Goal: Task Accomplishment & Management: Use online tool/utility

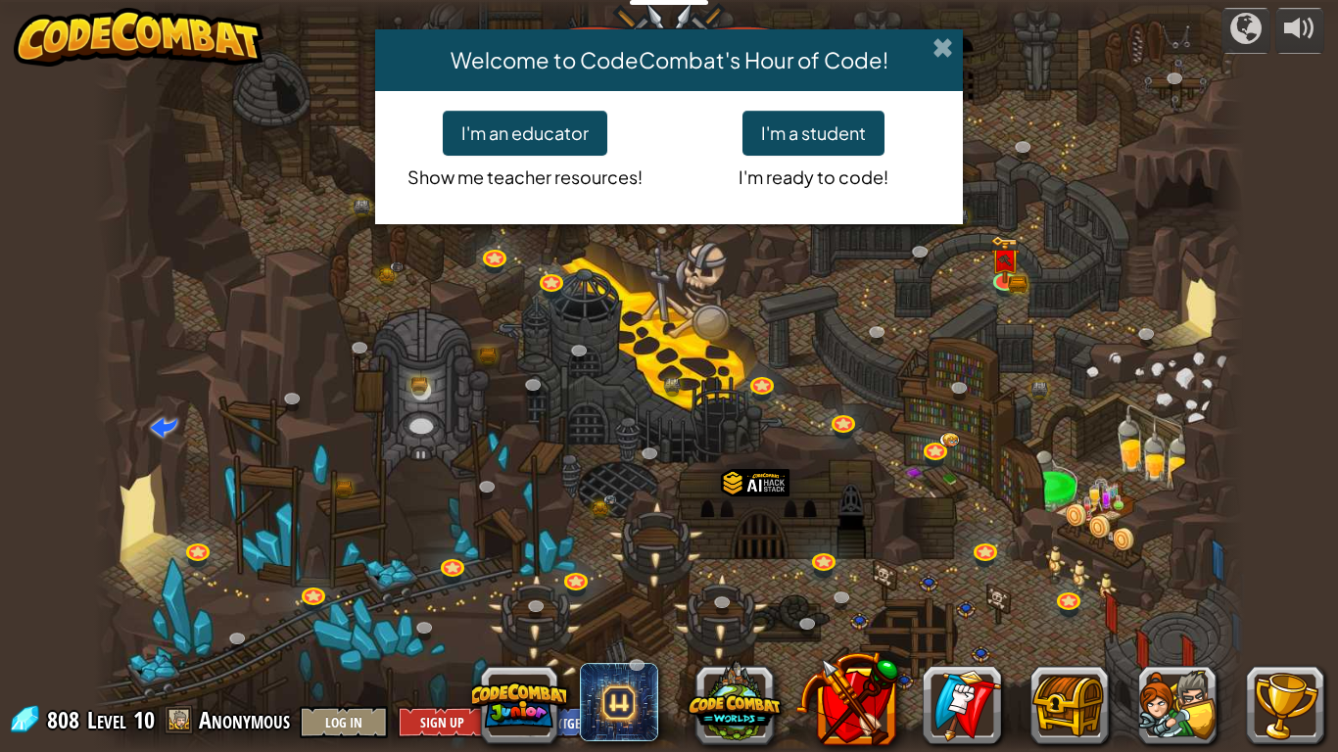
click at [945, 43] on span at bounding box center [943, 47] width 21 height 21
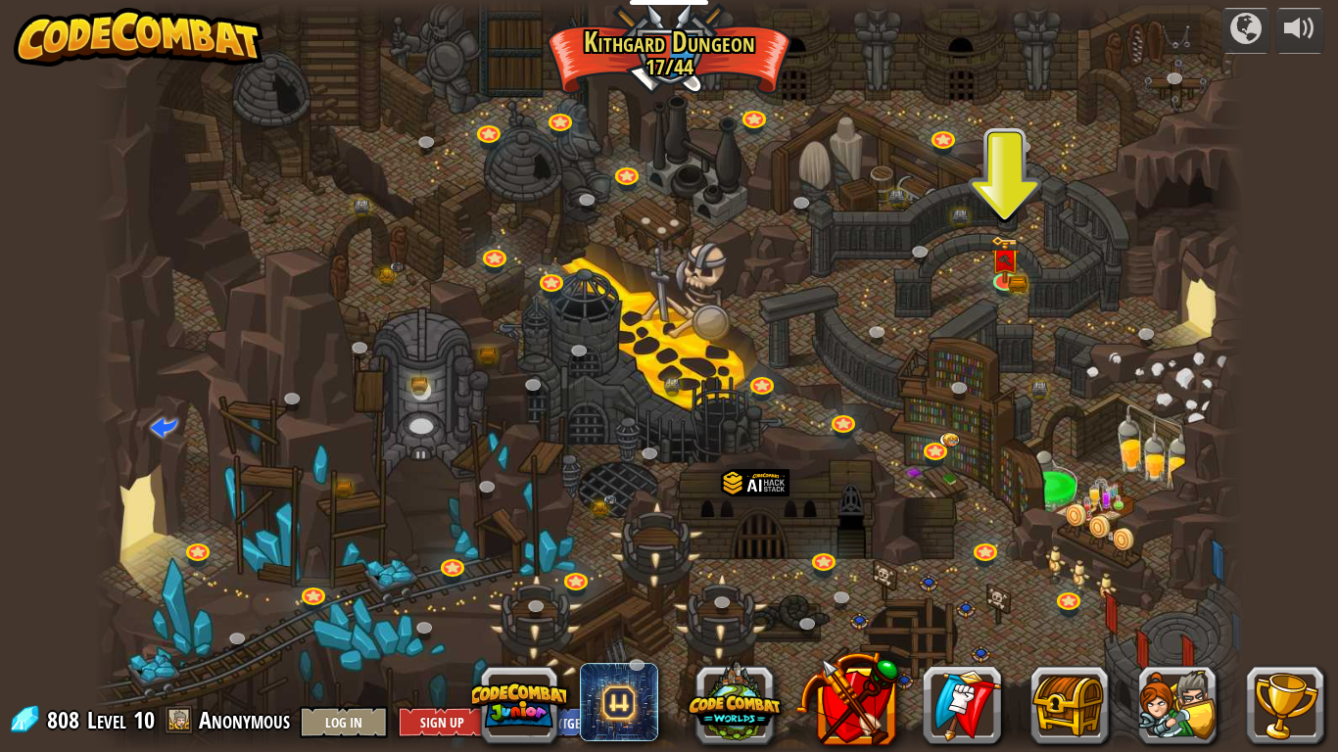
click at [1177, 296] on div at bounding box center [669, 376] width 1151 height 752
click at [998, 248] on img at bounding box center [1005, 248] width 18 height 18
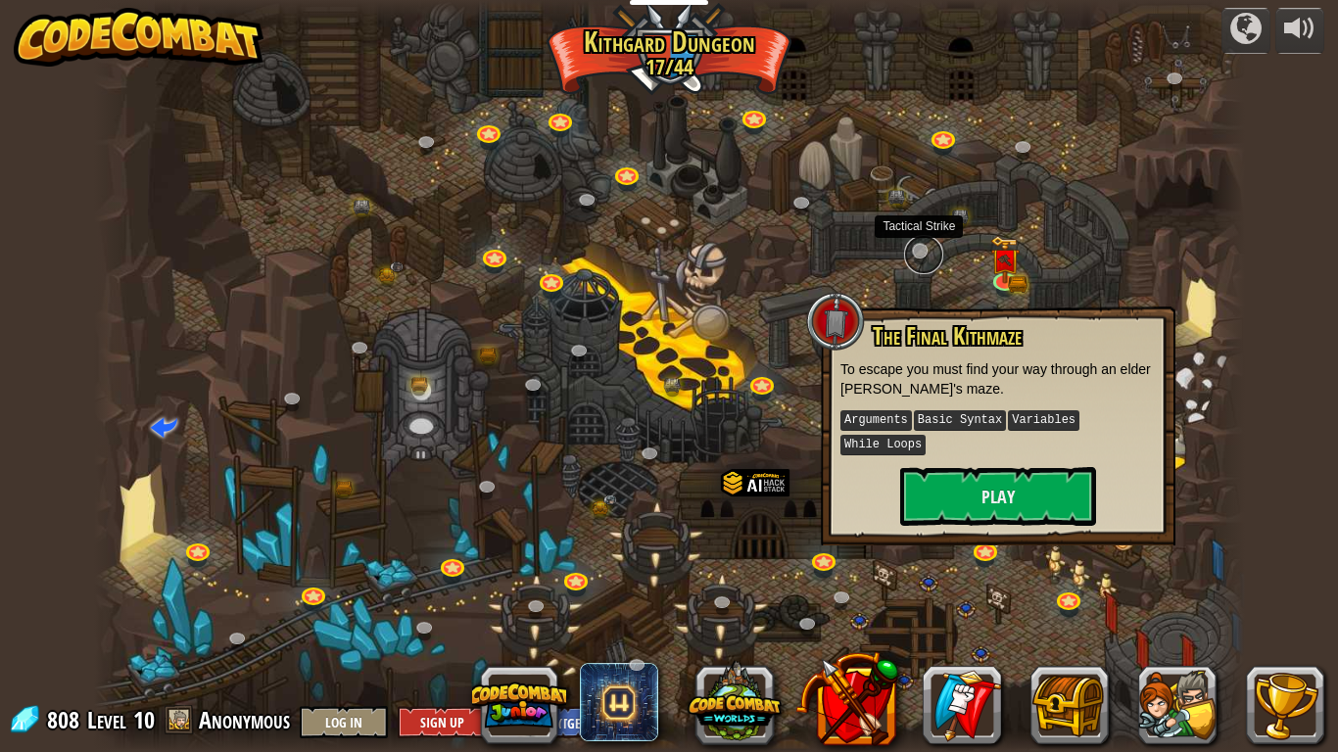
click at [911, 247] on link at bounding box center [923, 254] width 39 height 39
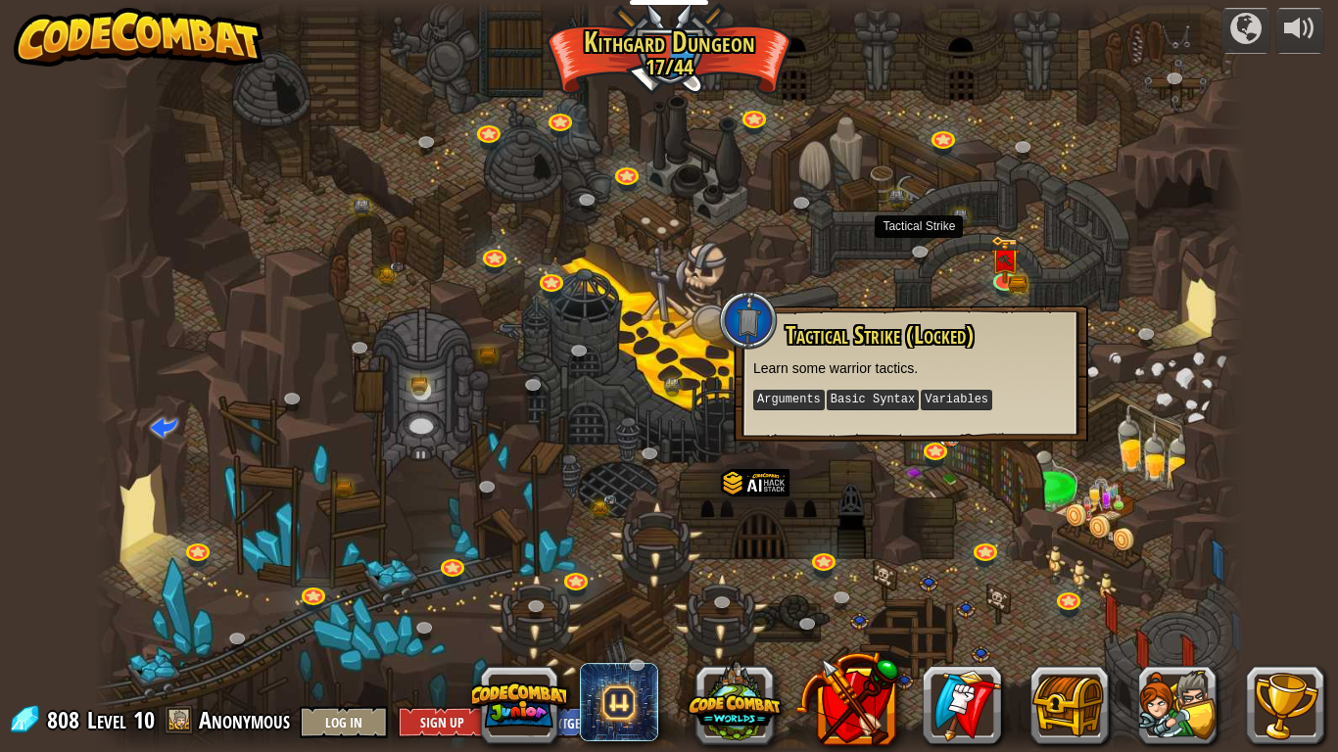
click at [946, 266] on div at bounding box center [669, 376] width 1151 height 752
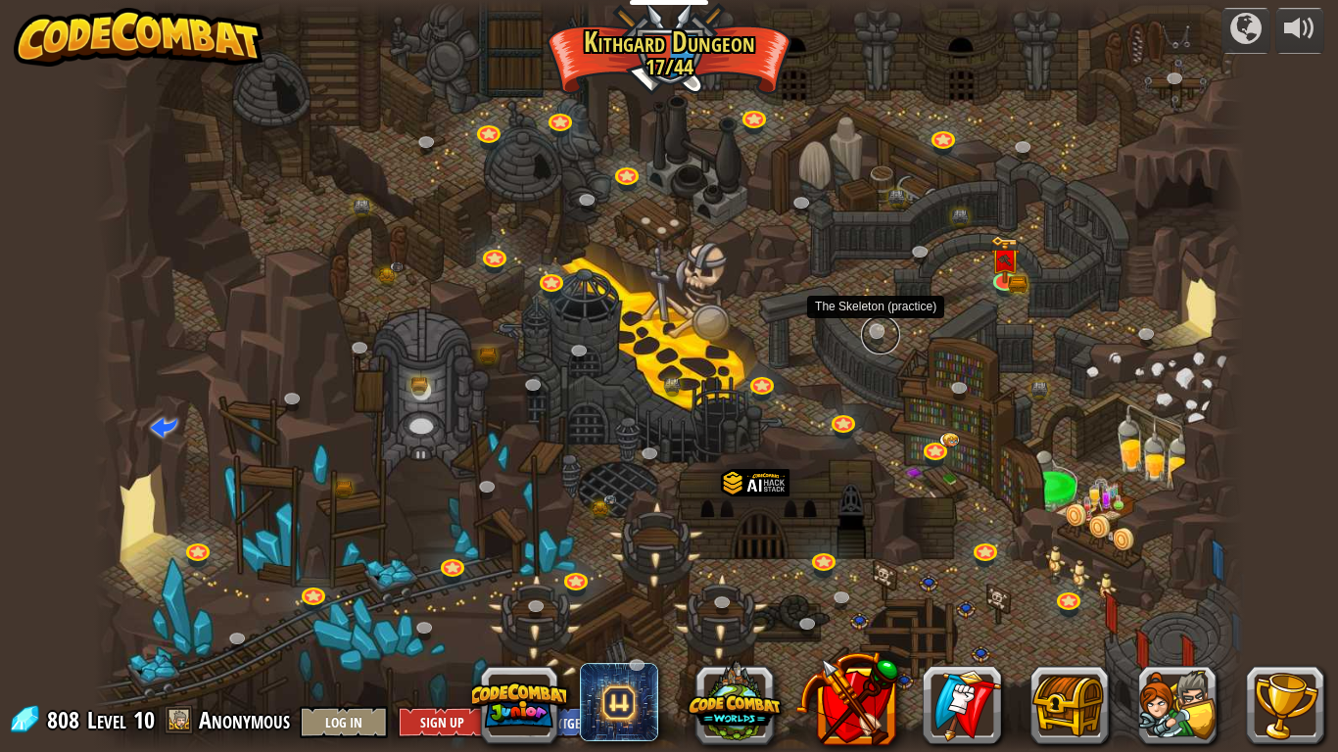
click at [876, 321] on link at bounding box center [880, 334] width 39 height 39
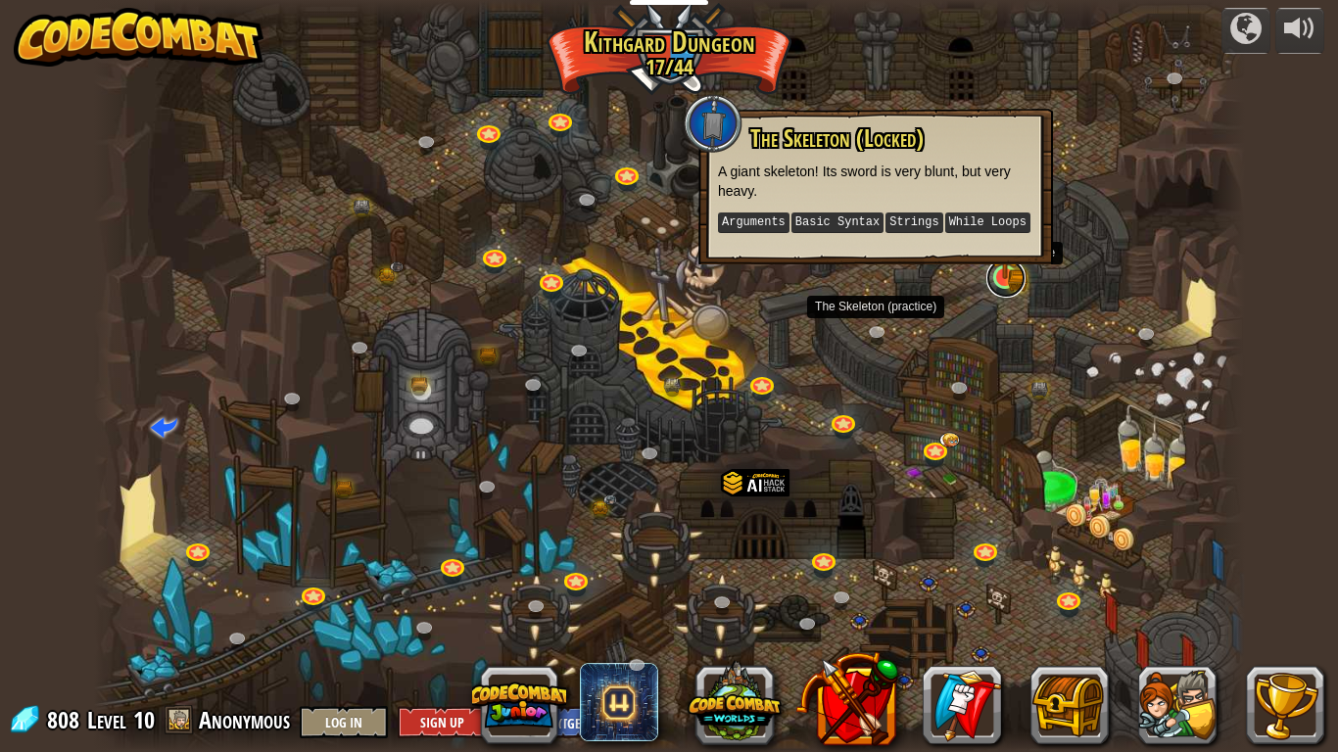
click at [1008, 278] on link at bounding box center [1005, 278] width 39 height 39
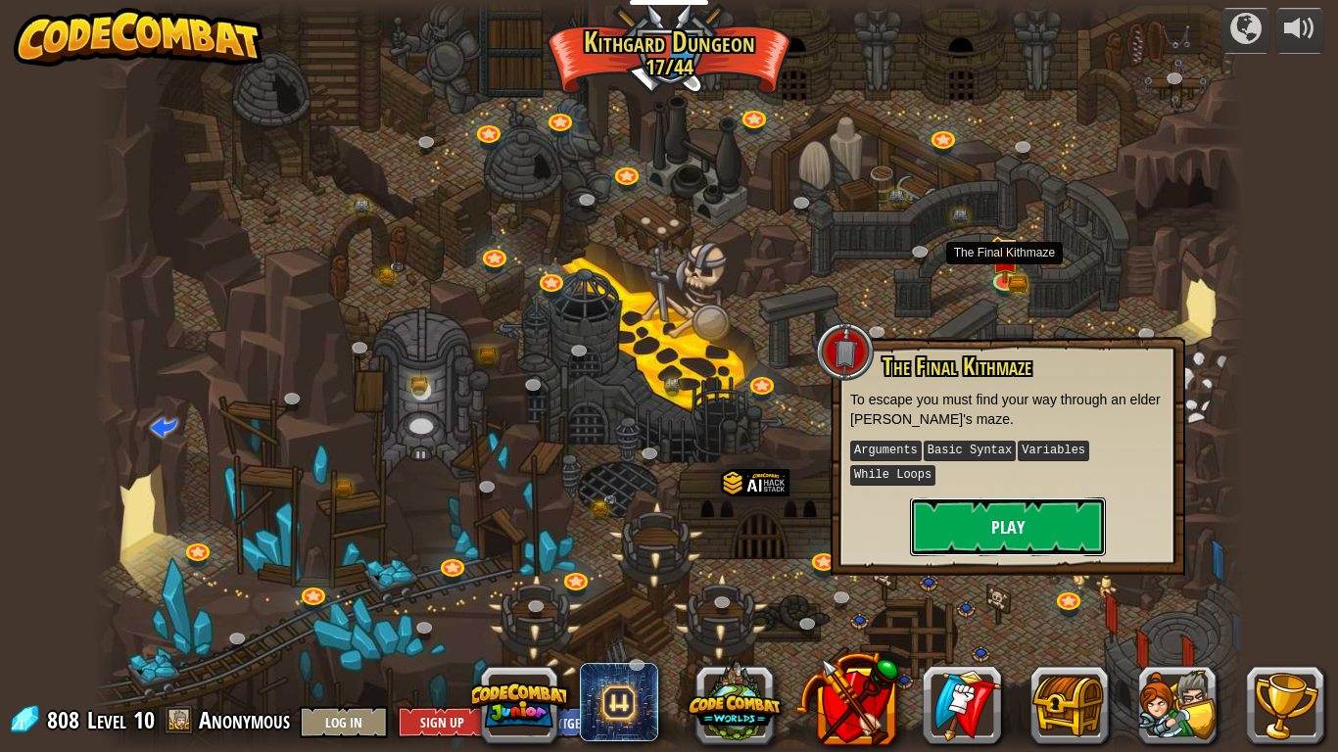
click at [942, 527] on button "Play" at bounding box center [1008, 527] width 196 height 59
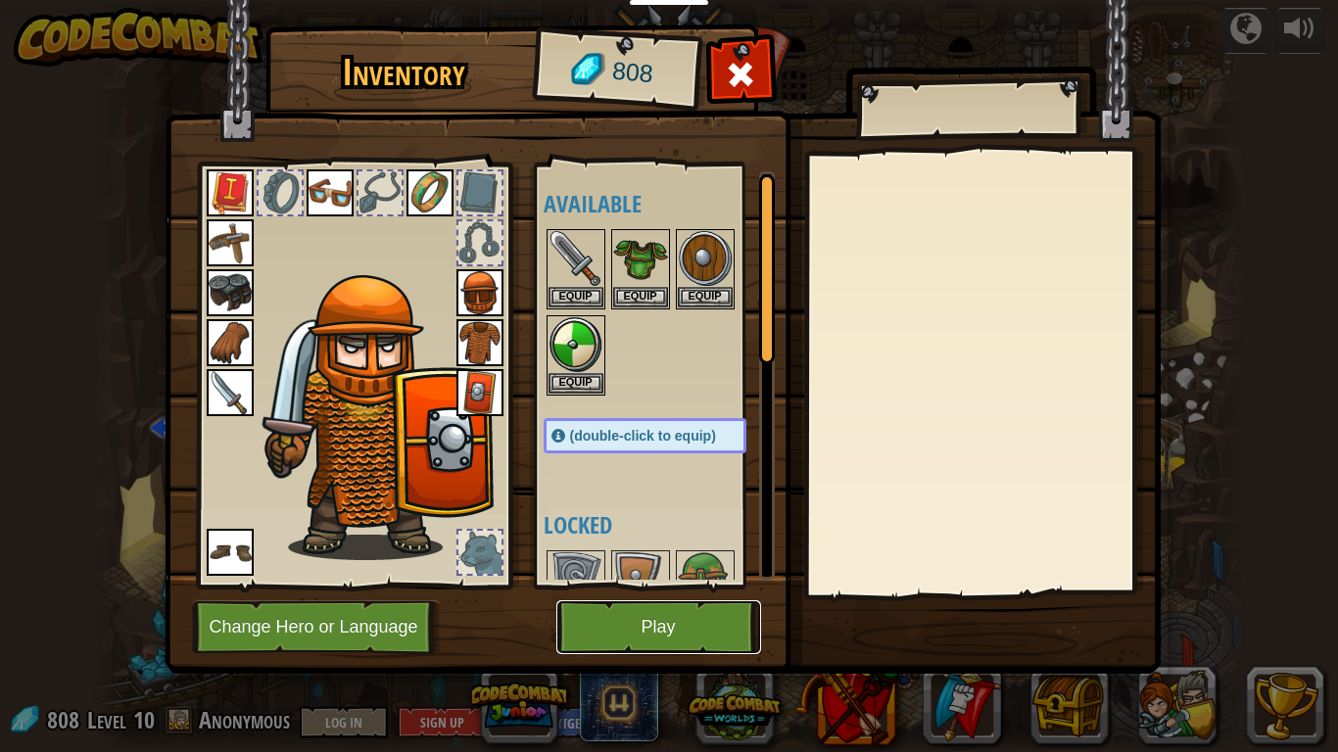
click at [631, 645] on button "Play" at bounding box center [658, 627] width 205 height 54
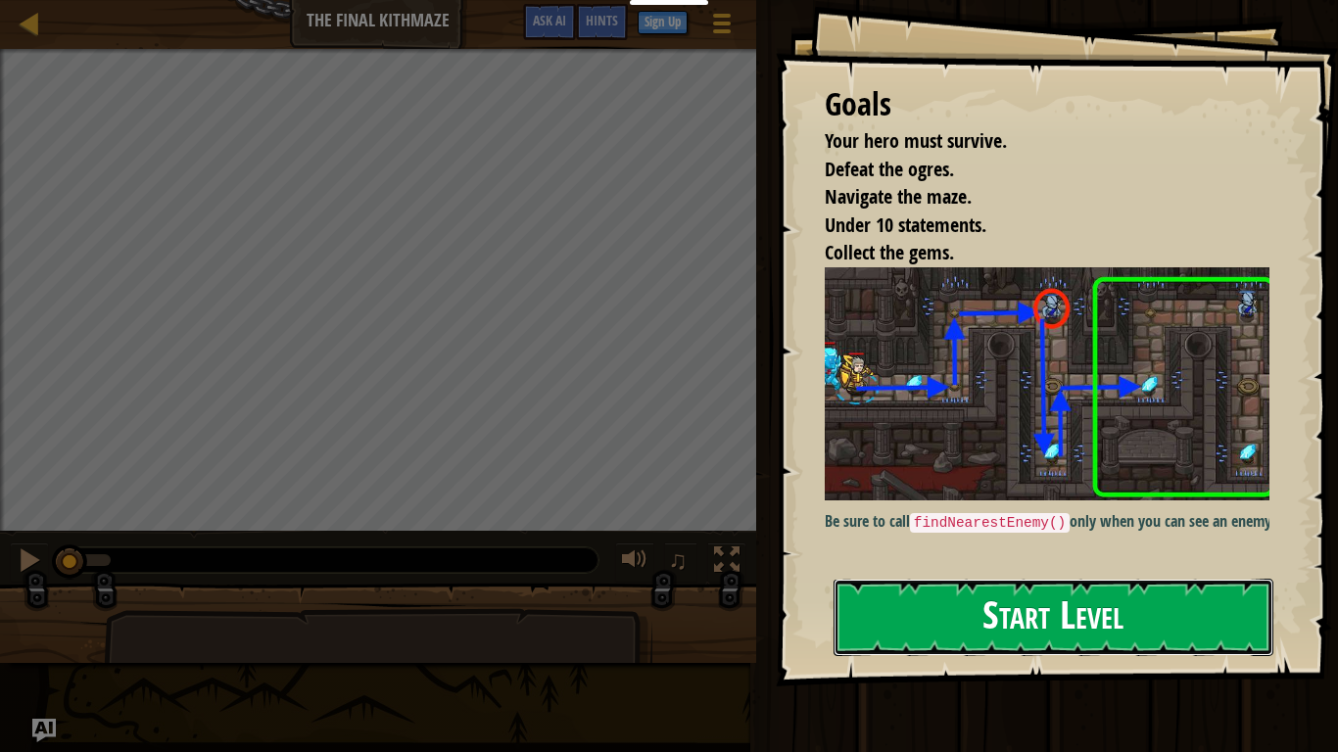
click at [978, 624] on button "Start Level" at bounding box center [1054, 617] width 440 height 77
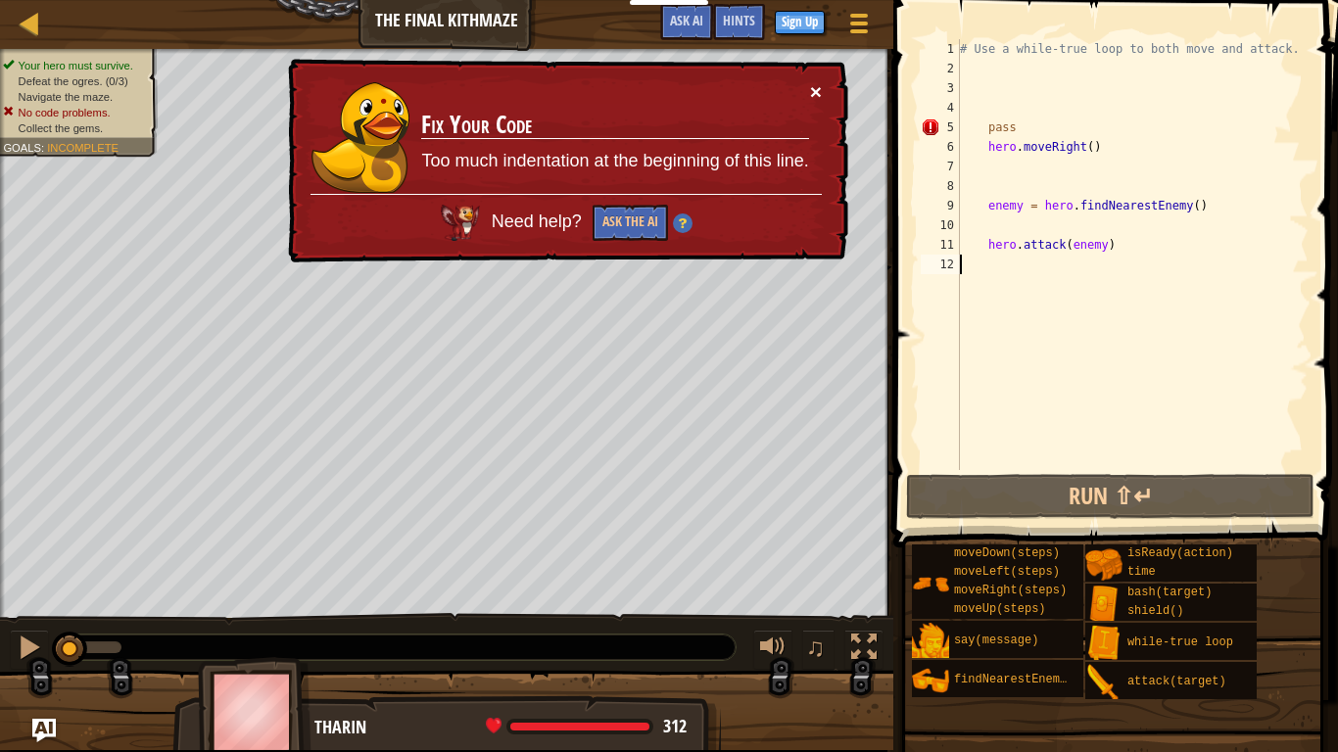
click at [810, 88] on button "×" at bounding box center [816, 91] width 12 height 21
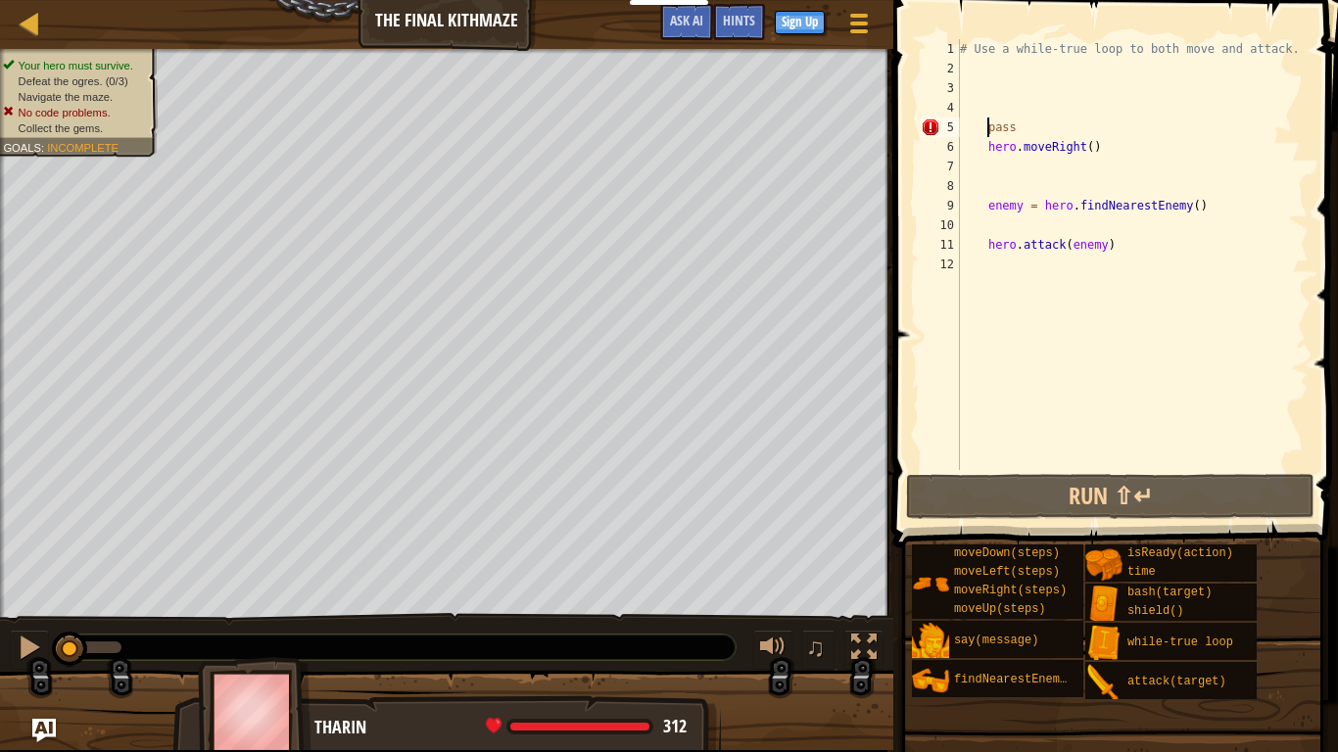
click at [986, 133] on div "# Use a while-true loop to both move and attack. pass hero . moveRight ( ) enem…" at bounding box center [1132, 274] width 353 height 470
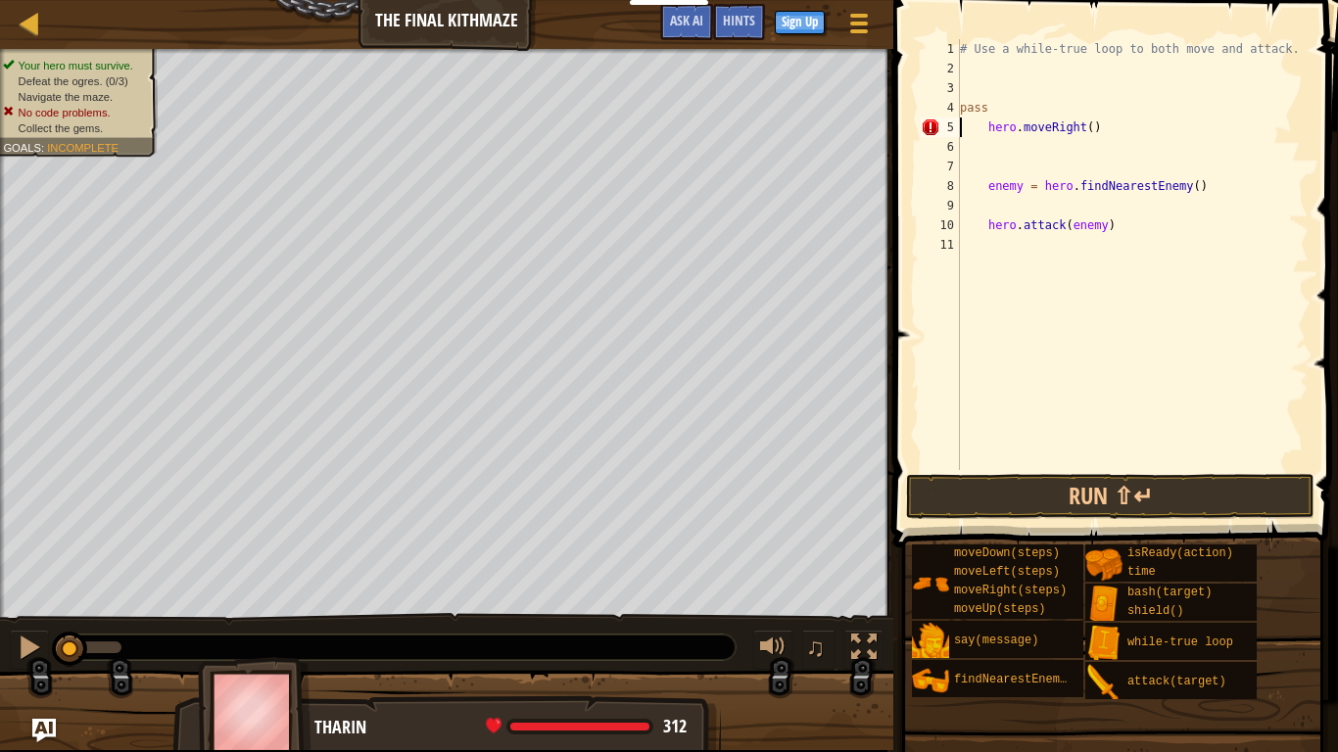
type textarea "pass hero.moveRight()"
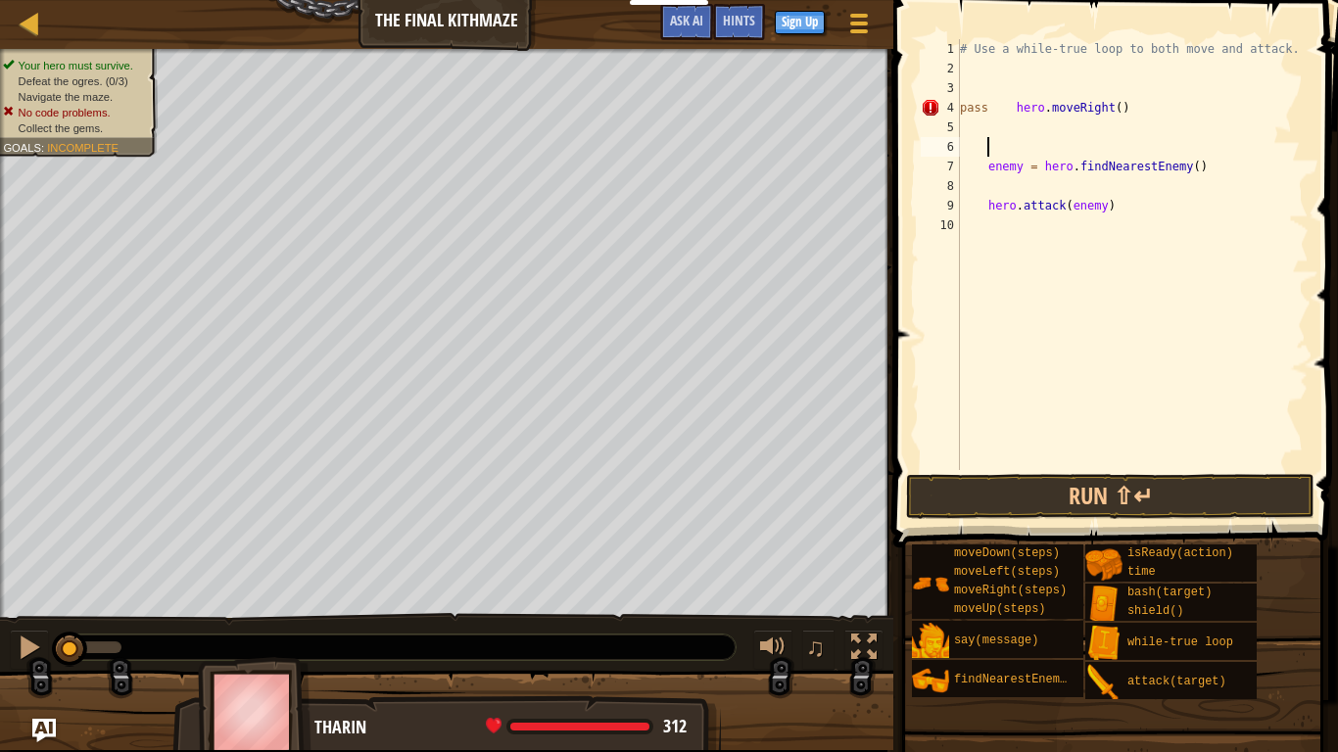
type textarea "enemy = hero.findNearestEnemy()"
type textarea "hero.attack(enemy)"
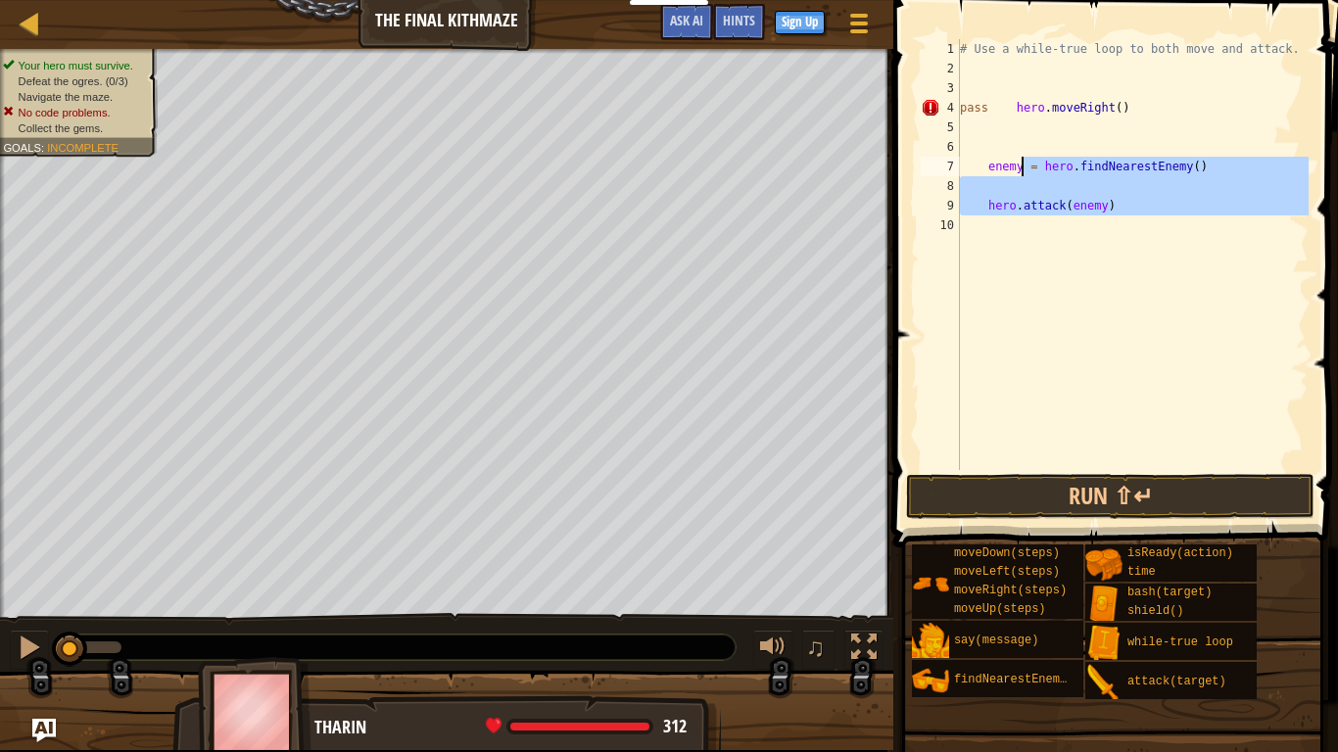
type textarea "enemy = hero.findNearestEnemy()"
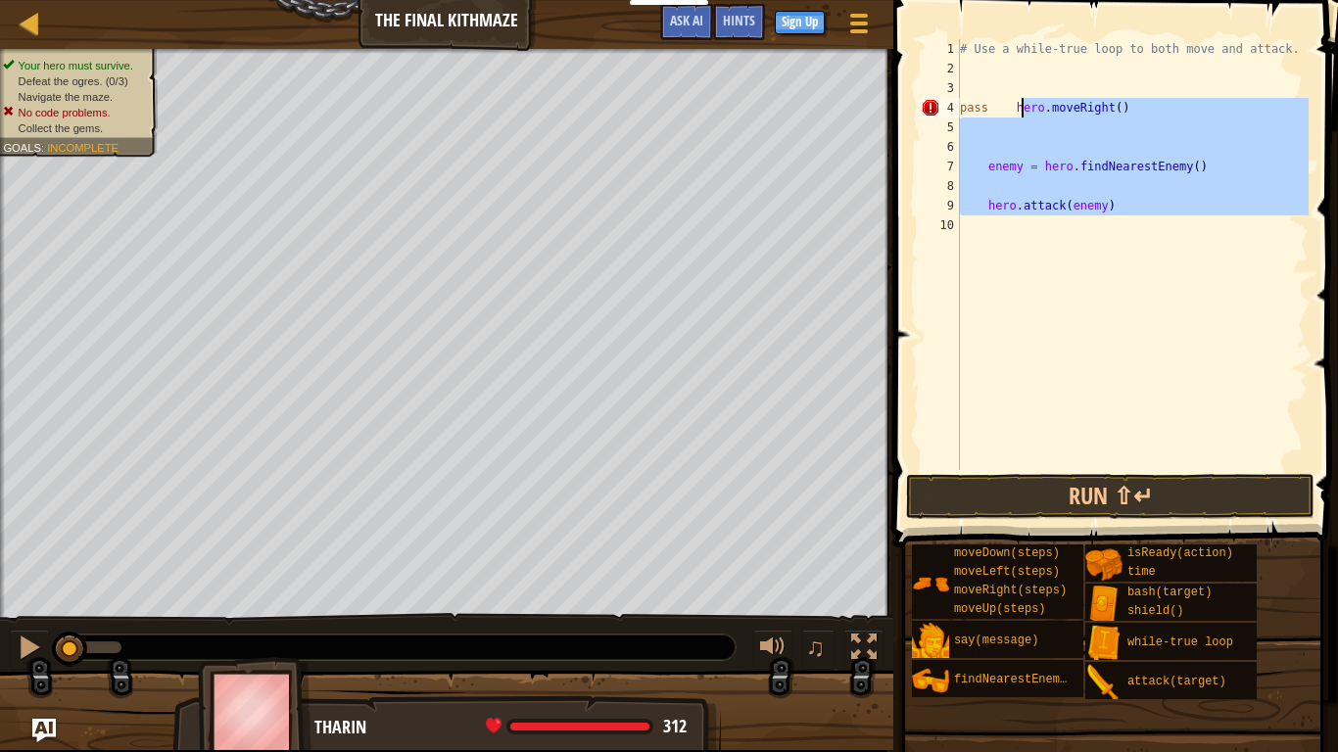
type textarea "pass hero.moveRight()"
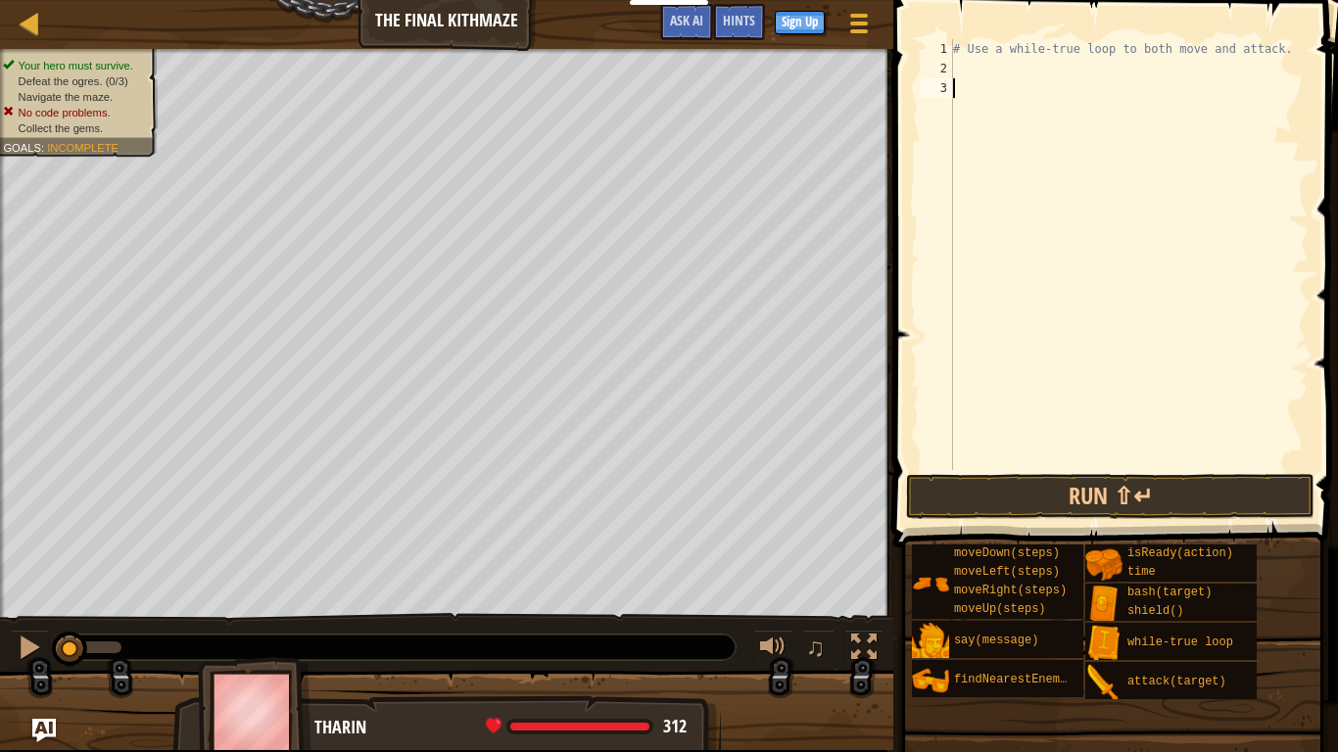
type textarea "h"
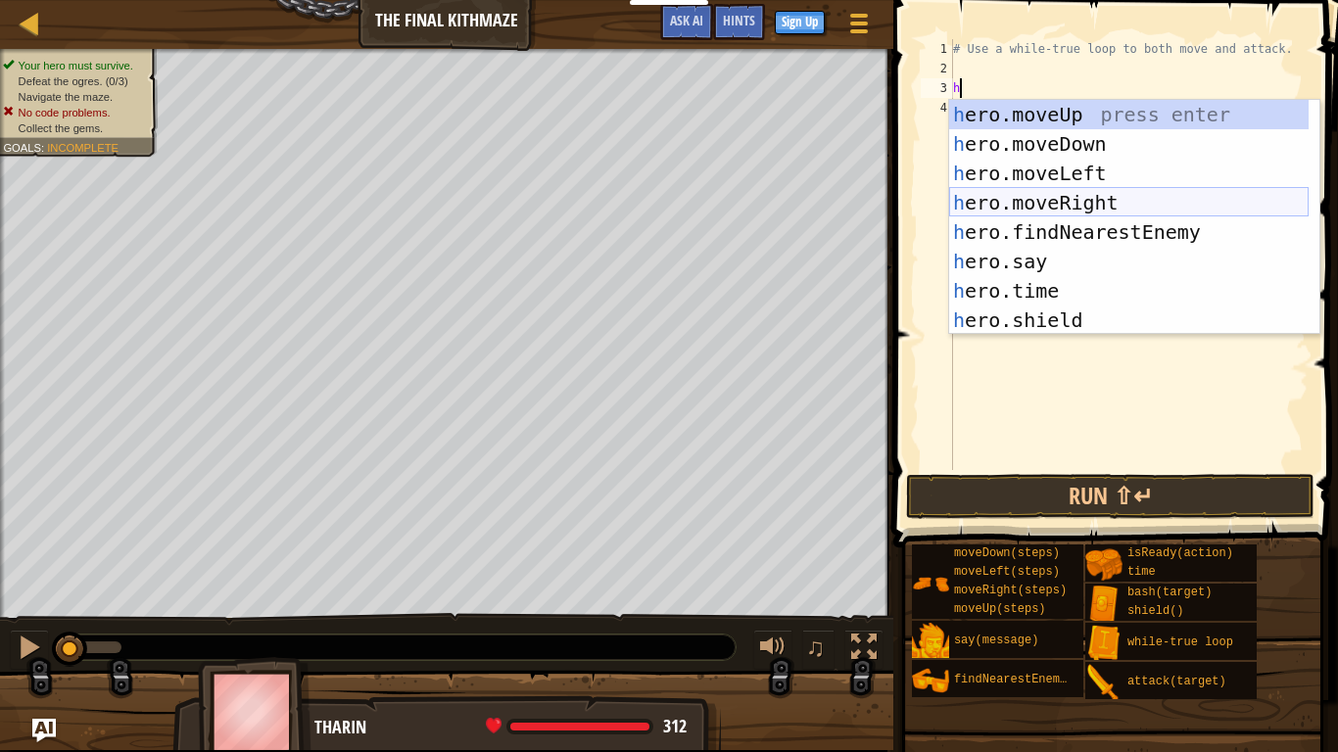
click at [1059, 202] on div "h ero.moveUp press enter h ero.moveDown press enter h ero.moveLeft press enter …" at bounding box center [1128, 247] width 359 height 294
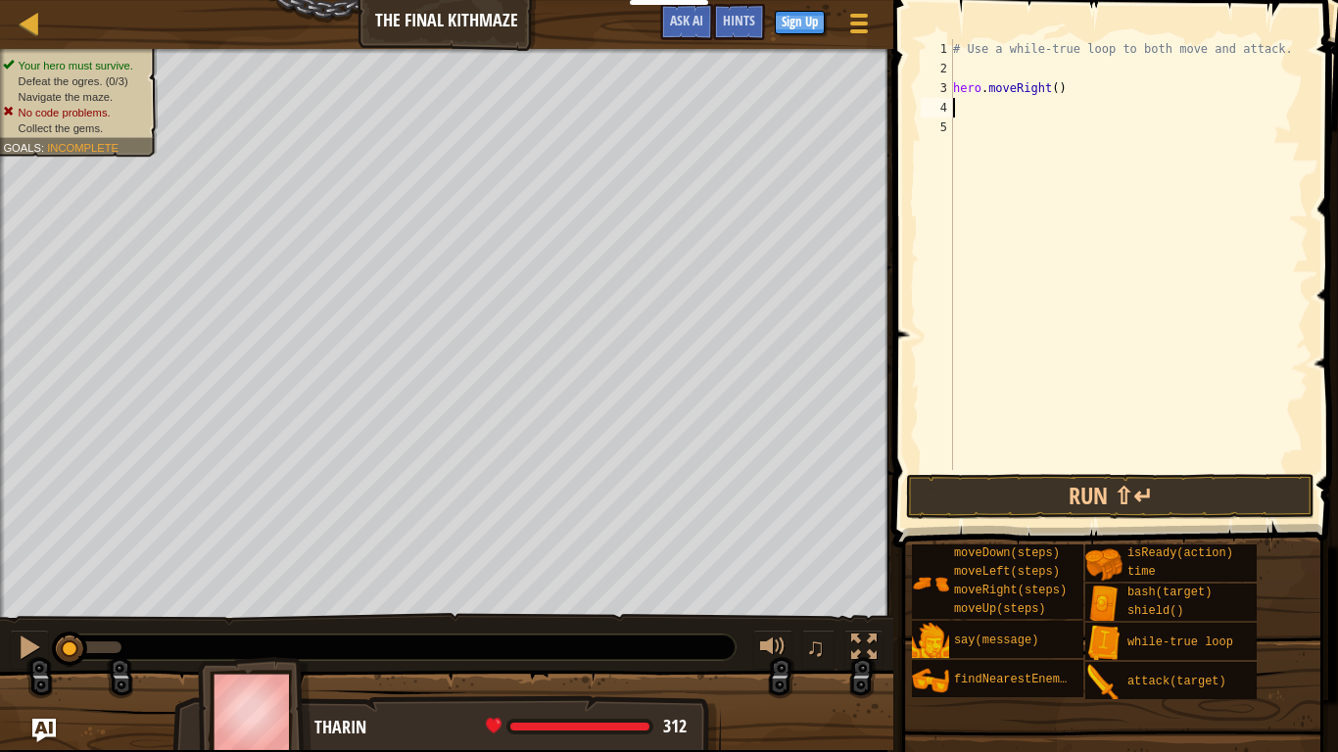
type textarea "h"
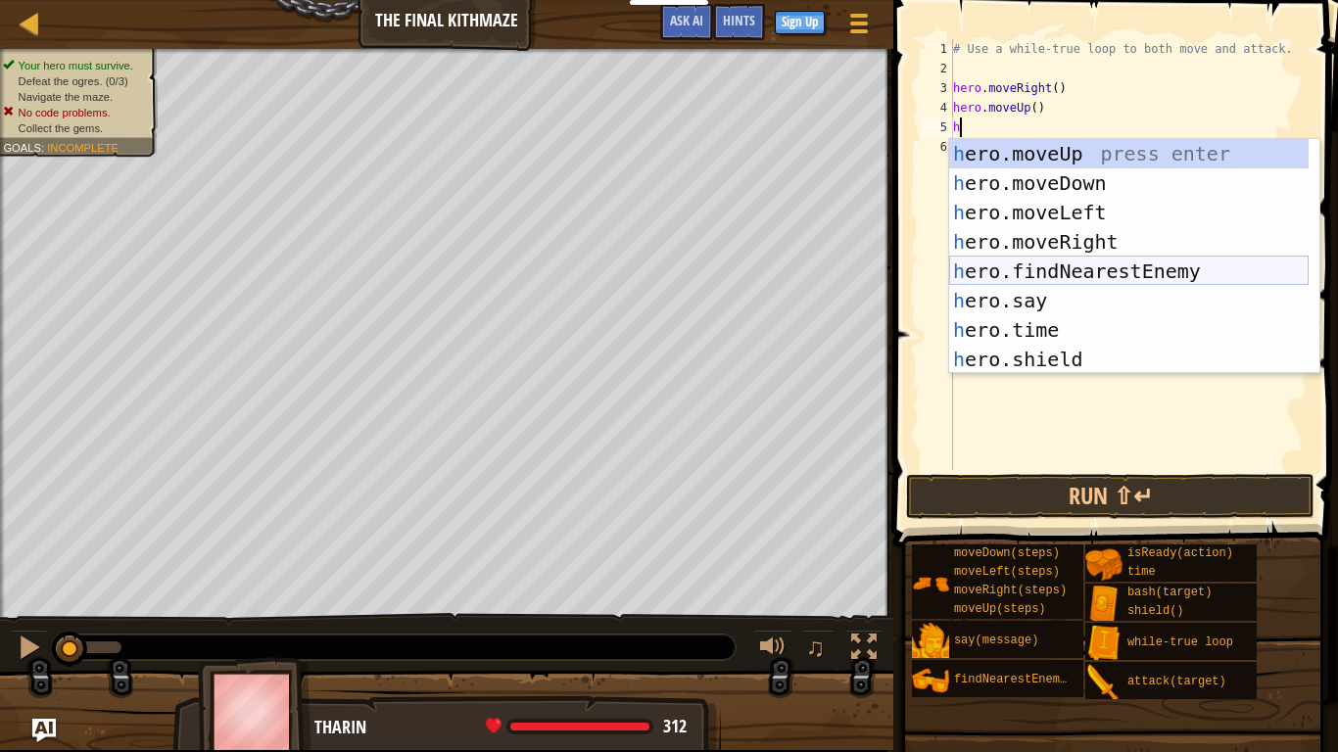
click at [969, 279] on div "h ero.moveUp press enter h ero.moveDown press enter h ero.moveLeft press enter …" at bounding box center [1128, 286] width 359 height 294
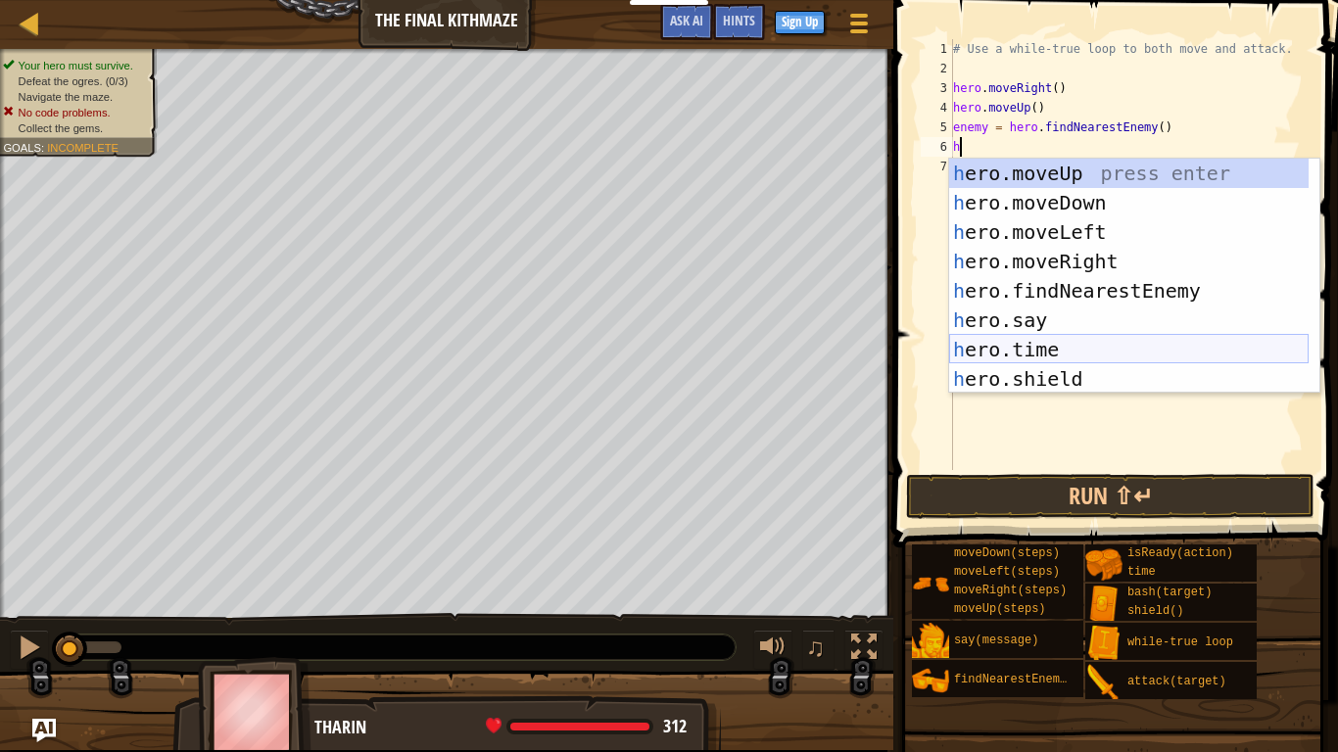
scroll to position [9, 1]
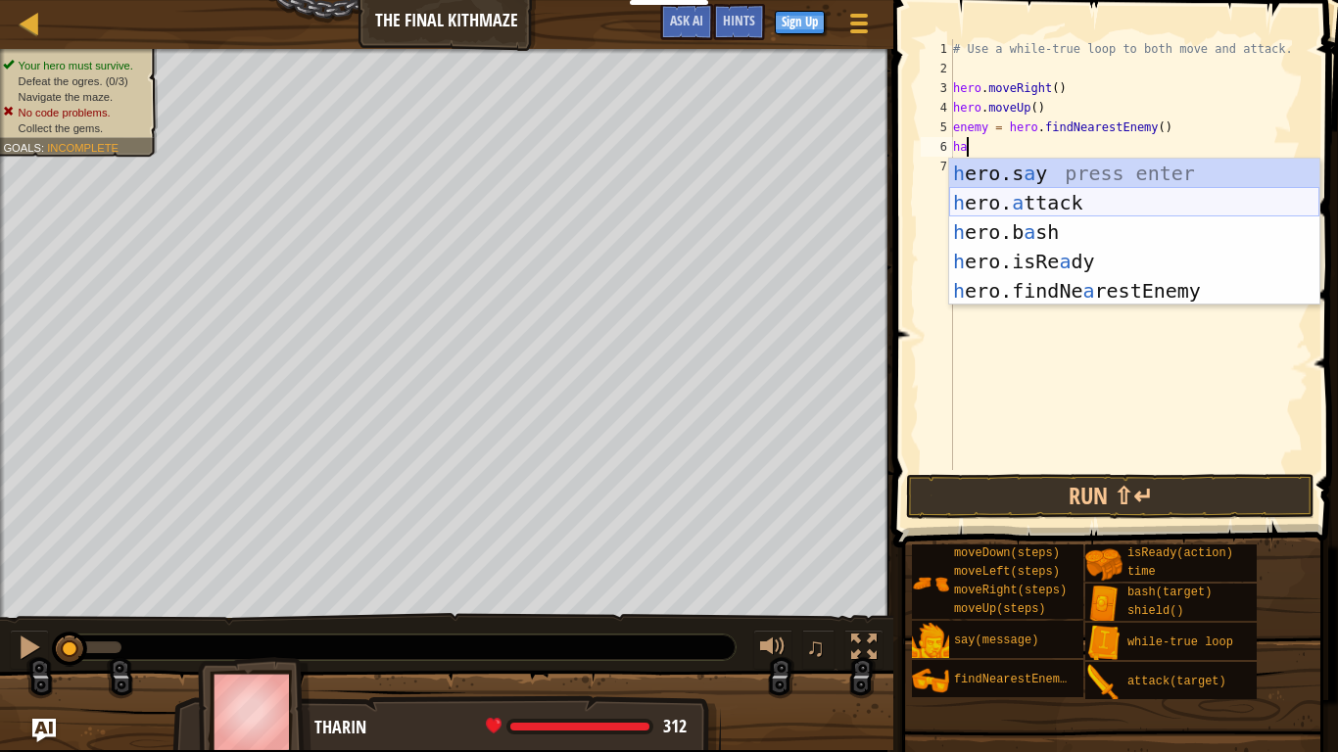
click at [1045, 205] on div "h ero.s a y press enter h ero. a ttack press enter h ero.b a sh press enter h e…" at bounding box center [1134, 262] width 370 height 206
type textarea "hero.attack(enemy)"
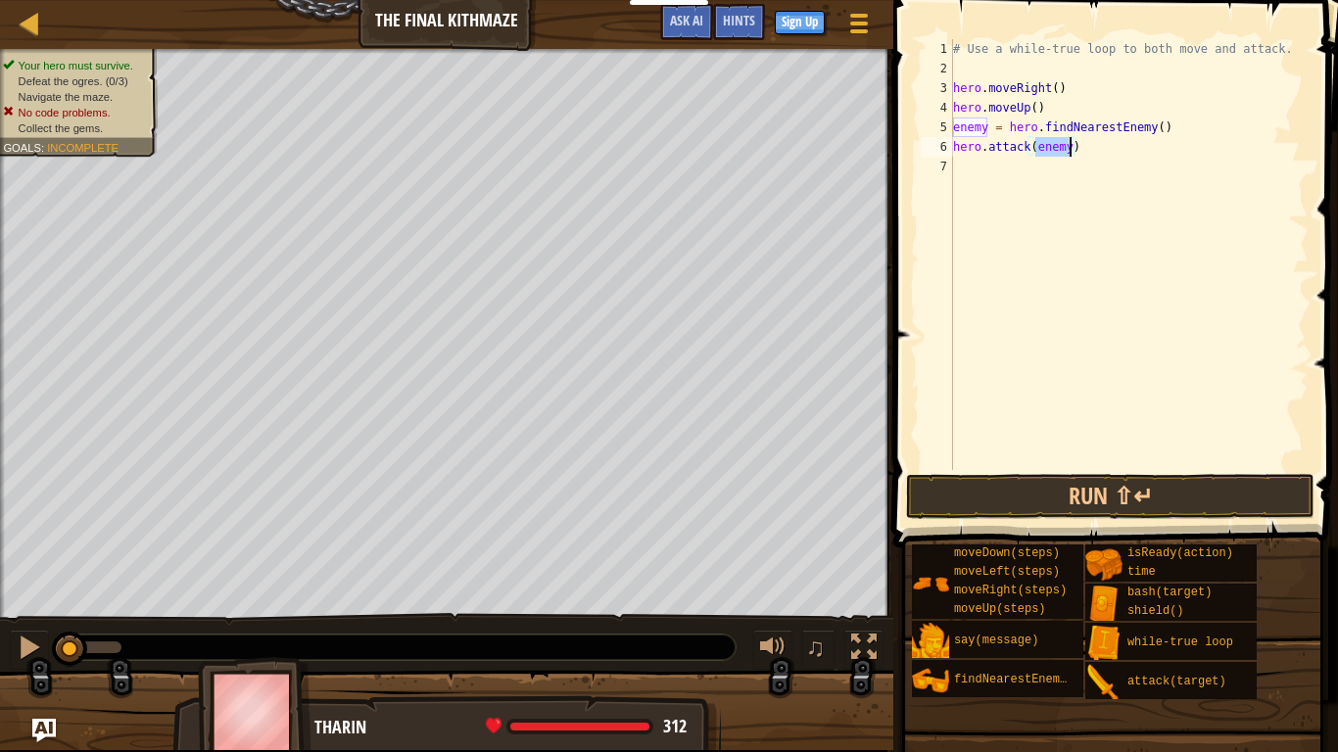
click at [1146, 179] on div "# Use a while-true loop to both move and attack. hero . moveRight ( ) hero . mo…" at bounding box center [1128, 274] width 359 height 470
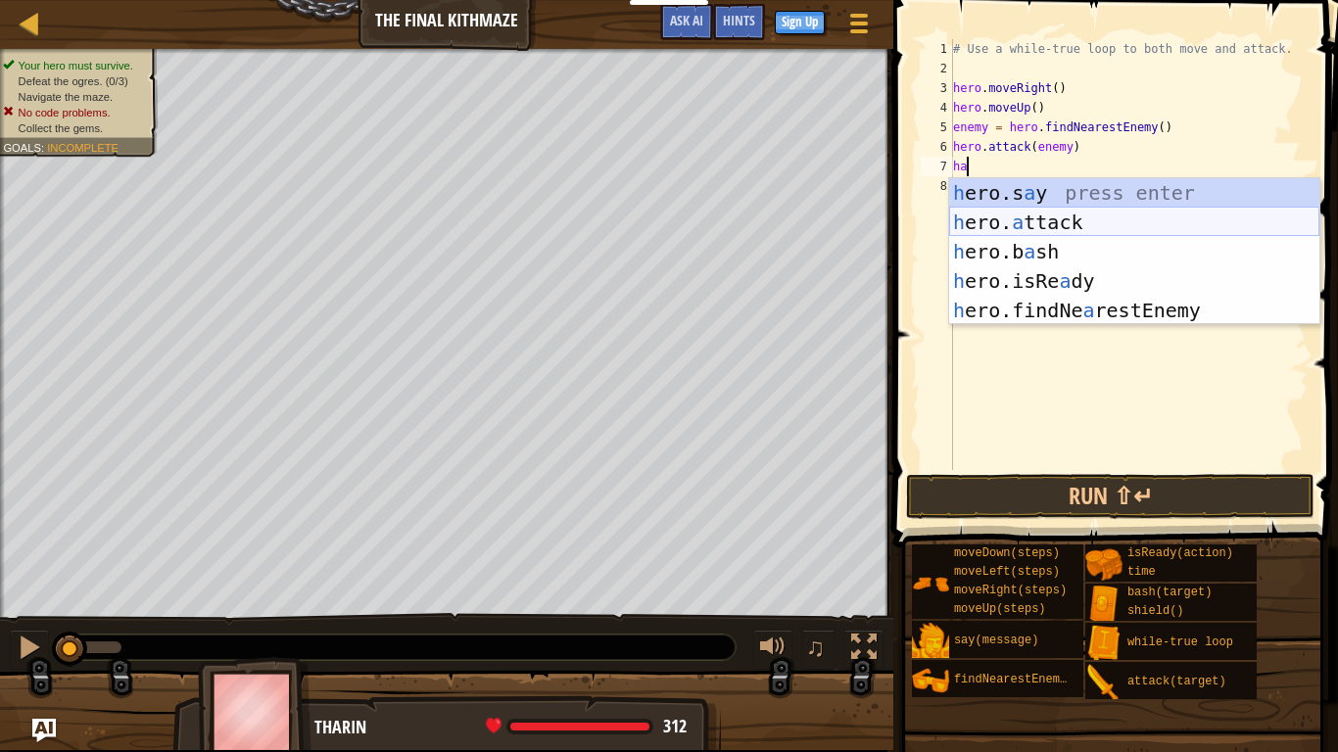
click at [1021, 227] on div "h ero.s a y press enter h ero. a ttack press enter h ero.b a sh press enter h e…" at bounding box center [1134, 281] width 370 height 206
type textarea "hero.attack(enemy)"
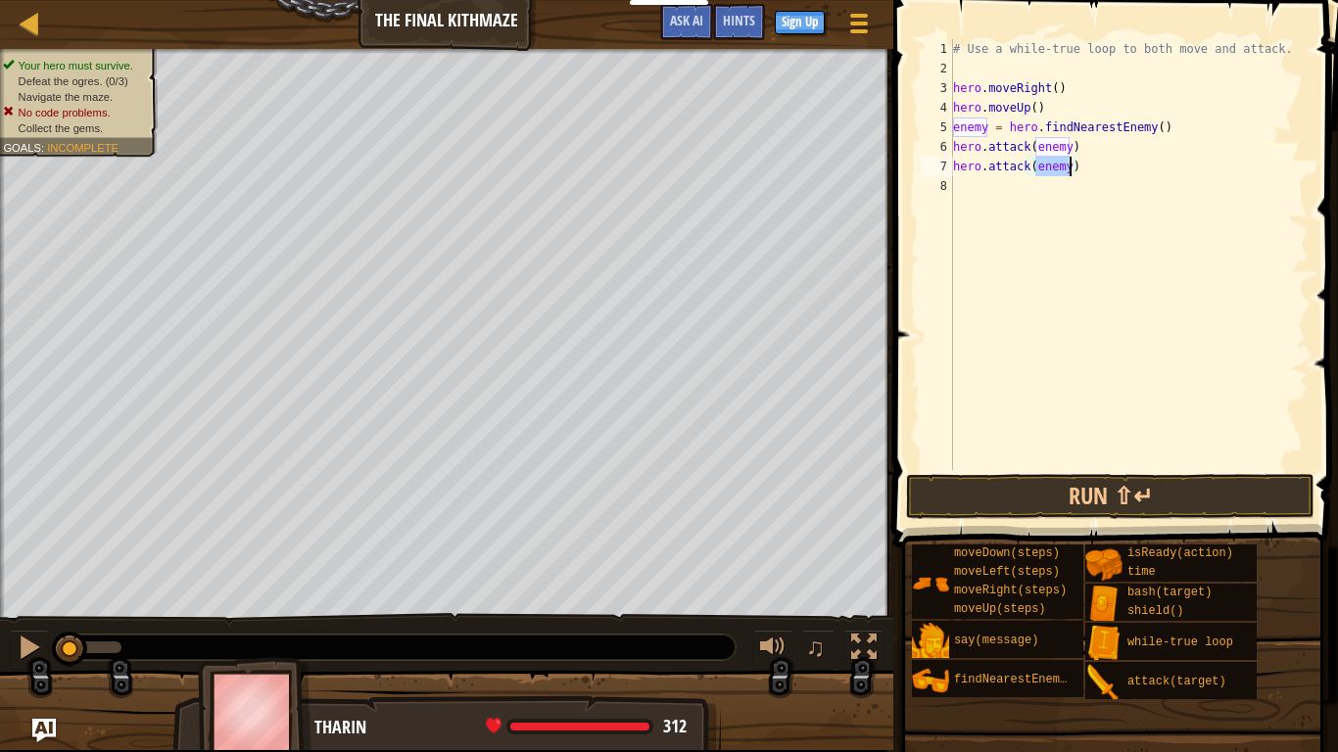
click at [1119, 177] on div "# Use a while-true loop to both move and attack. hero . moveRight ( ) hero . mo…" at bounding box center [1128, 274] width 359 height 470
click at [926, 509] on button "Run ⇧↵" at bounding box center [1110, 496] width 408 height 45
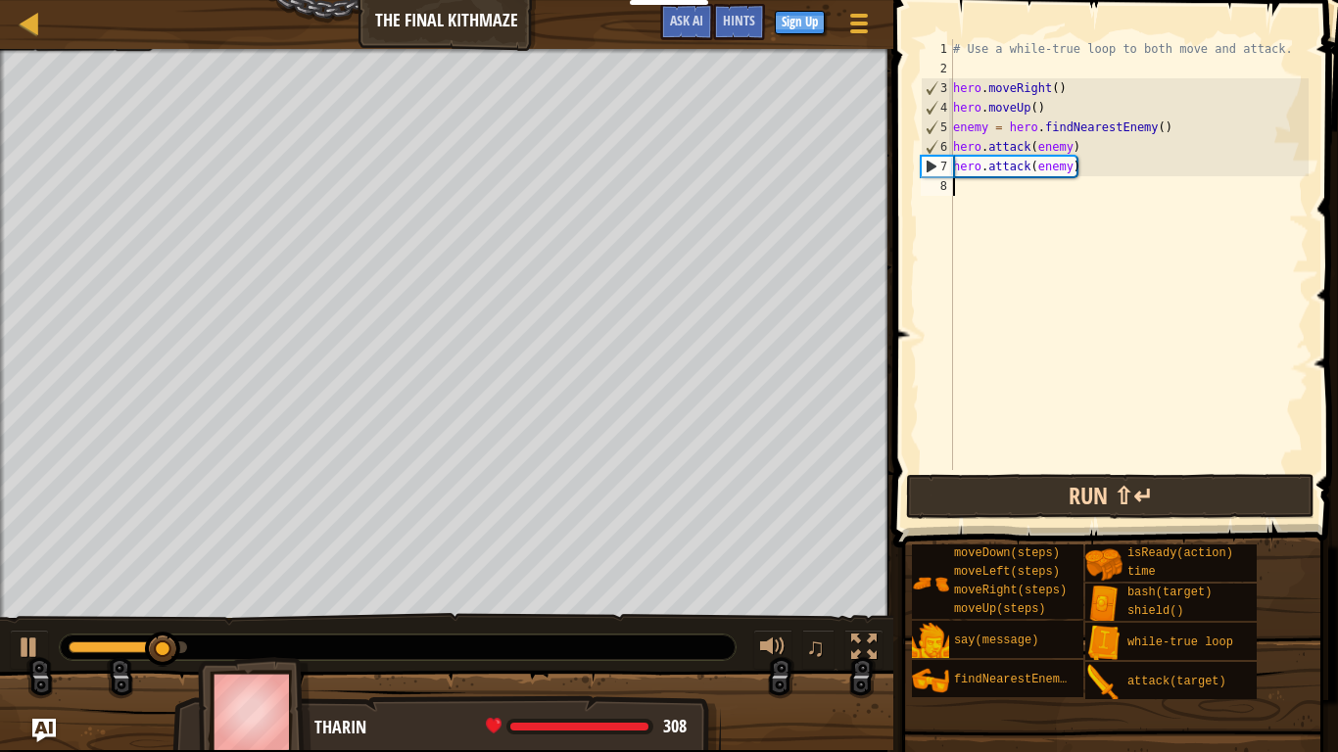
type textarea "h"
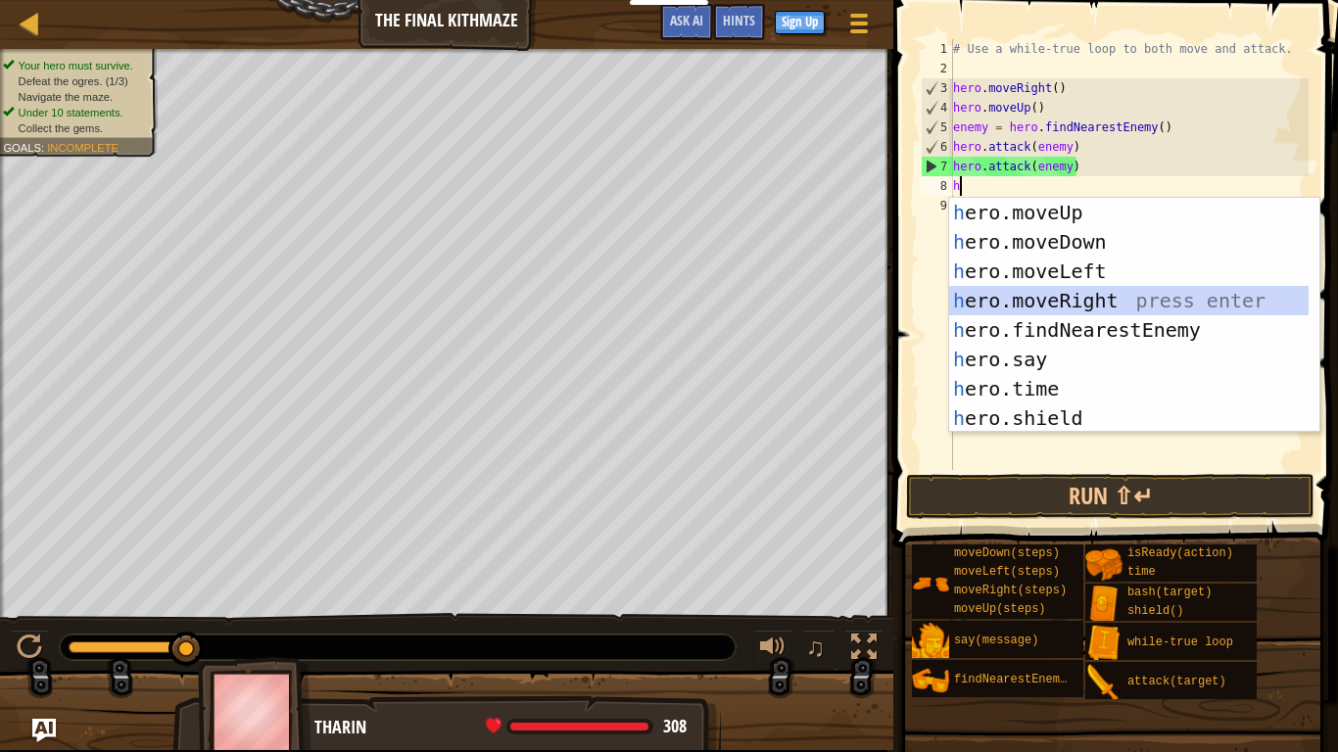
click at [1115, 299] on div "h ero.moveUp press enter h ero.moveDown press enter h ero.moveLeft press enter …" at bounding box center [1128, 345] width 359 height 294
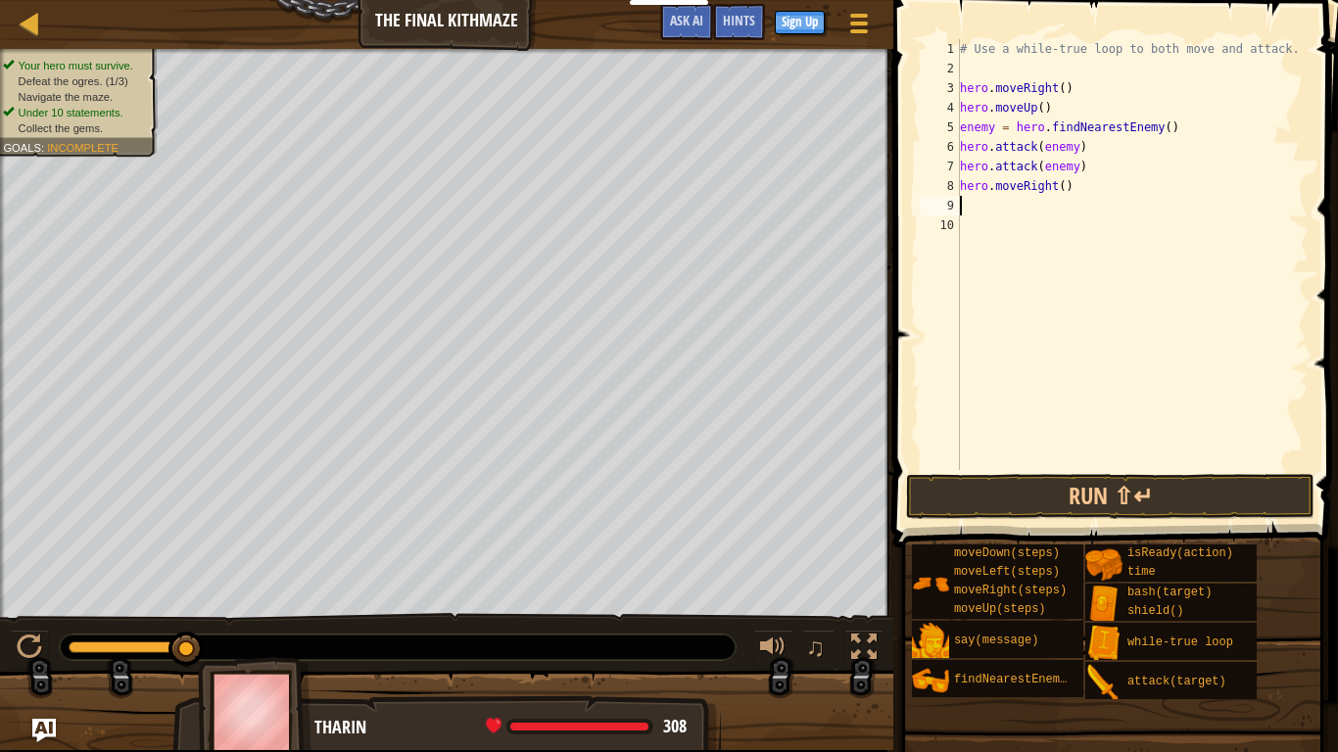
type textarea "h"
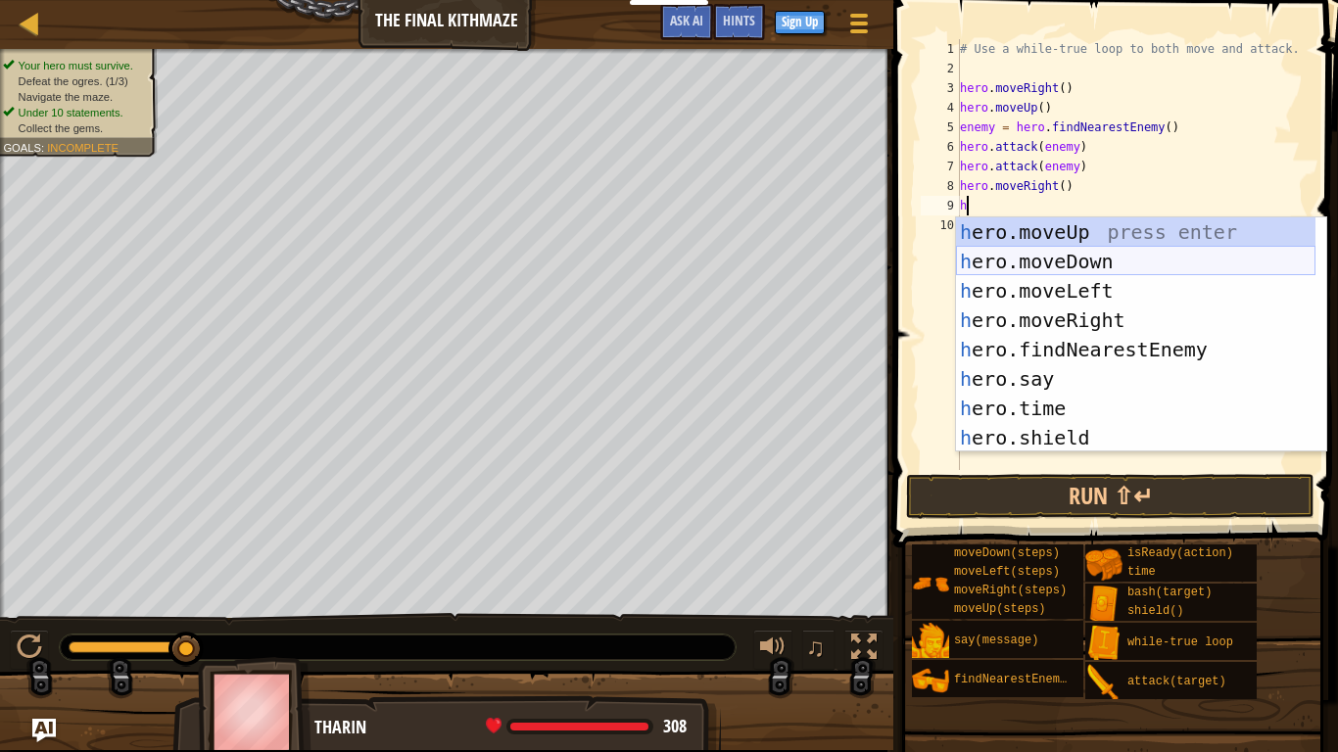
click at [1034, 252] on div "h ero.moveUp press enter h ero.moveDown press enter h ero.moveLeft press enter …" at bounding box center [1135, 364] width 359 height 294
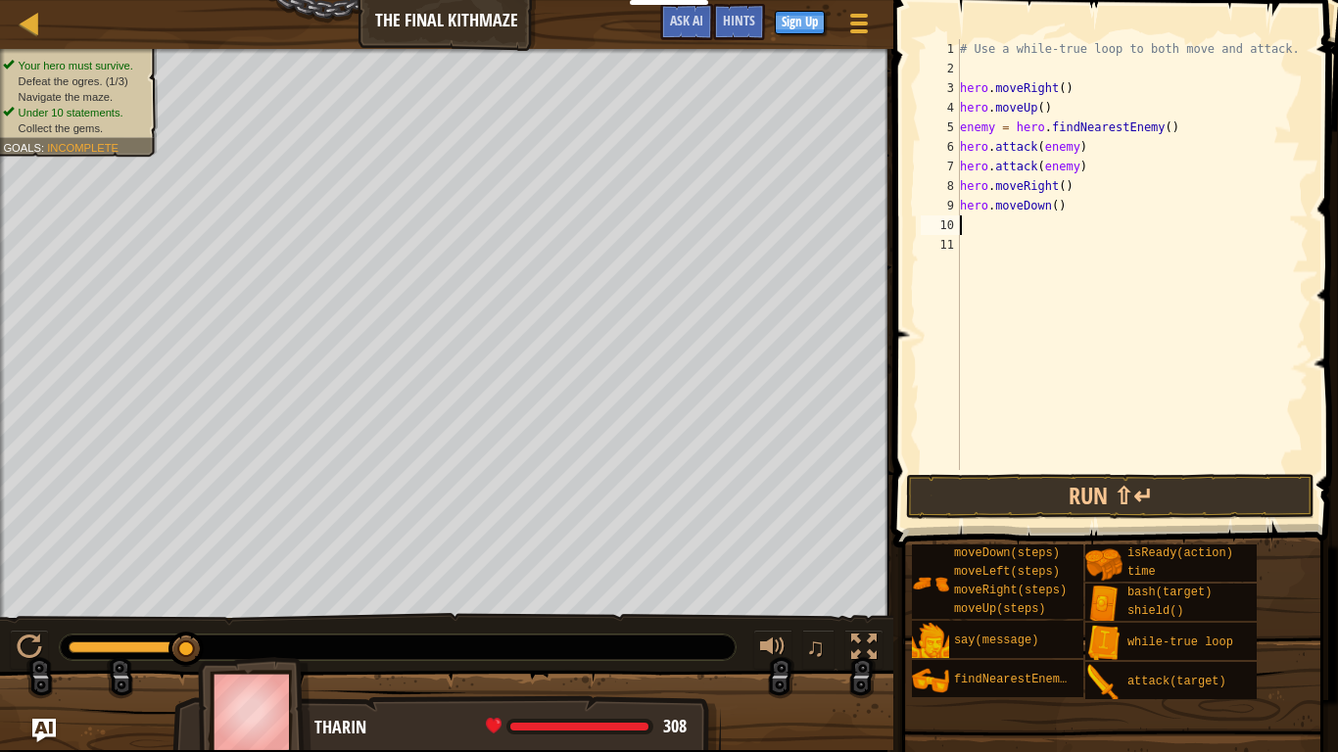
type textarea "h"
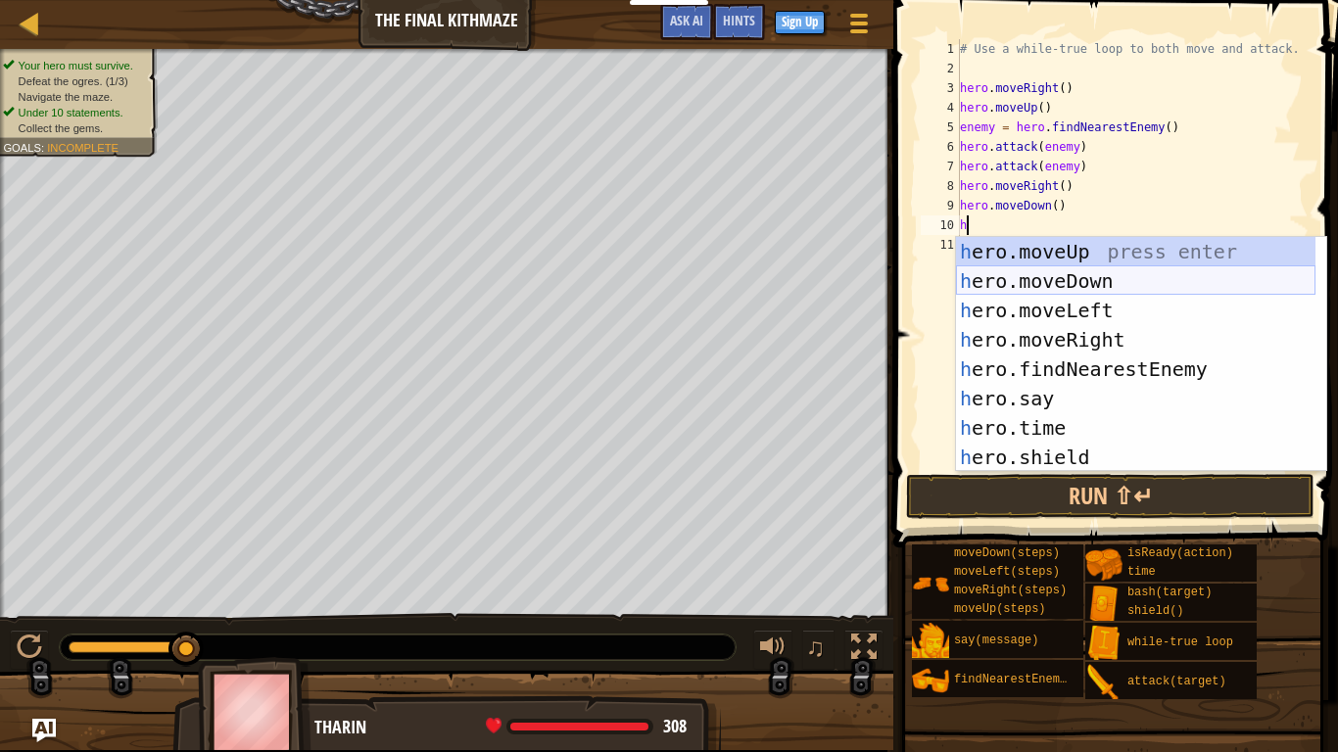
click at [1040, 272] on div "h ero.moveUp press enter h ero.moveDown press enter h ero.moveLeft press enter …" at bounding box center [1135, 384] width 359 height 294
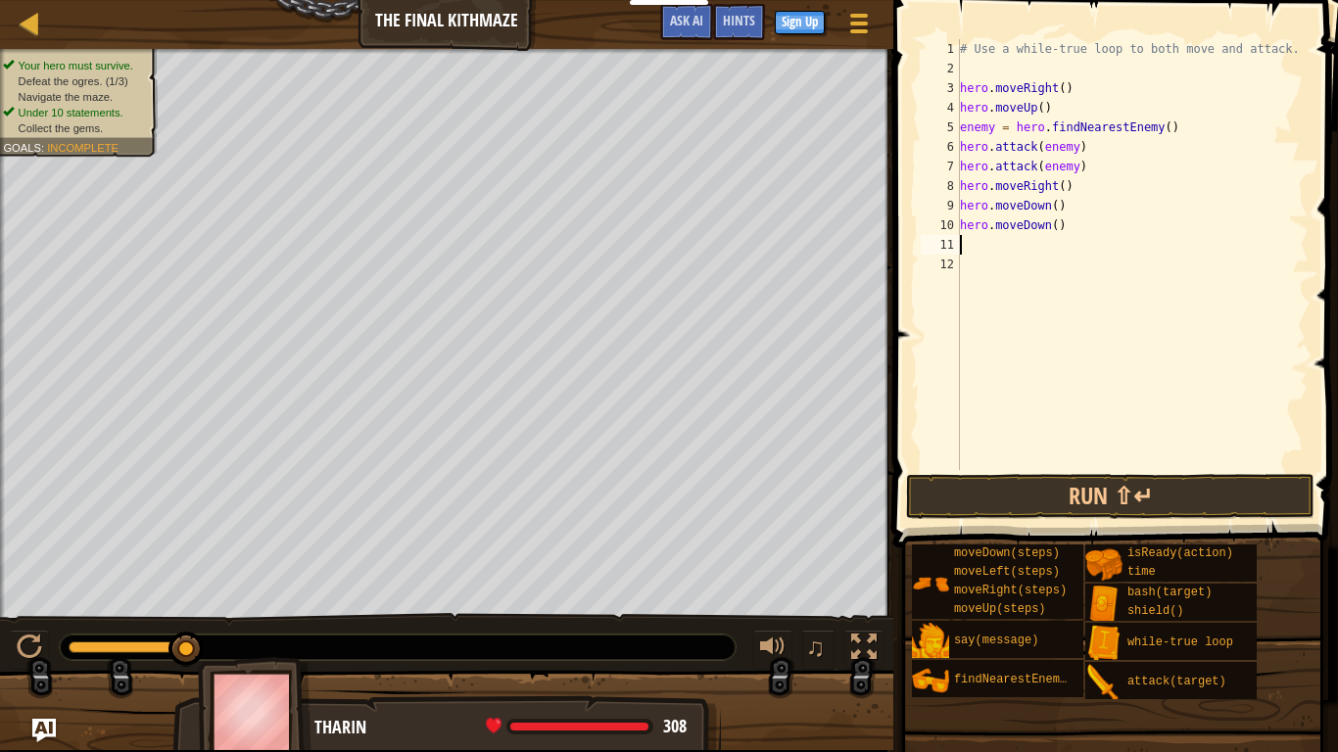
type textarea "h"
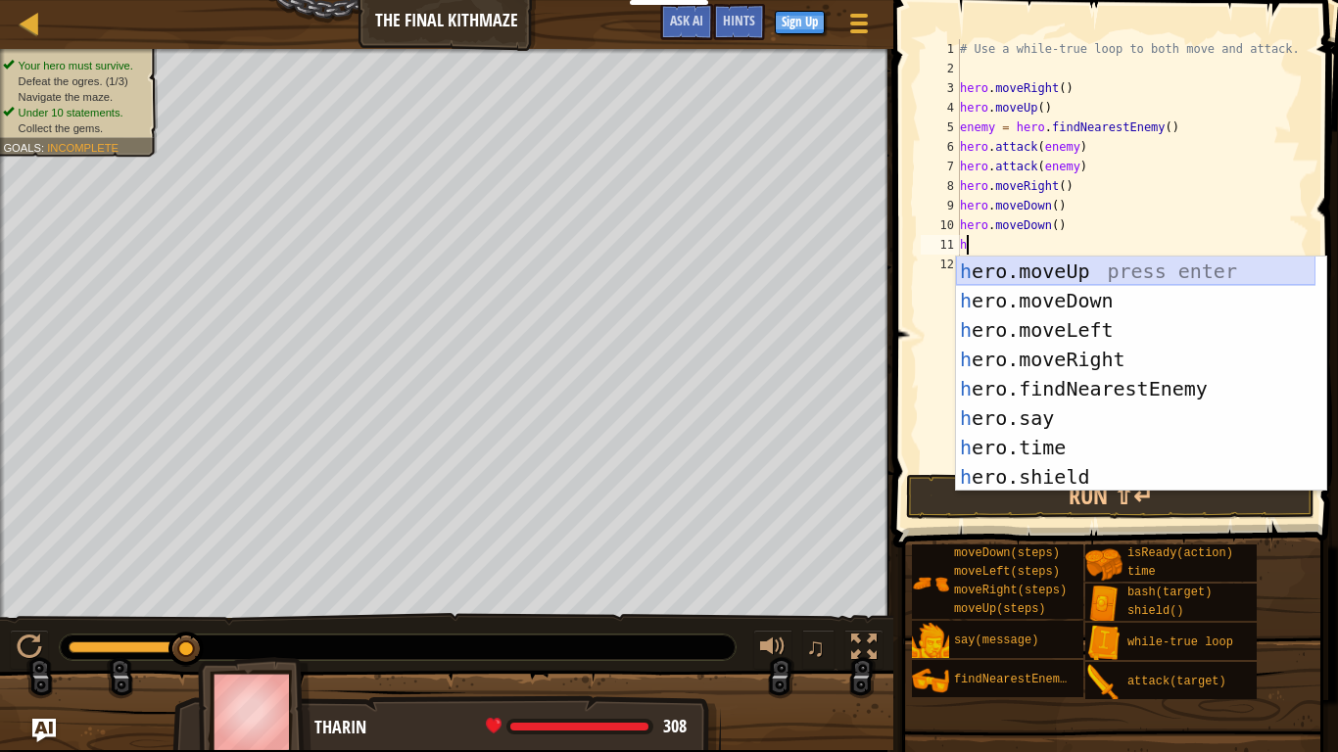
click at [1033, 260] on div "h ero.moveUp press enter h ero.moveDown press enter h ero.moveLeft press enter …" at bounding box center [1135, 404] width 359 height 294
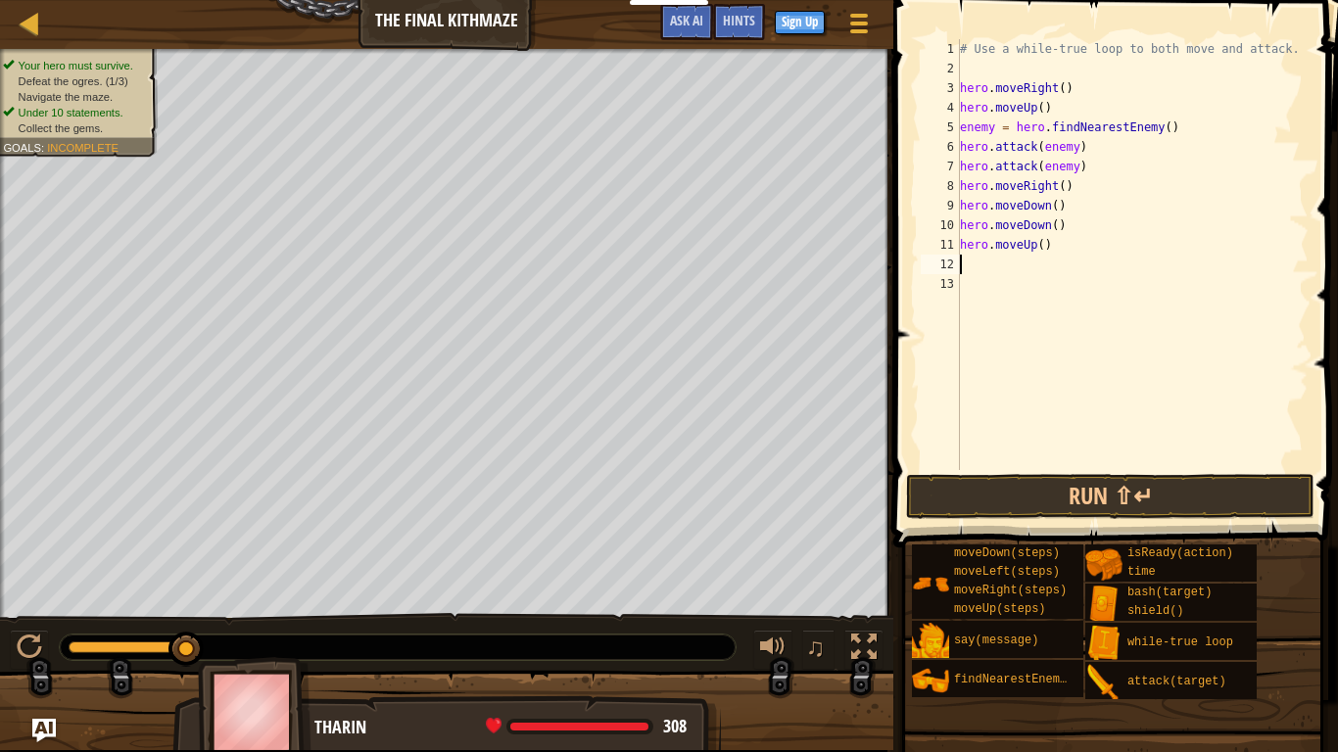
type textarea "h"
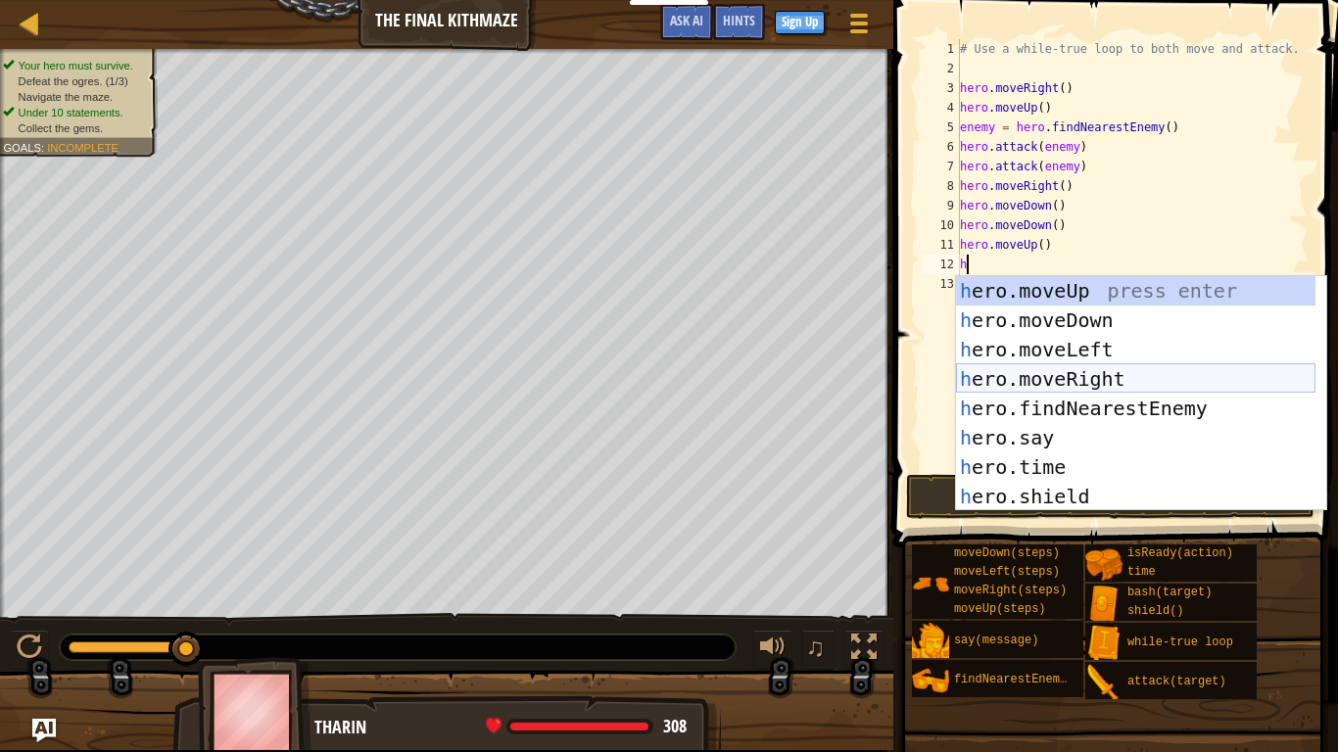
click at [1048, 378] on div "h ero.moveUp press enter h ero.moveDown press enter h ero.moveLeft press enter …" at bounding box center [1135, 423] width 359 height 294
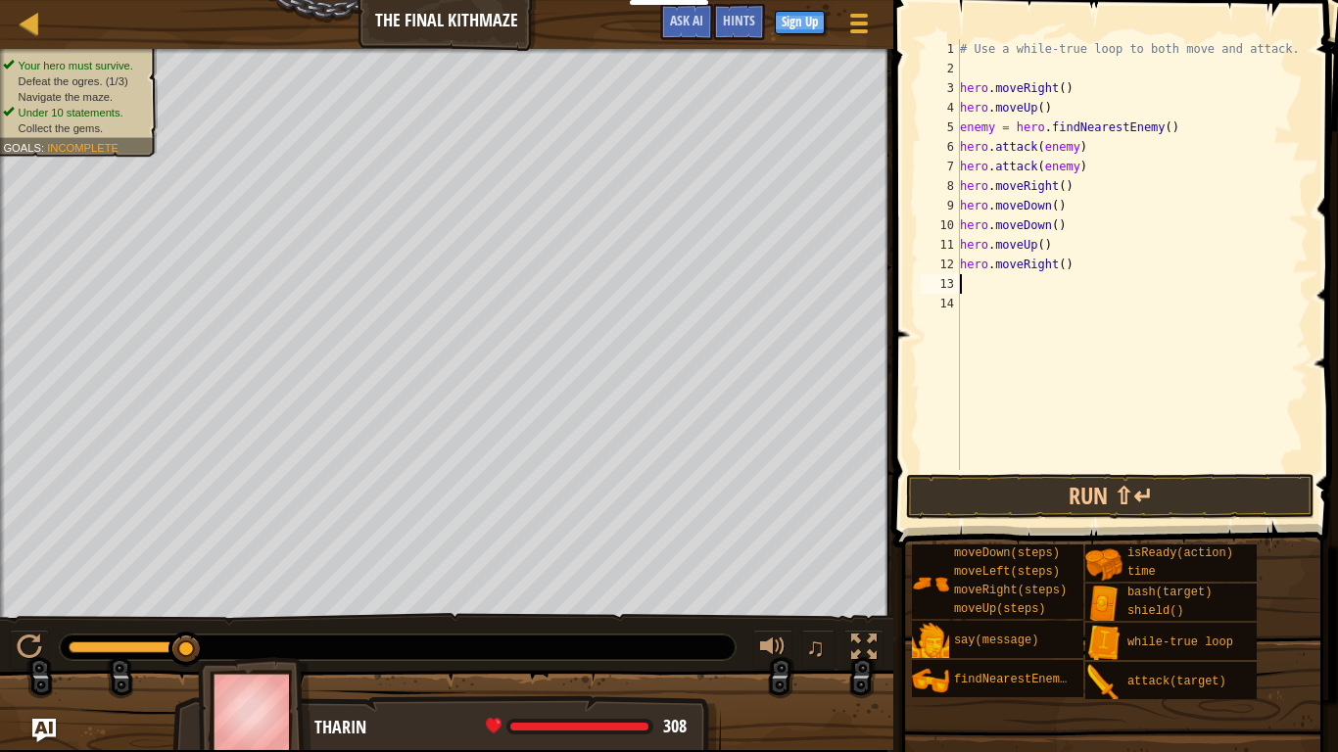
type textarea "h"
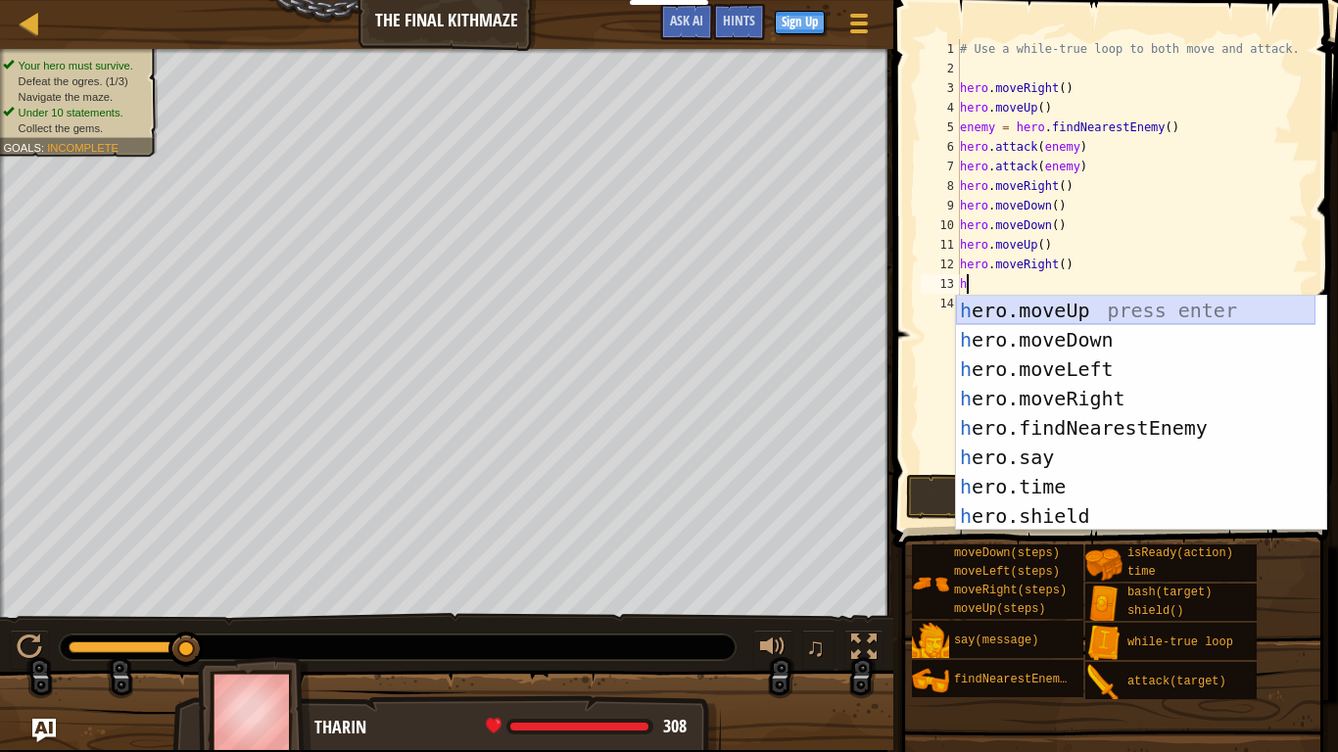
click at [1032, 311] on div "h ero.moveUp press enter h ero.moveDown press enter h ero.moveLeft press enter …" at bounding box center [1135, 443] width 359 height 294
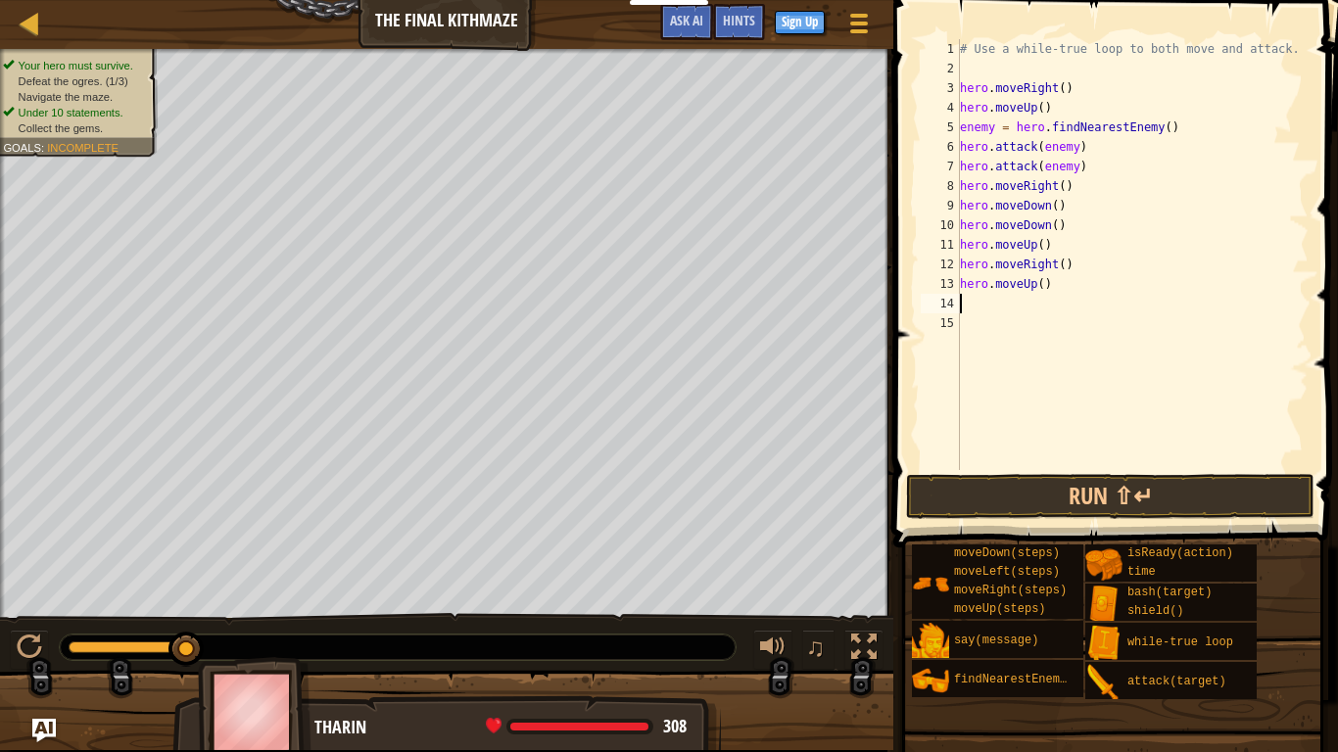
type textarea "h"
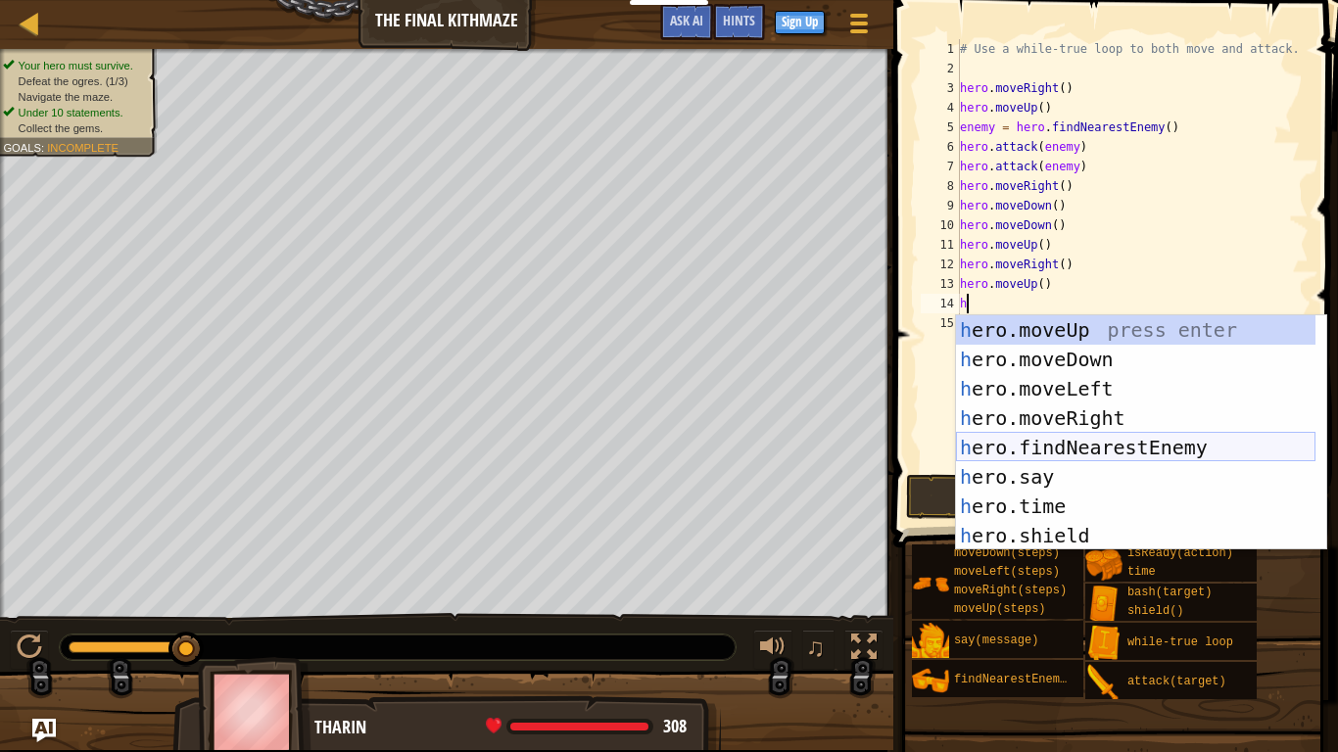
click at [1072, 445] on div "h ero.moveUp press enter h ero.moveDown press enter h ero.moveLeft press enter …" at bounding box center [1135, 462] width 359 height 294
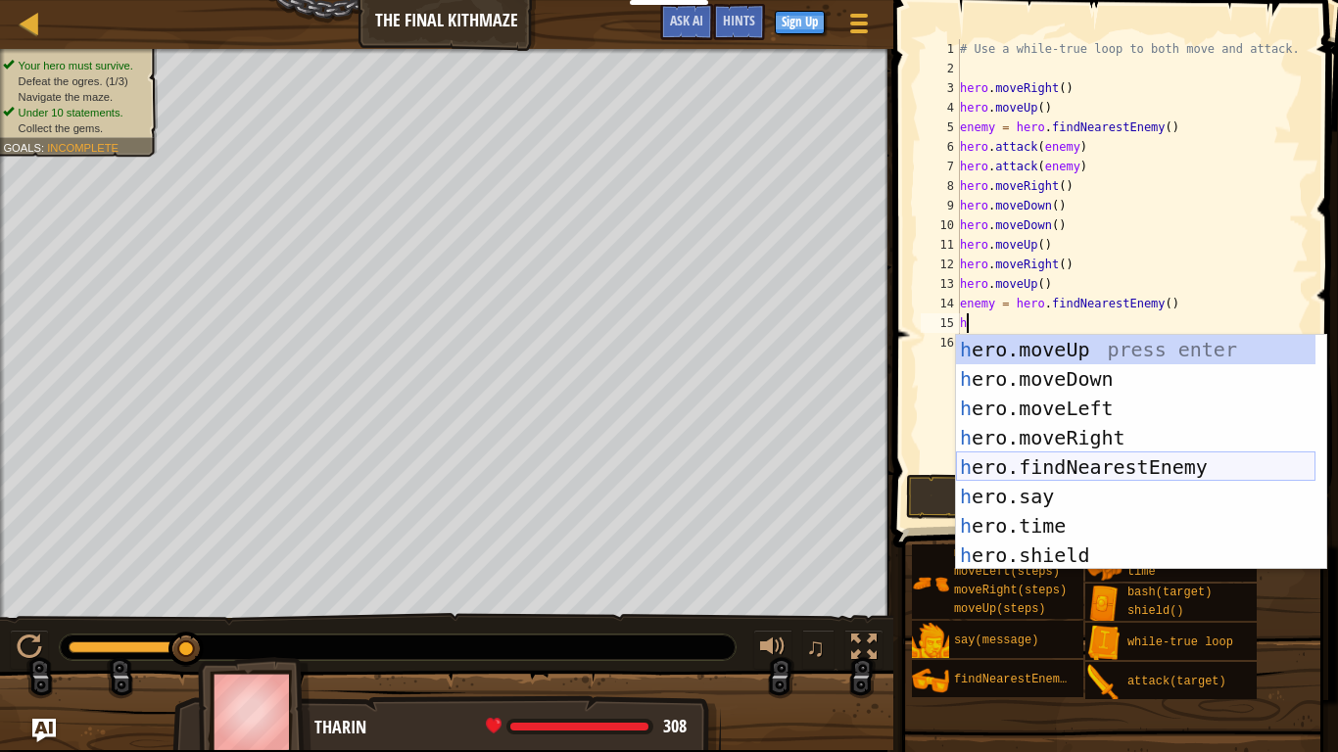
scroll to position [9, 1]
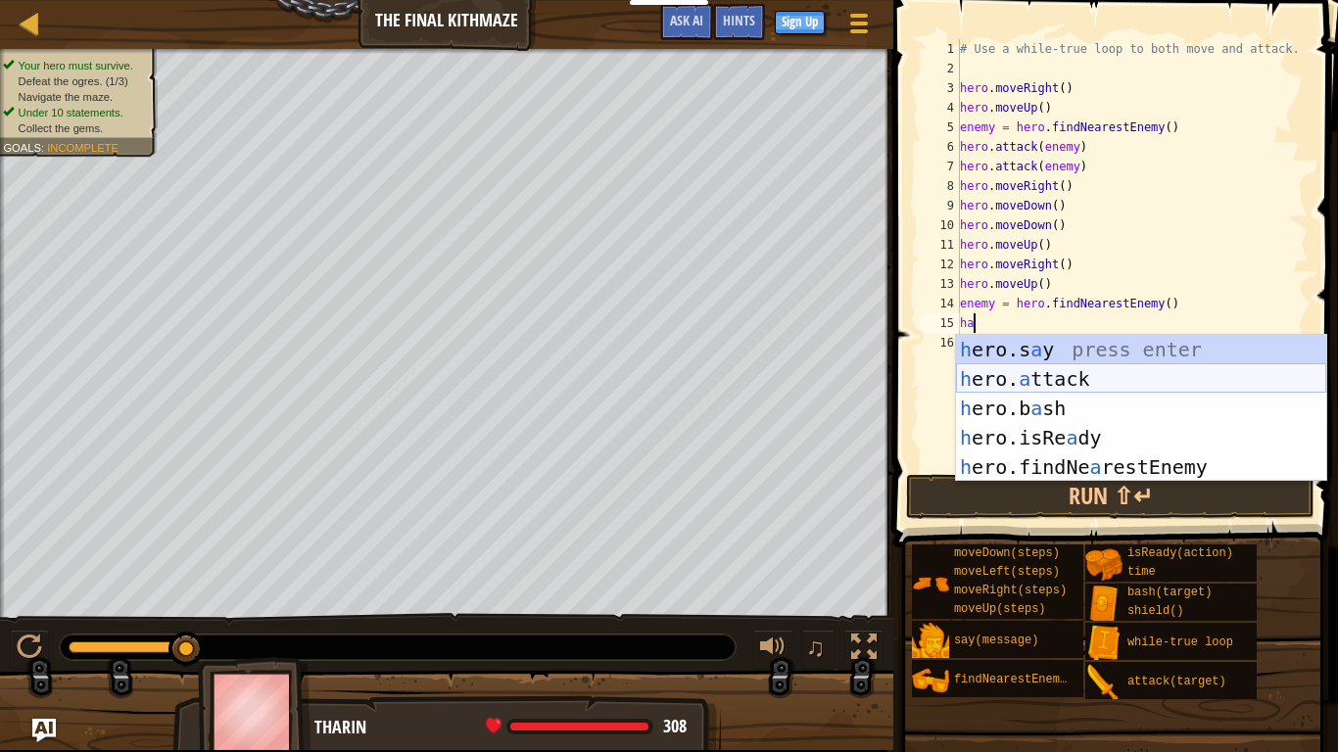
click at [1023, 382] on div "h ero.s a y press enter h ero. a ttack press enter h ero.b a sh press enter h e…" at bounding box center [1141, 438] width 370 height 206
type textarea "hero.attack(enemy)"
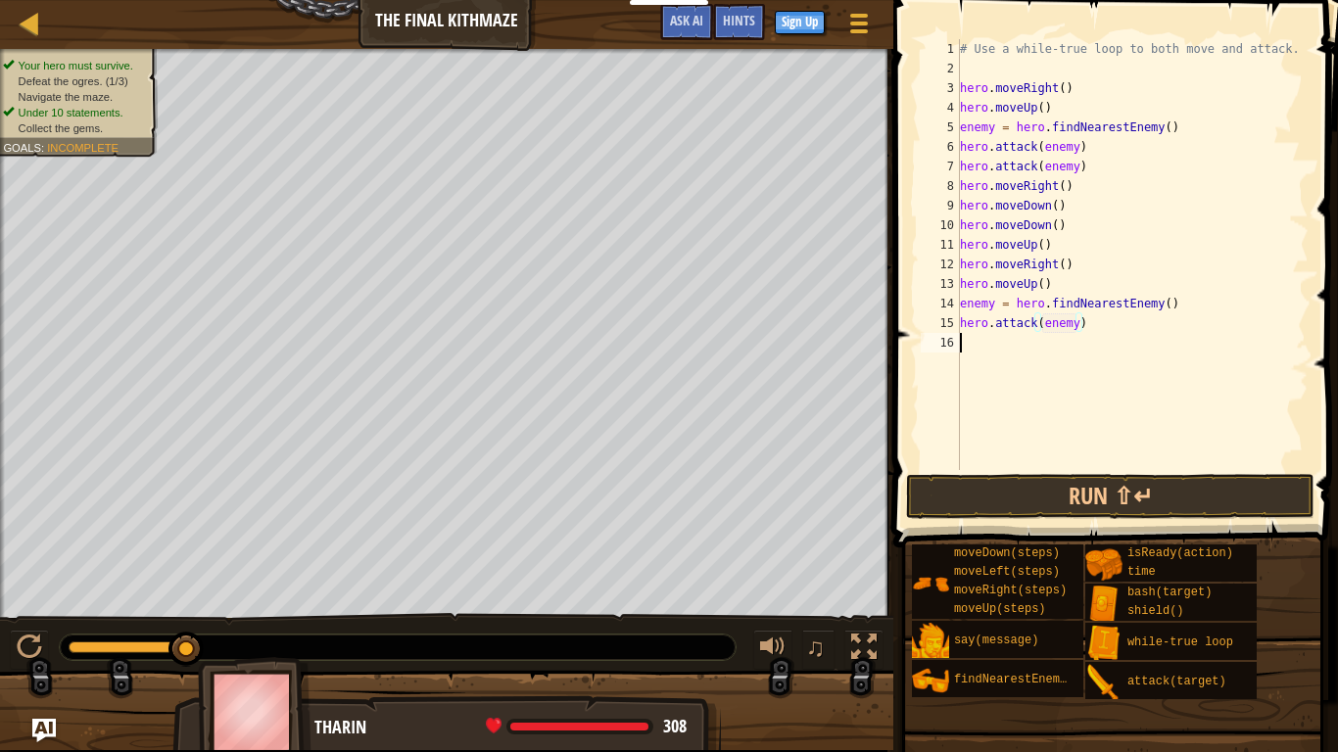
click at [1104, 362] on div "# Use a while-true loop to both move and attack. hero . moveRight ( ) hero . mo…" at bounding box center [1132, 274] width 353 height 470
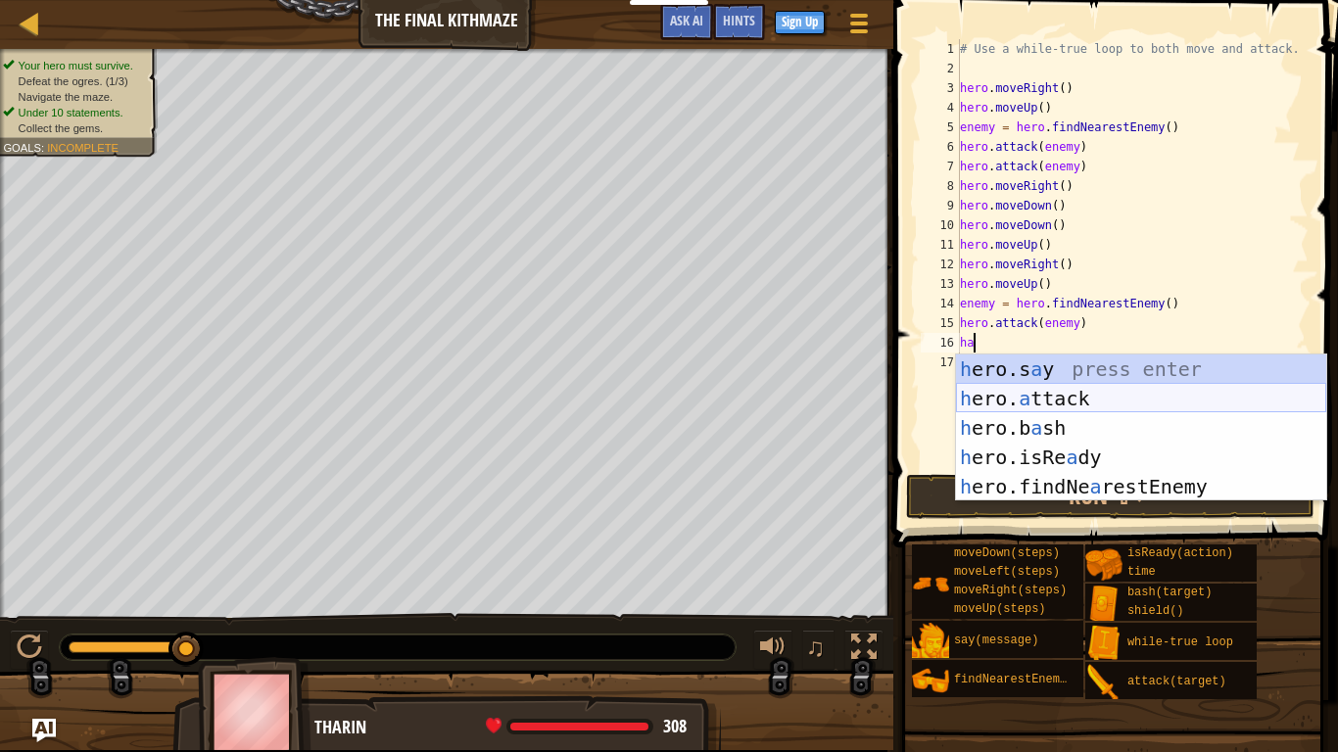
click at [1098, 403] on div "h ero.s a y press enter h ero. a ttack press enter h ero.b a sh press enter h e…" at bounding box center [1141, 458] width 370 height 206
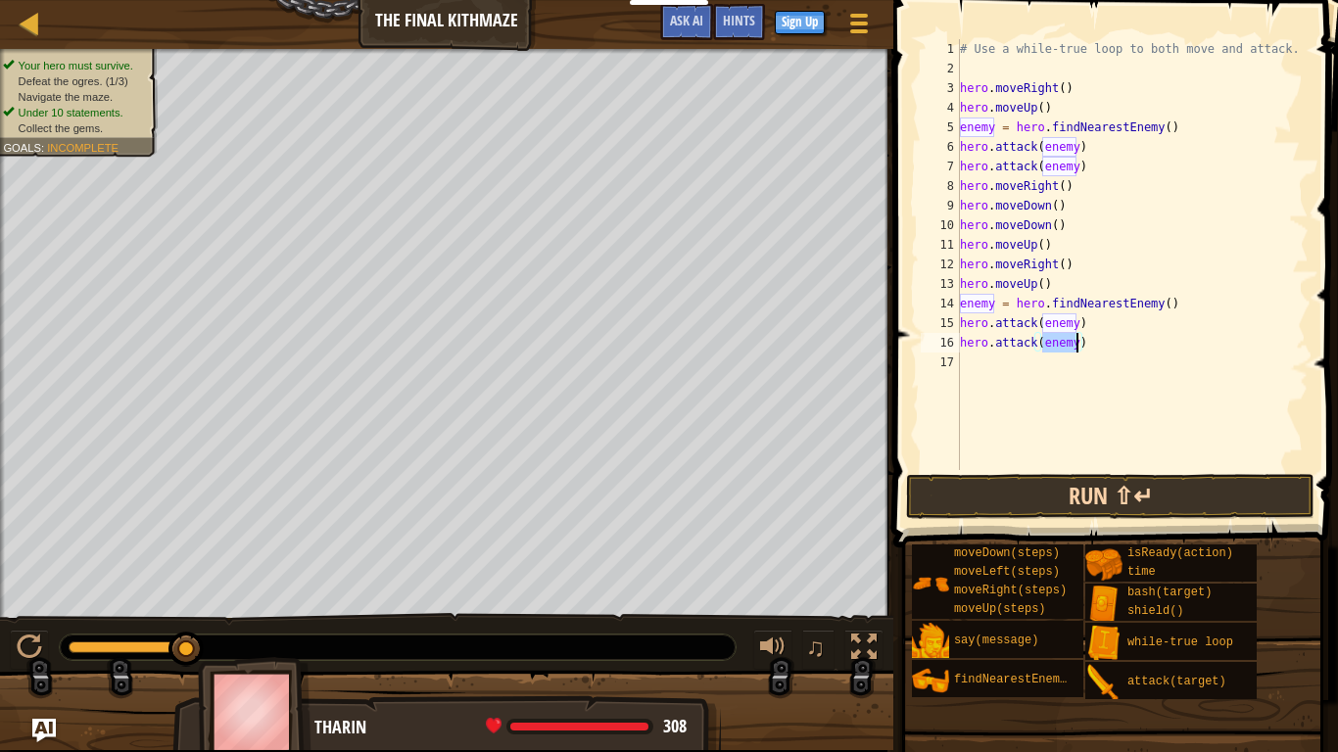
type textarea "hero.attack(enemy)"
click at [1126, 484] on button "Run ⇧↵" at bounding box center [1110, 496] width 408 height 45
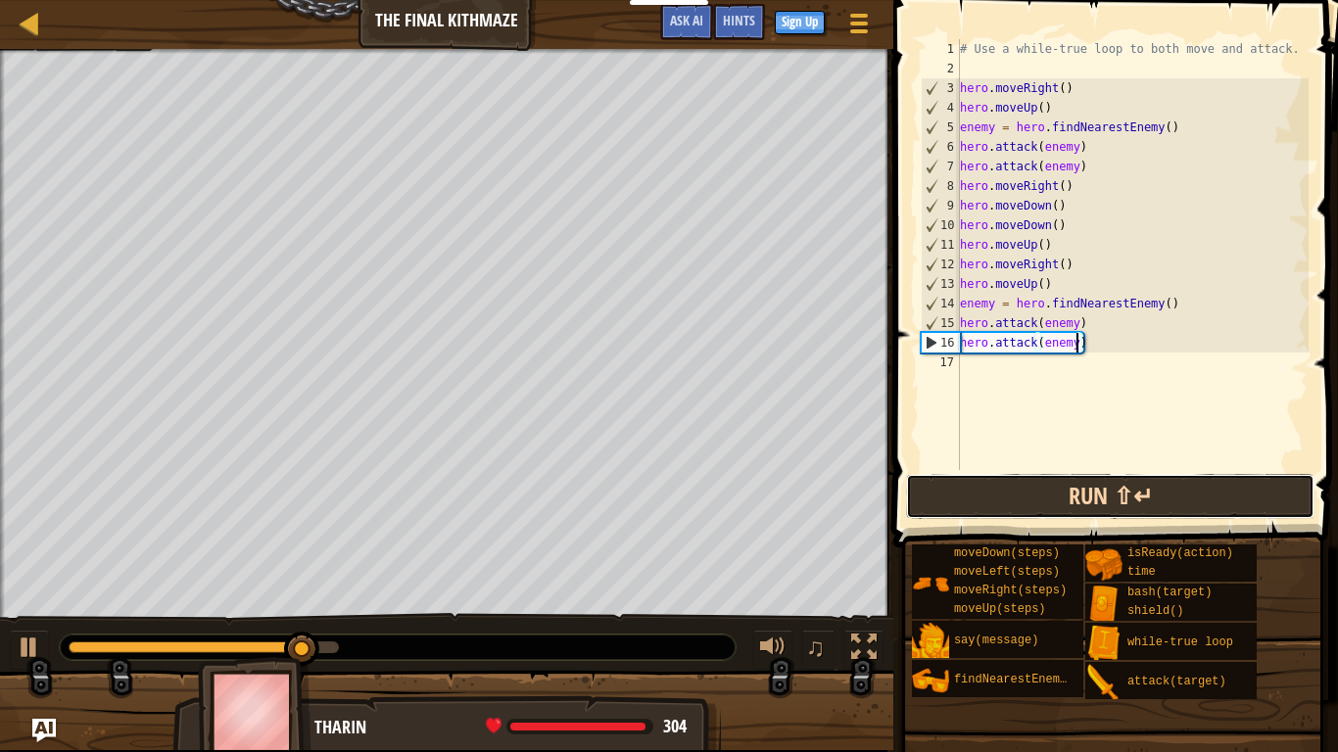
click at [1126, 484] on button "Run ⇧↵" at bounding box center [1110, 496] width 408 height 45
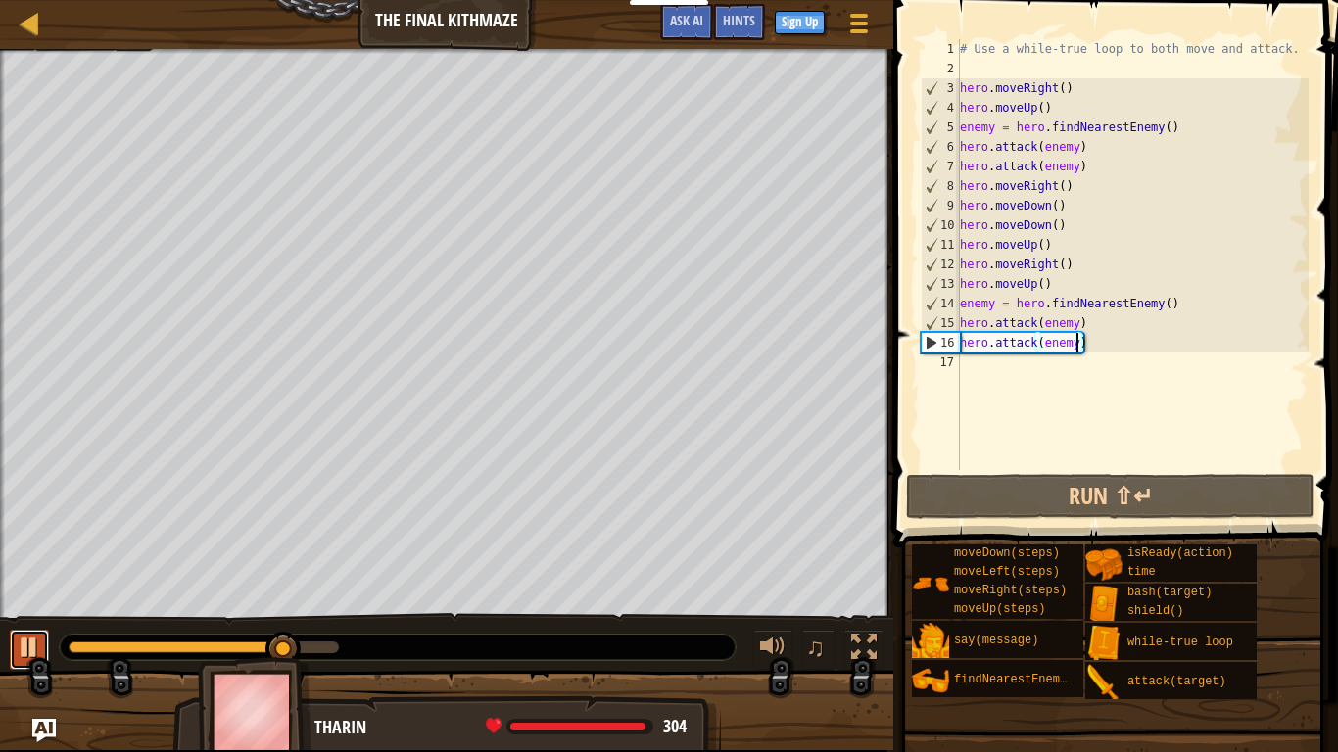
click at [19, 647] on div at bounding box center [29, 647] width 25 height 25
click at [979, 367] on div "# Use a while-true loop to both move and attack. hero . moveRight ( ) hero . mo…" at bounding box center [1132, 274] width 353 height 470
type textarea "h"
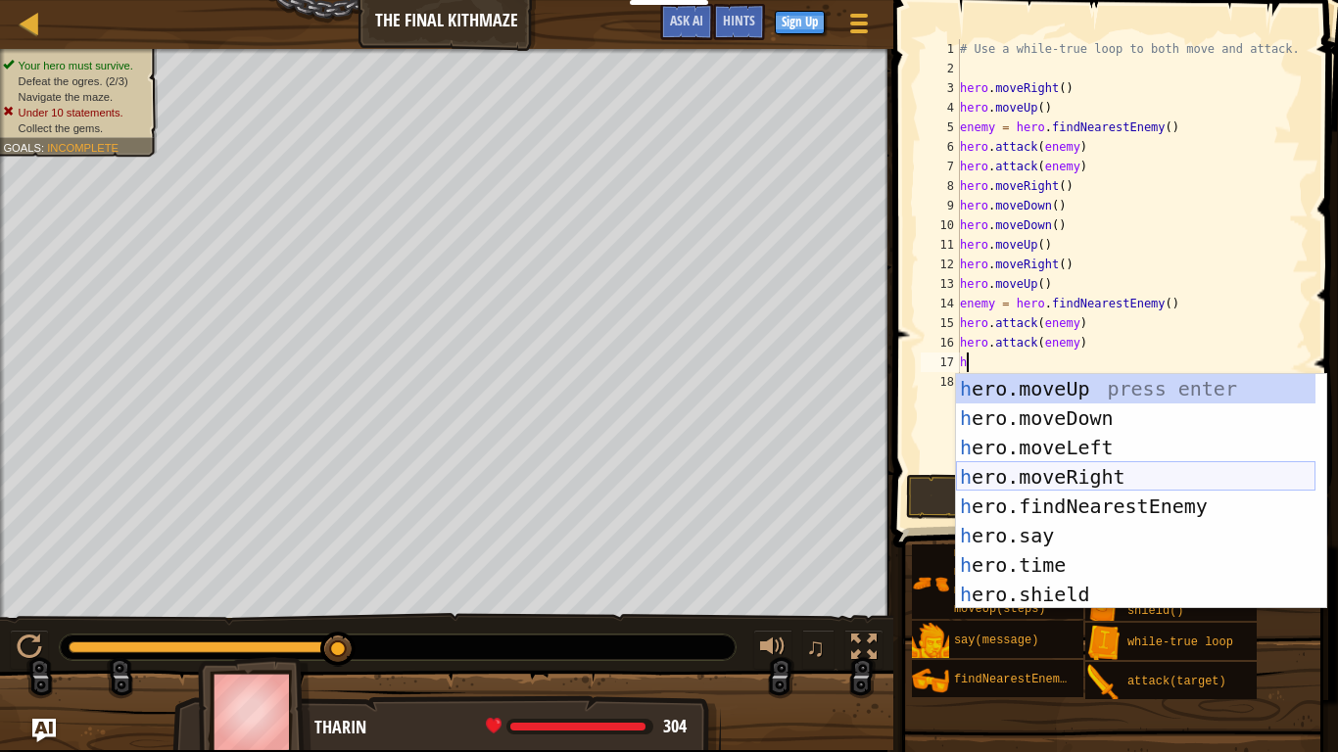
click at [992, 473] on div "h ero.moveUp press enter h ero.moveDown press enter h ero.moveLeft press enter …" at bounding box center [1135, 521] width 359 height 294
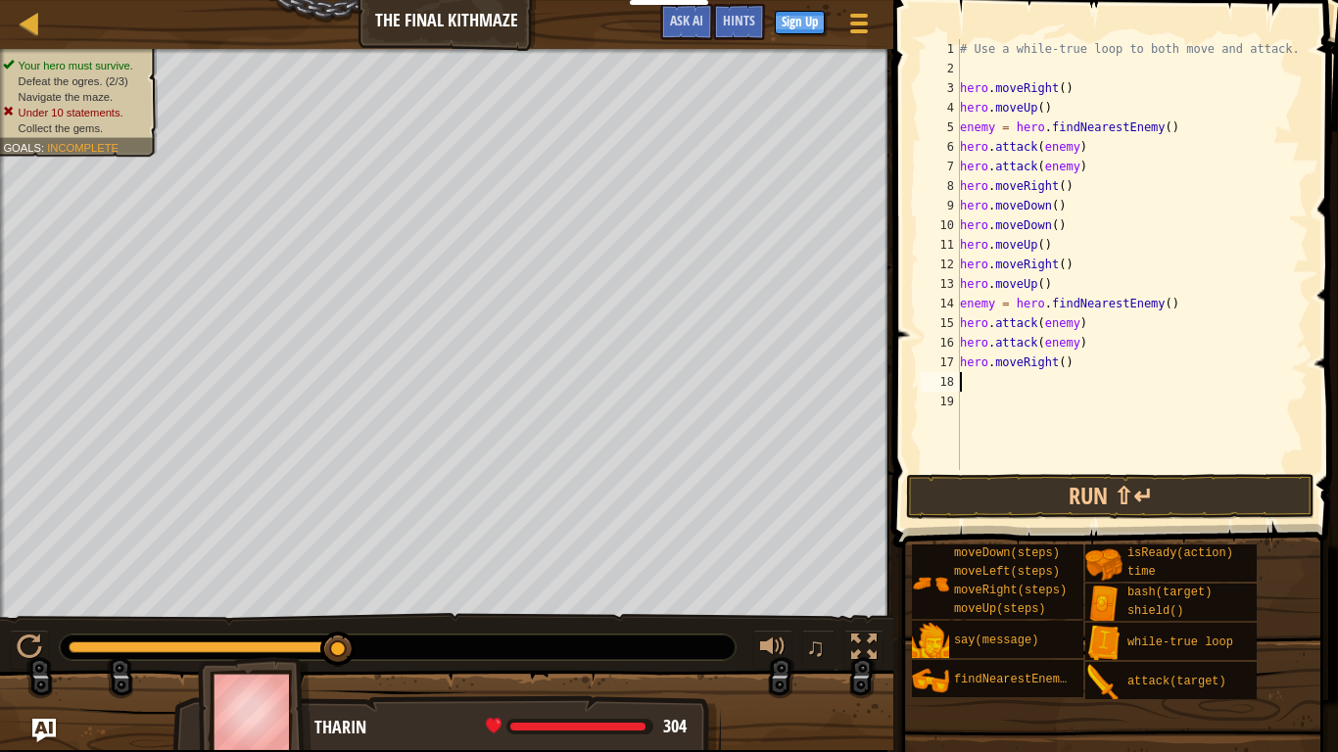
type textarea "h"
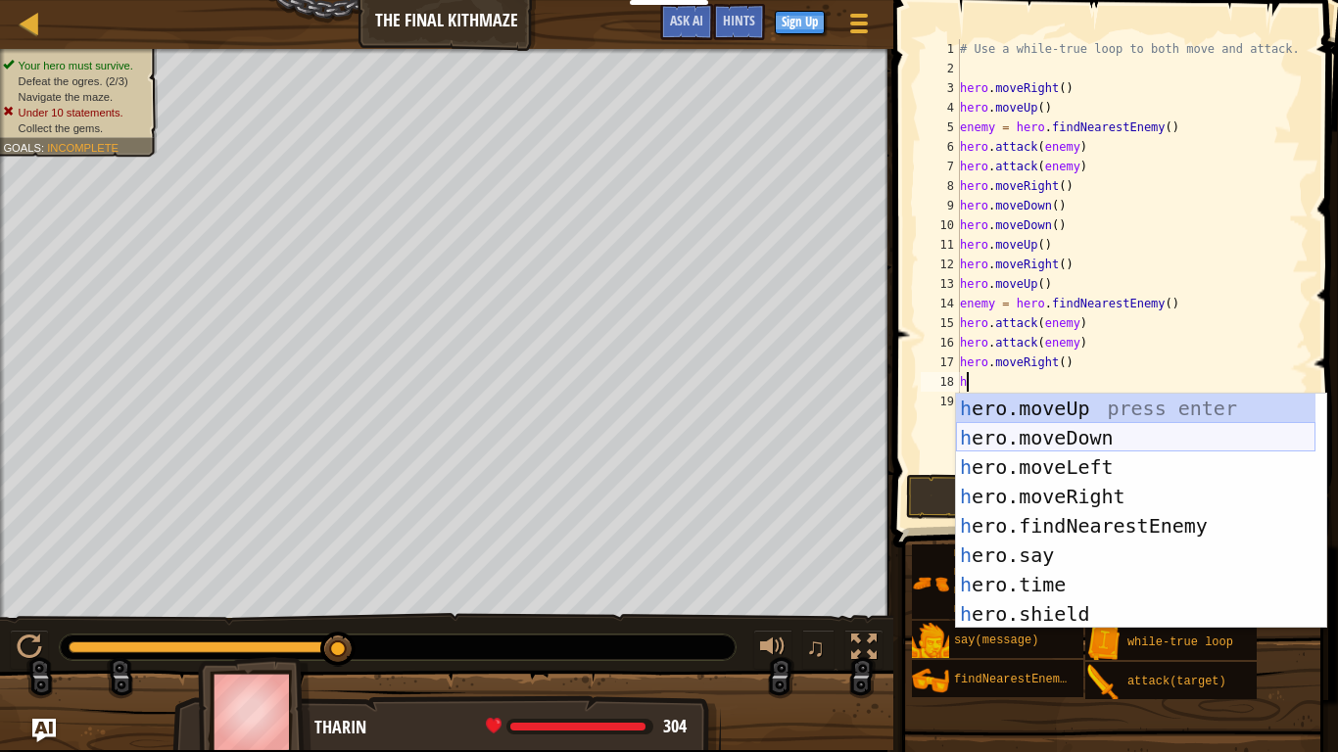
click at [984, 438] on div "h ero.moveUp press enter h ero.moveDown press enter h ero.moveLeft press enter …" at bounding box center [1135, 541] width 359 height 294
type textarea "h"
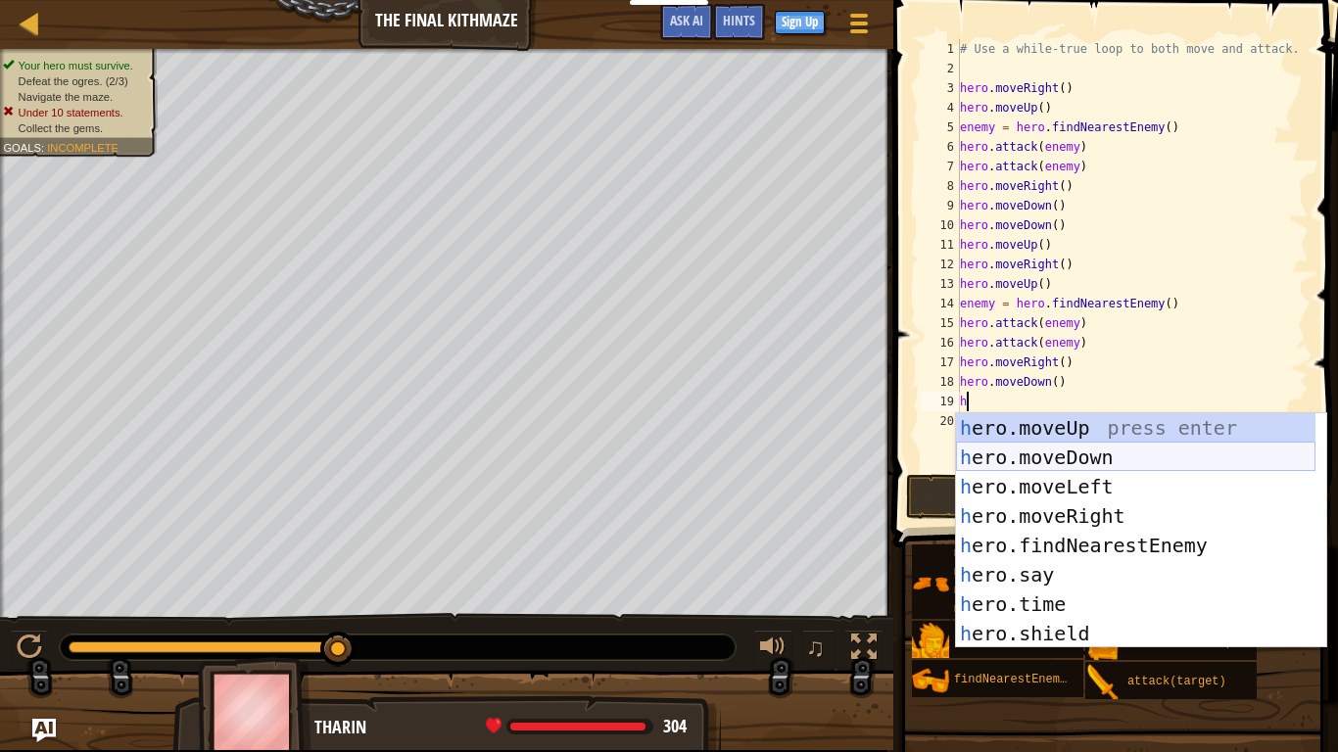
click at [989, 455] on div "h ero.moveUp press enter h ero.moveDown press enter h ero.moveLeft press enter …" at bounding box center [1135, 560] width 359 height 294
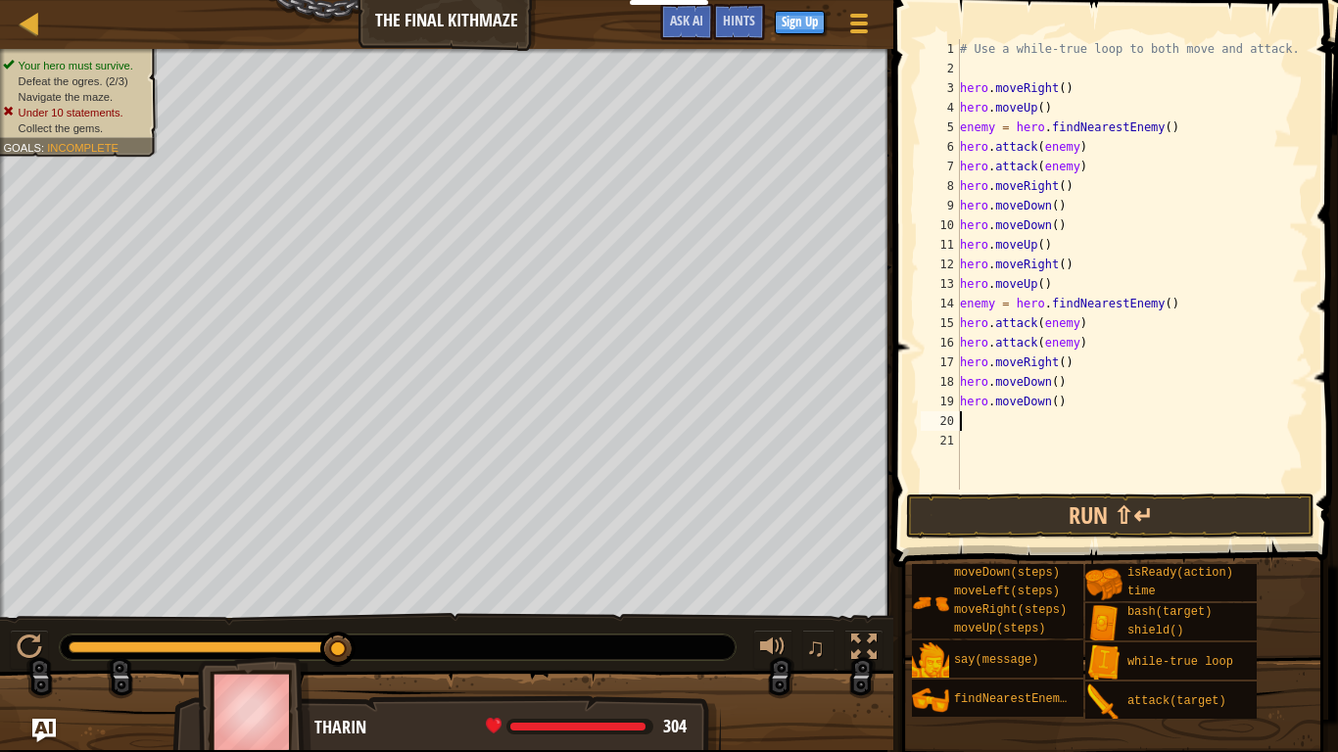
type textarea "h"
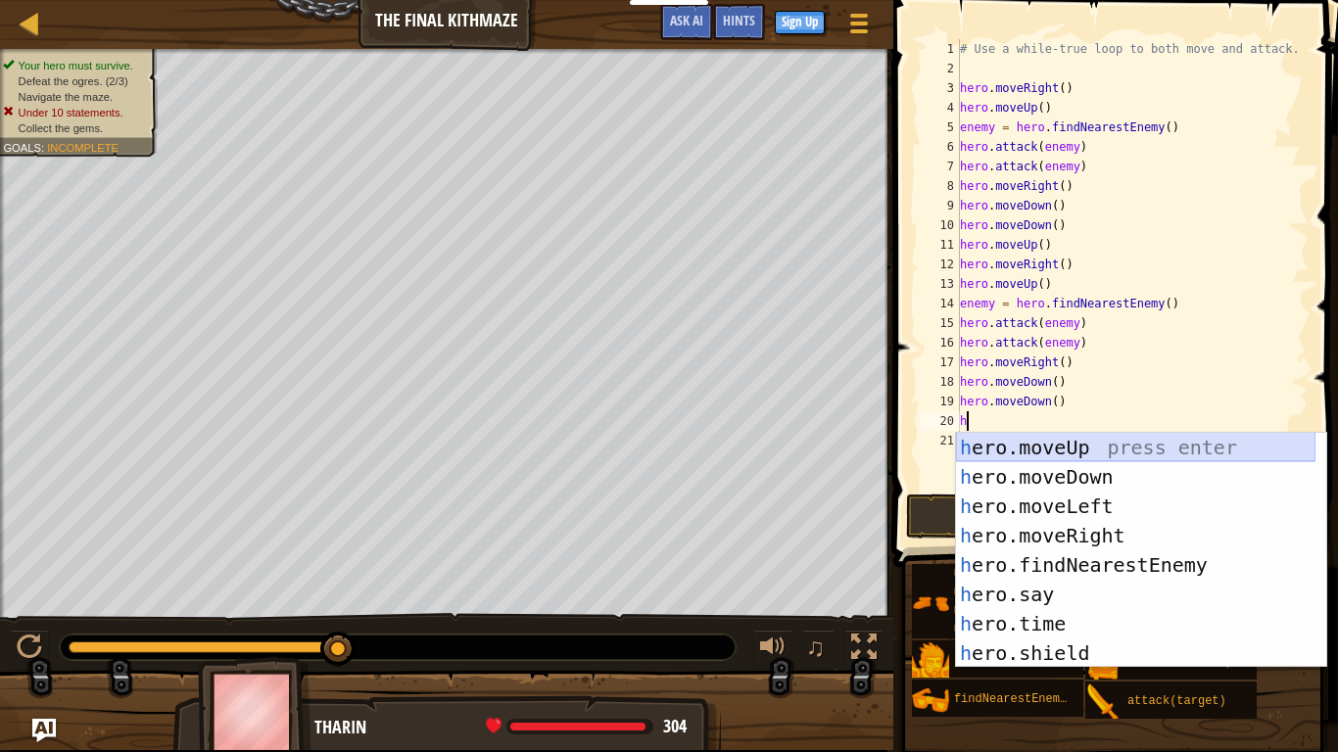
click at [988, 445] on div "h ero.moveUp press enter h ero.moveDown press enter h ero.moveLeft press enter …" at bounding box center [1135, 580] width 359 height 294
type textarea "h"
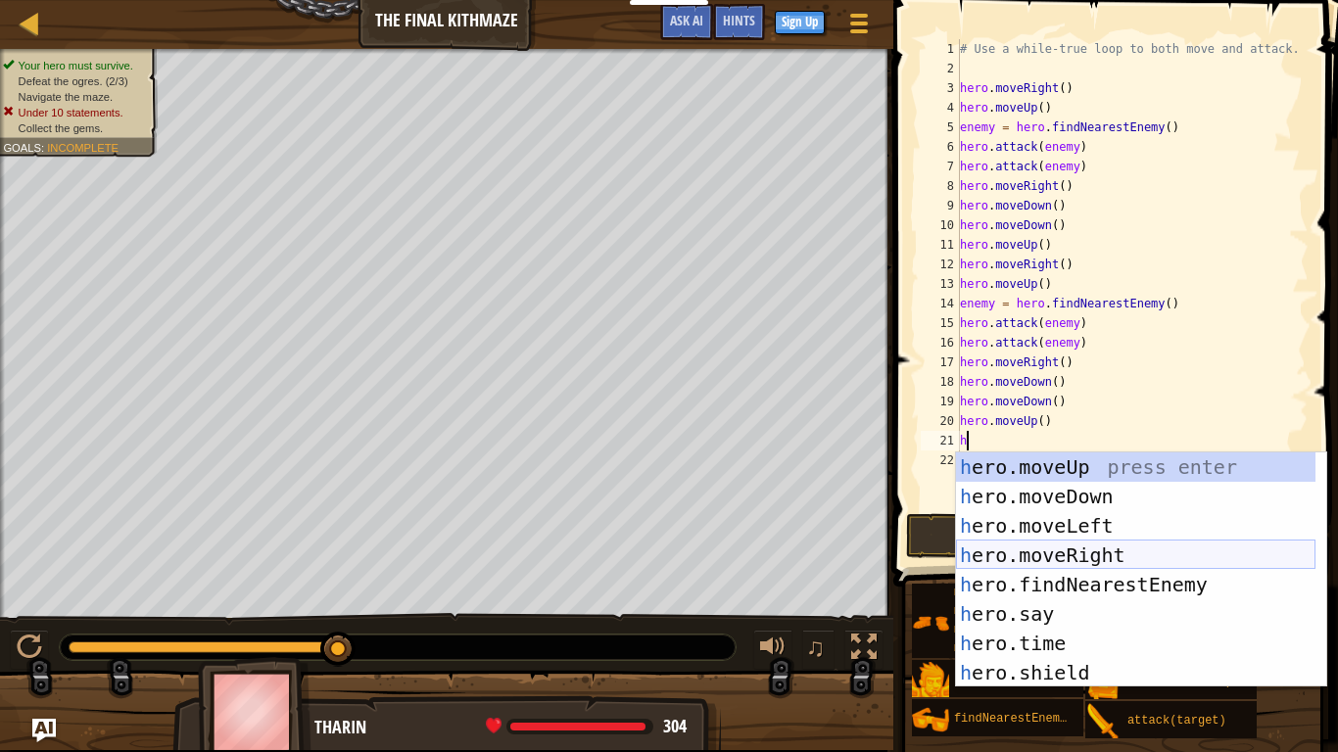
click at [1010, 549] on div "h ero.moveUp press enter h ero.moveDown press enter h ero.moveLeft press enter …" at bounding box center [1135, 600] width 359 height 294
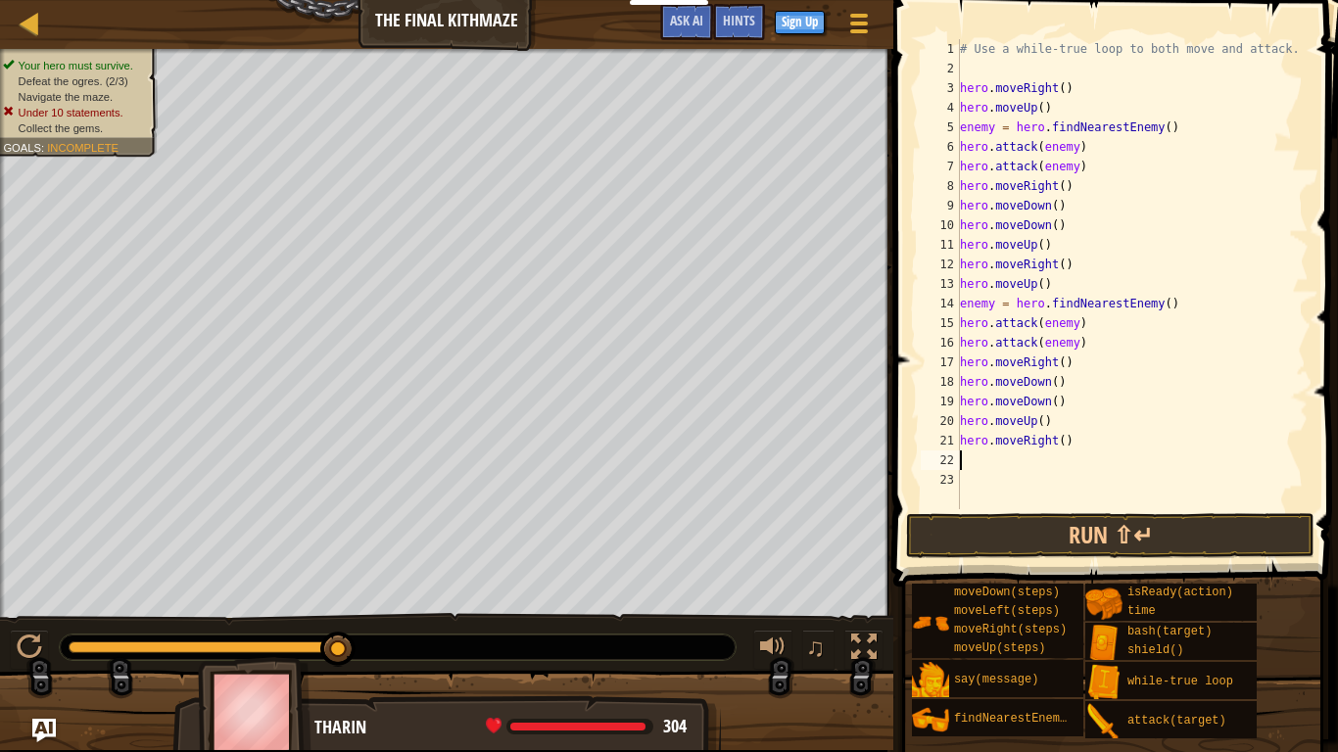
type textarea "h"
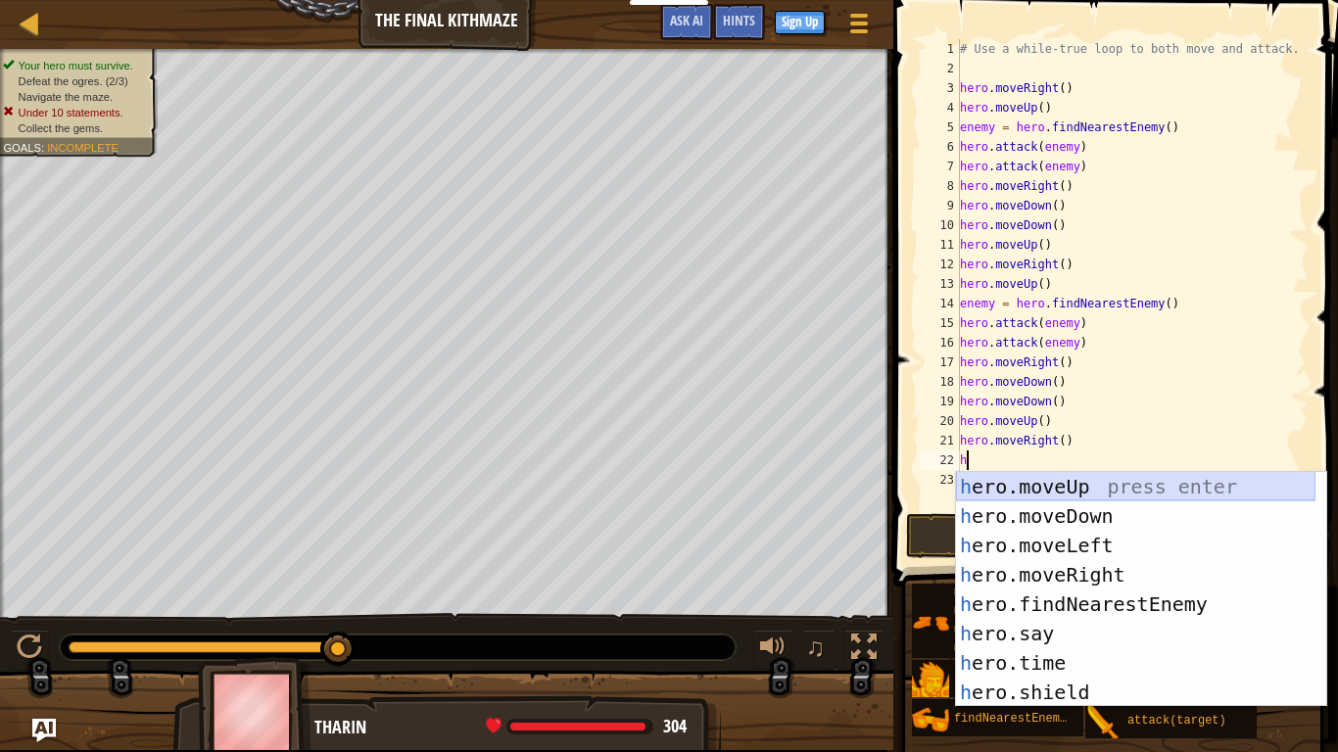
click at [999, 484] on div "h ero.moveUp press enter h ero.moveDown press enter h ero.moveLeft press enter …" at bounding box center [1135, 619] width 359 height 294
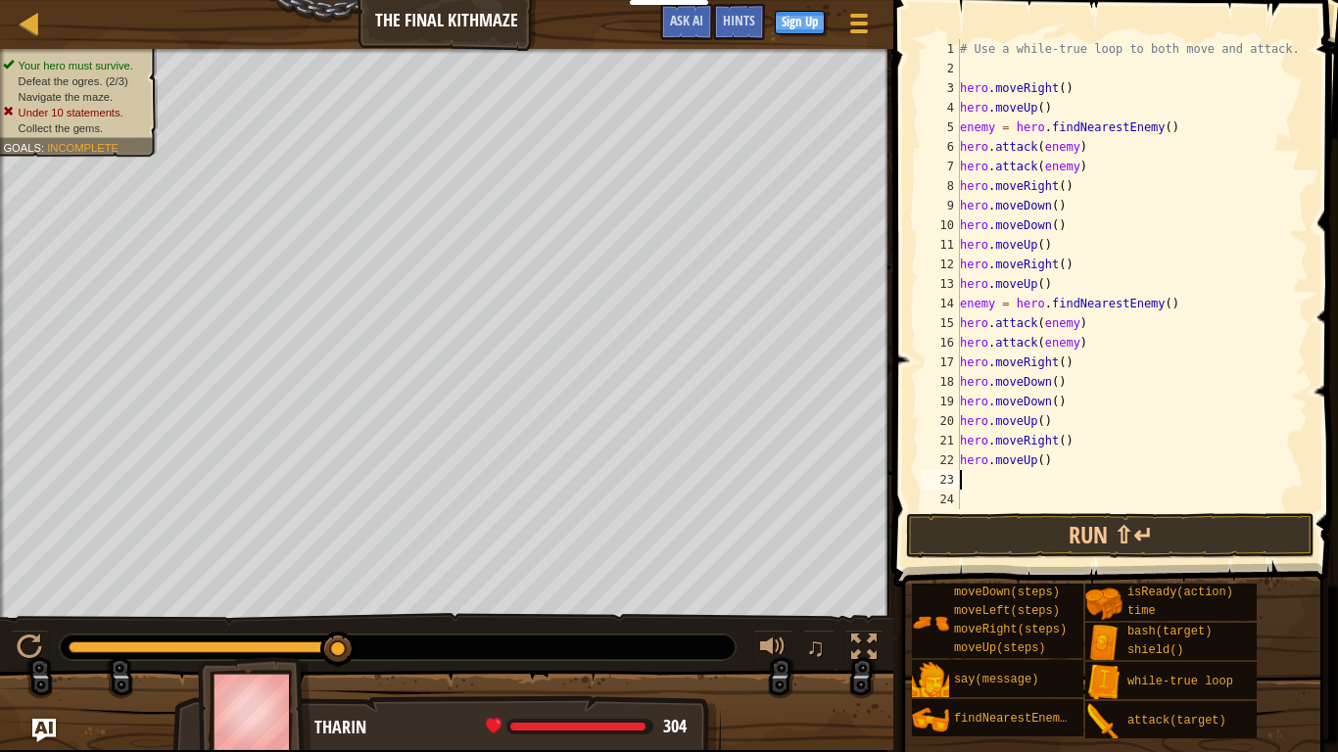
type textarea "h"
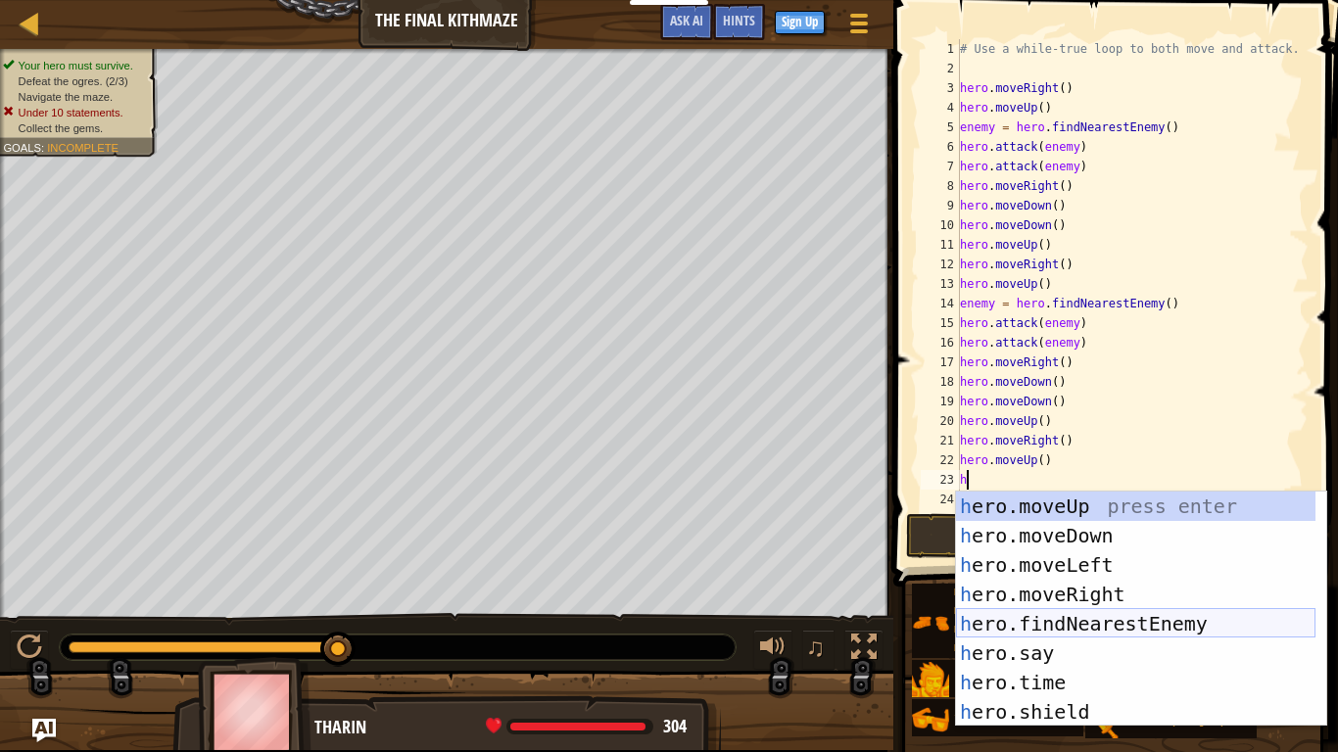
click at [1034, 631] on div "h ero.moveUp press enter h ero.moveDown press enter h ero.moveLeft press enter …" at bounding box center [1135, 639] width 359 height 294
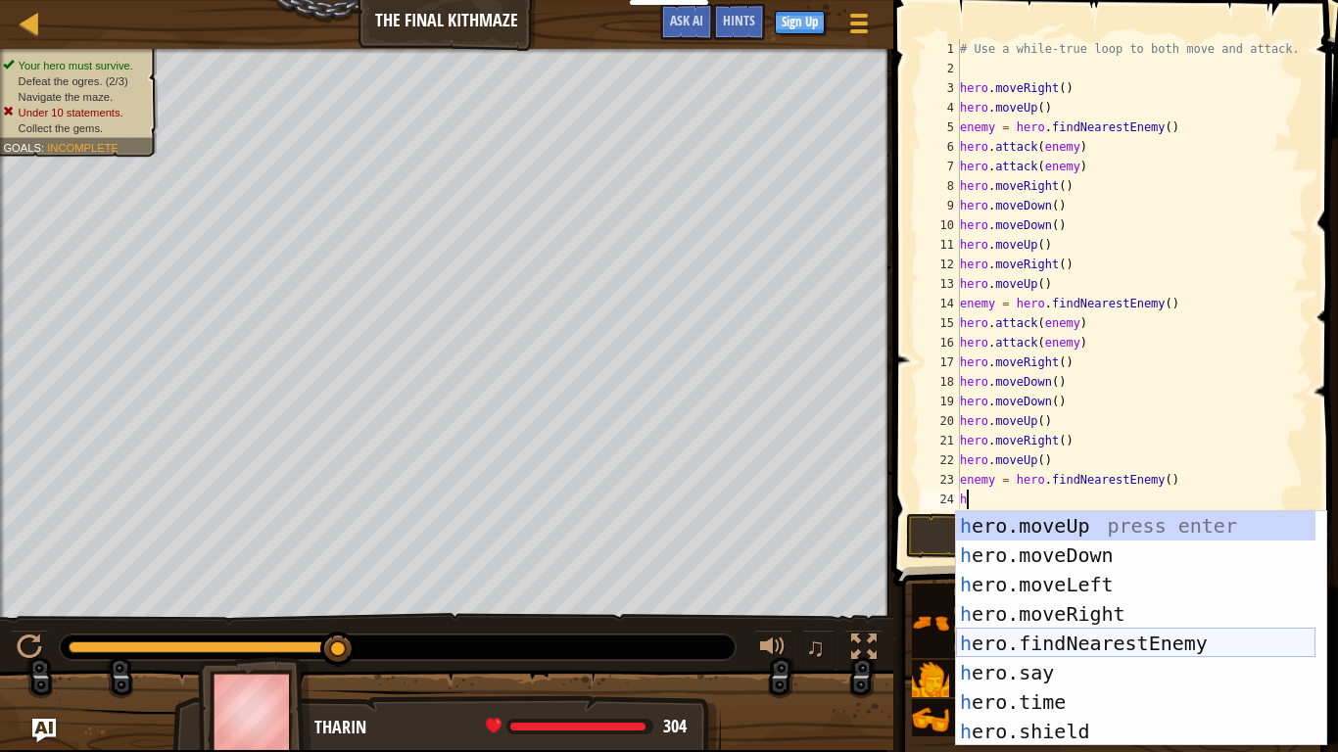
scroll to position [9, 1]
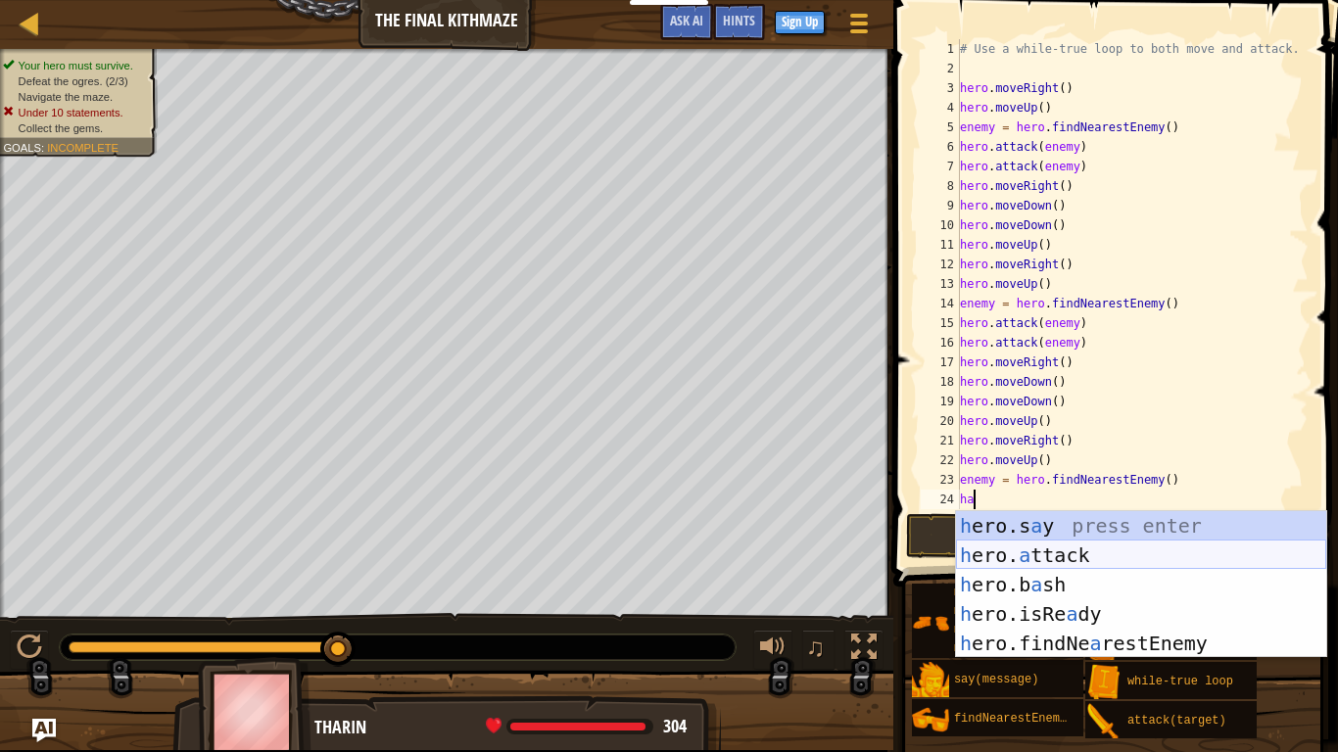
click at [1010, 551] on div "h ero.s a y press enter h ero. a ttack press enter h ero.b a sh press enter h e…" at bounding box center [1141, 614] width 370 height 206
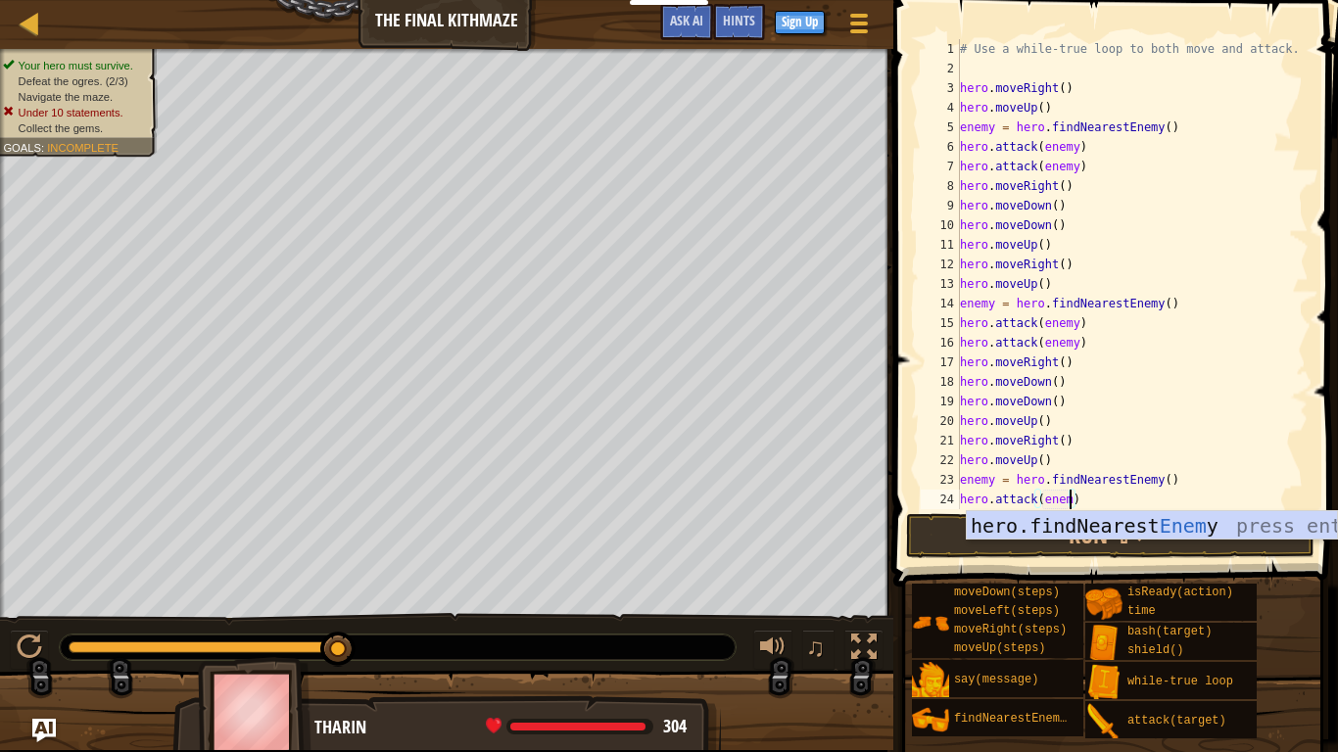
scroll to position [9, 17]
click at [1195, 488] on div "# Use a while-true loop to both move and attack. hero . moveRight ( ) hero . mo…" at bounding box center [1127, 293] width 342 height 509
type textarea "enemy = hero.findNearestEnemy()"
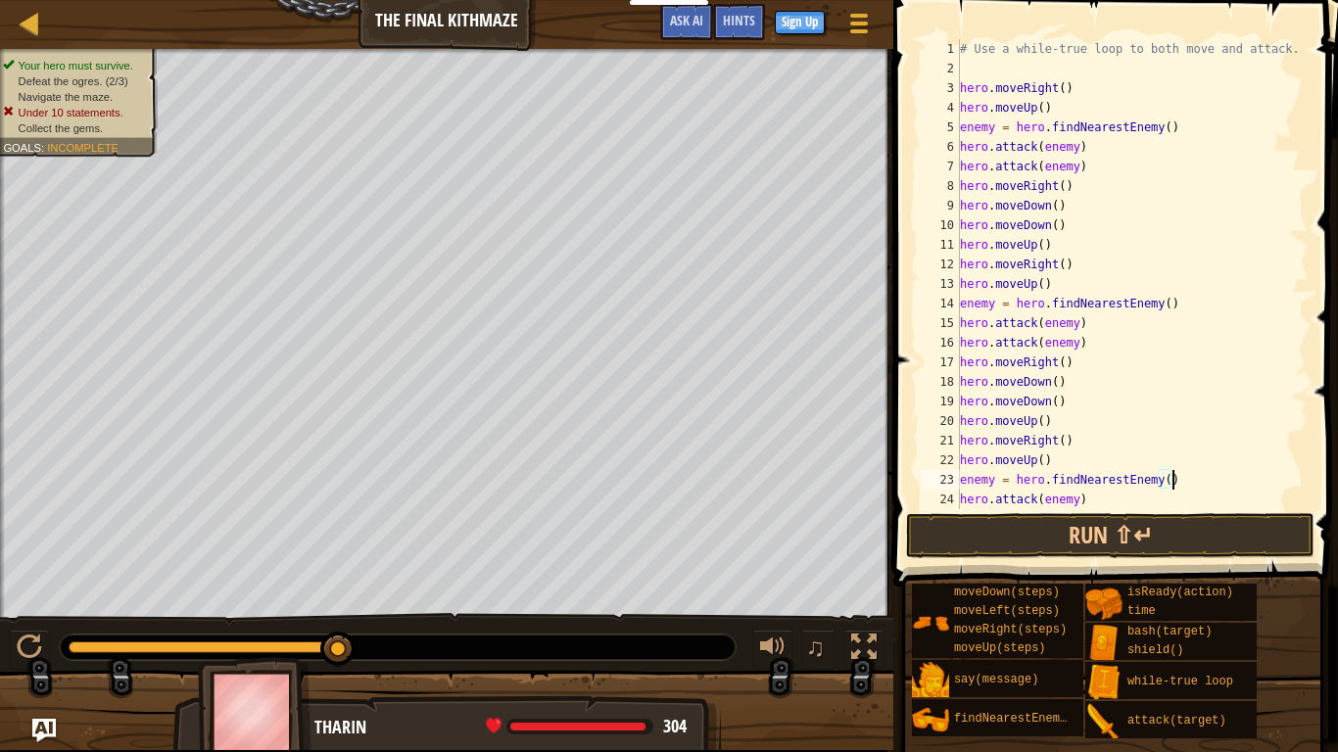
scroll to position [20, 0]
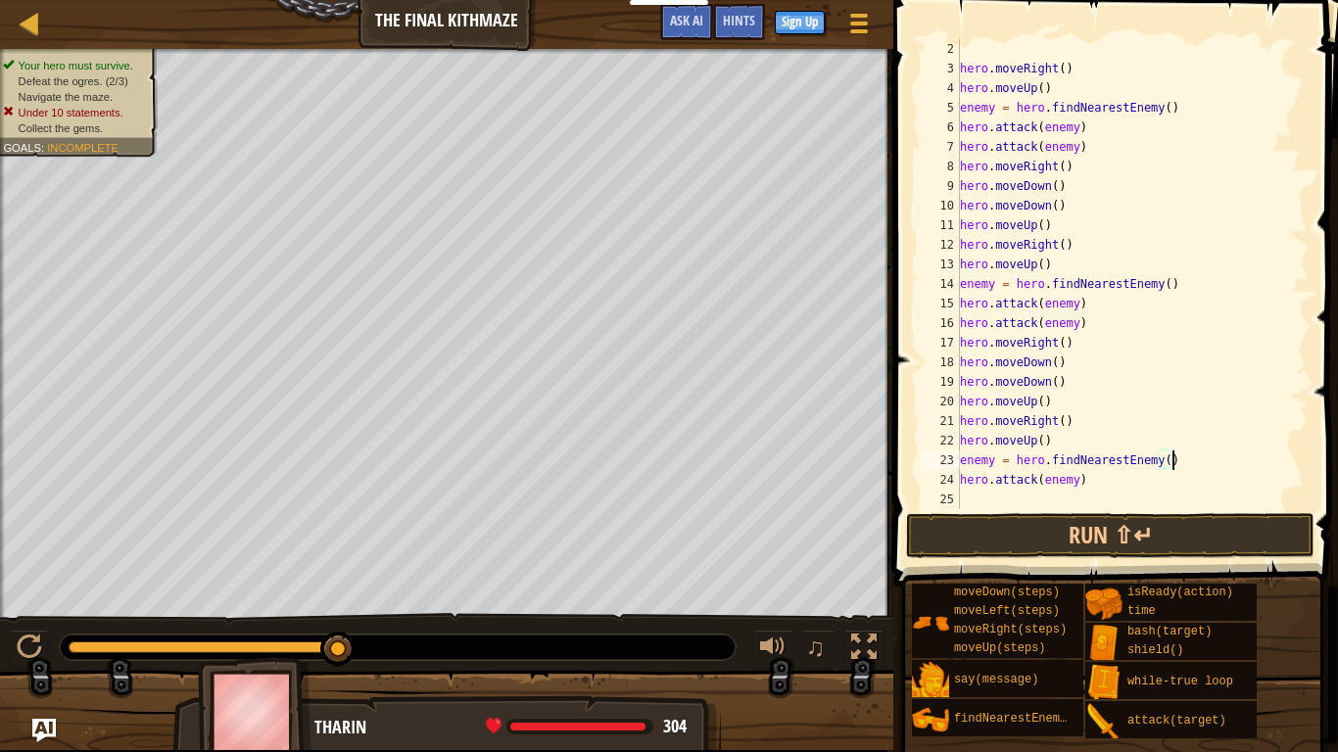
click at [1011, 500] on div "hero . moveRight ( ) hero . moveUp ( ) enemy = hero . findNearestEnemy ( ) hero…" at bounding box center [1127, 293] width 342 height 509
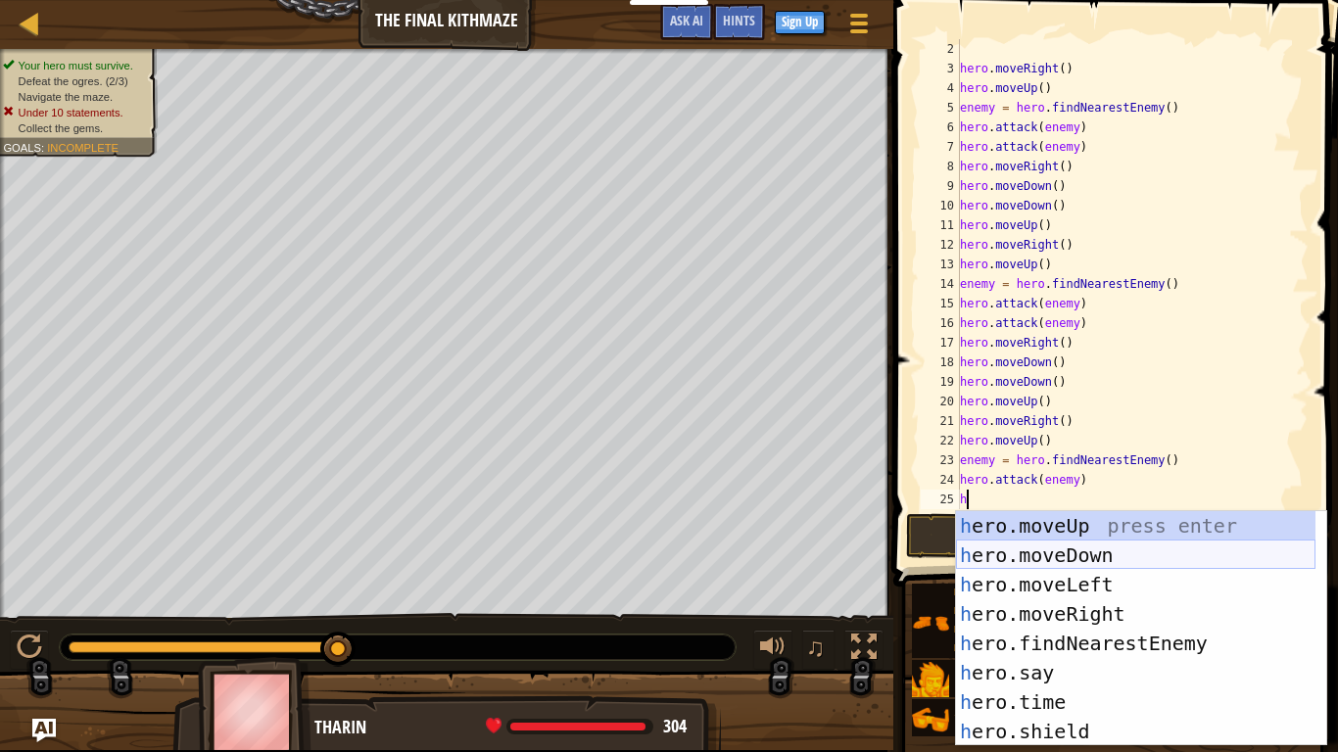
scroll to position [9, 1]
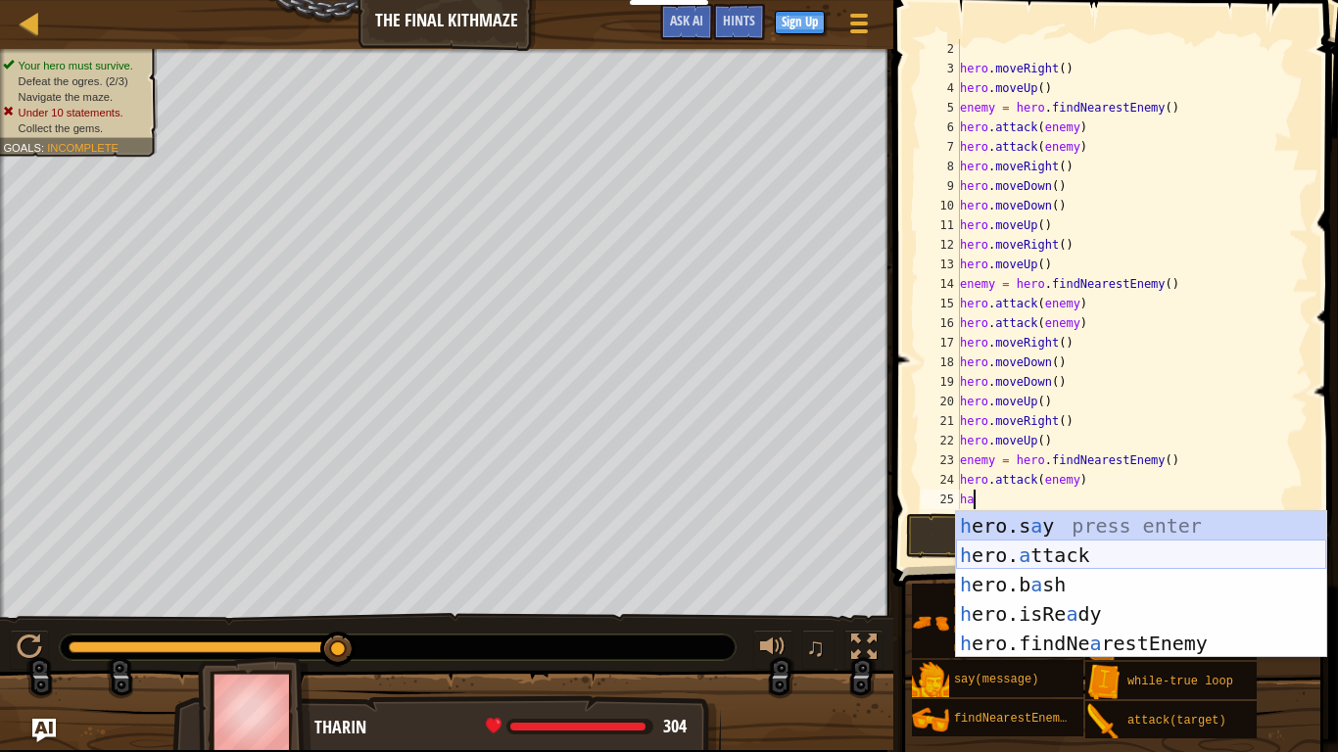
click at [1014, 554] on div "h ero.s a y press enter h ero. a ttack press enter h ero.b a sh press enter h e…" at bounding box center [1141, 614] width 370 height 206
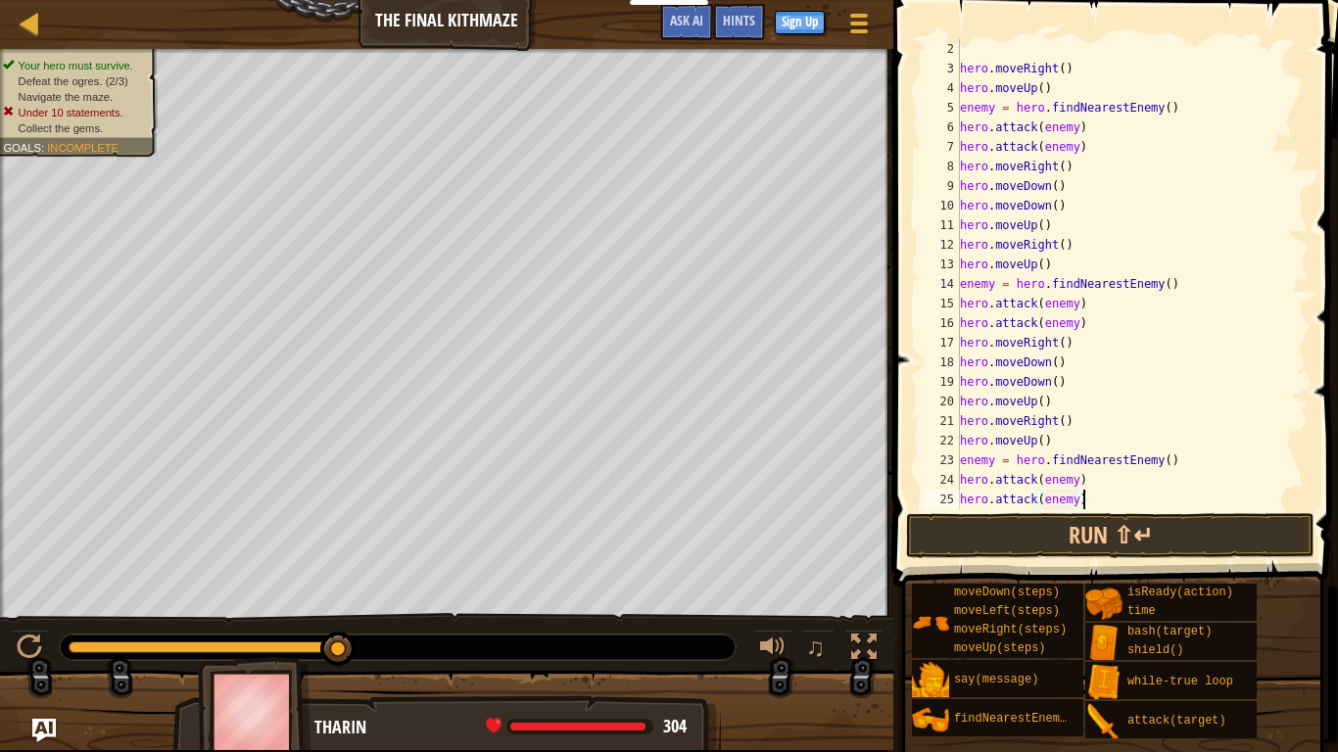
click at [1093, 500] on div "hero . moveRight ( ) hero . moveUp ( ) enemy = hero . findNearestEnemy ( ) hero…" at bounding box center [1127, 293] width 342 height 509
type textarea "hero.attack(enemy)"
click at [1104, 539] on button "Run ⇧↵" at bounding box center [1110, 535] width 408 height 45
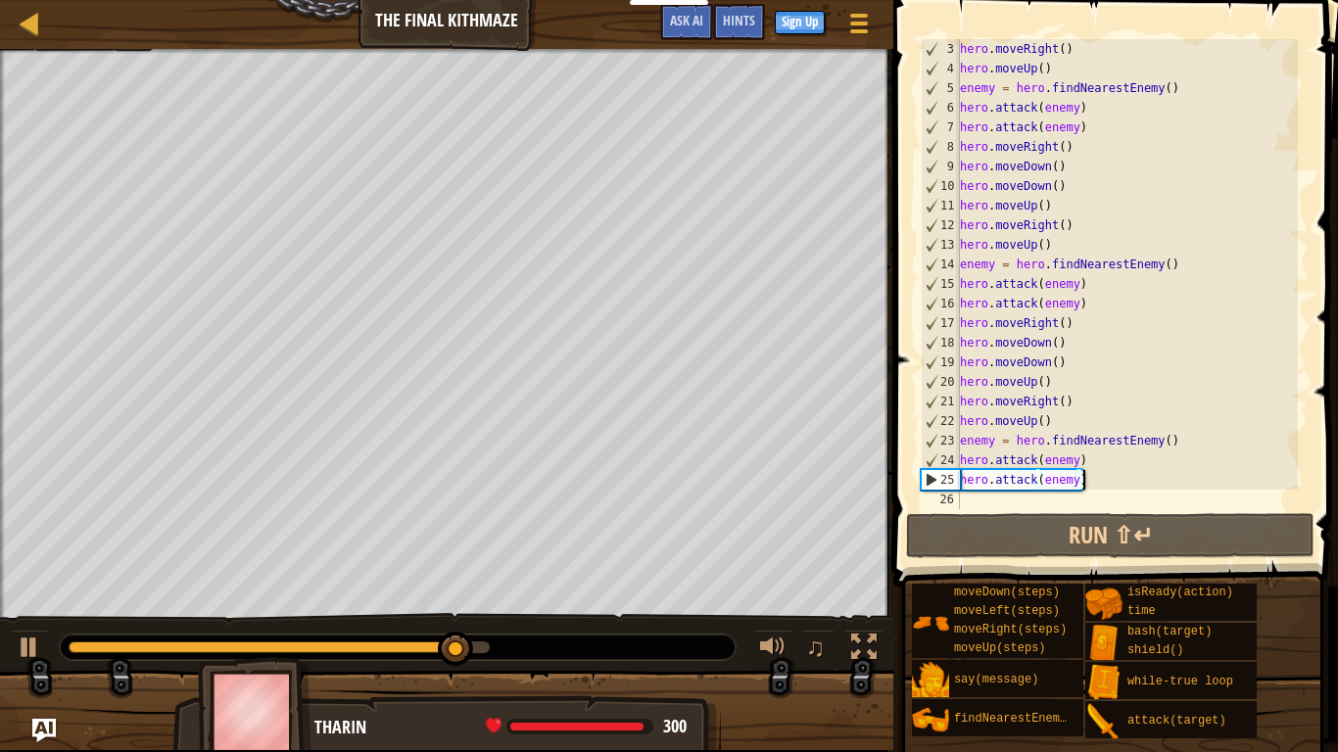
scroll to position [39, 0]
click at [998, 500] on div "hero . moveRight ( ) hero . moveUp ( ) enemy = hero . findNearestEnemy ( ) hero…" at bounding box center [1127, 293] width 342 height 509
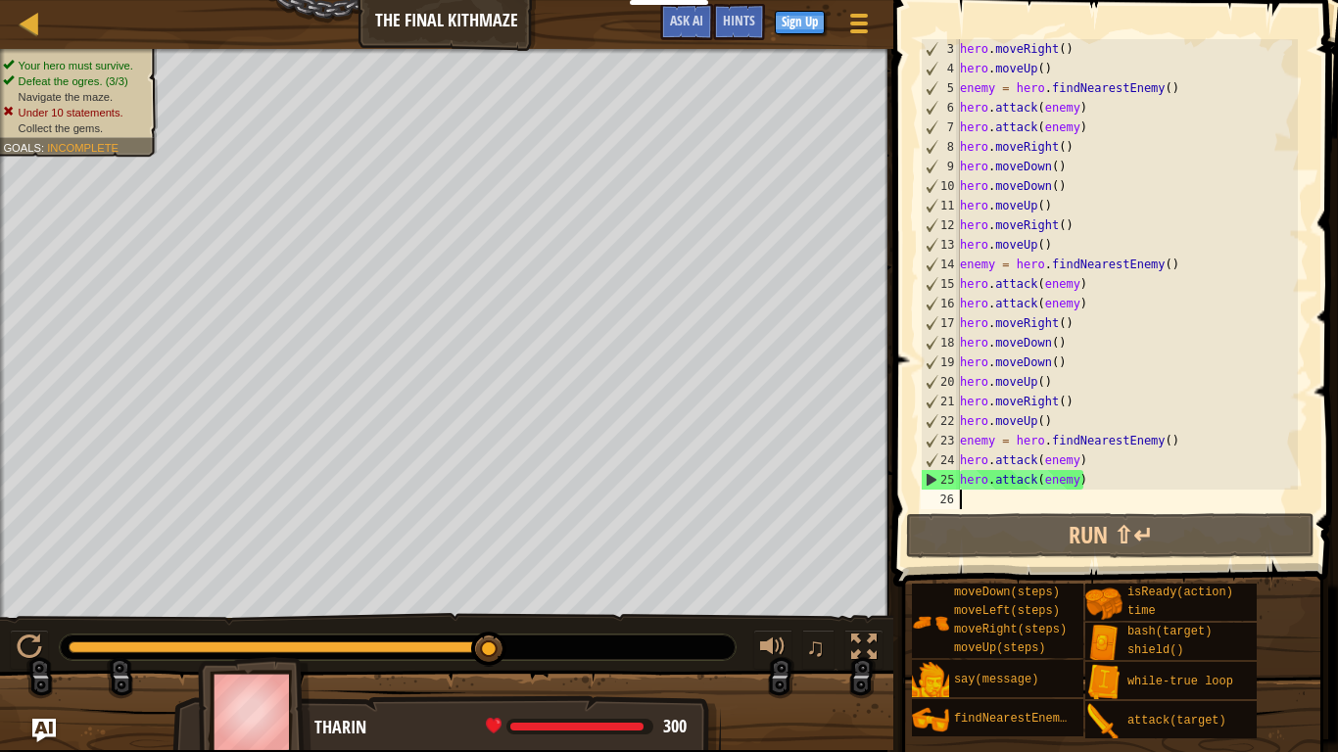
type textarea "h"
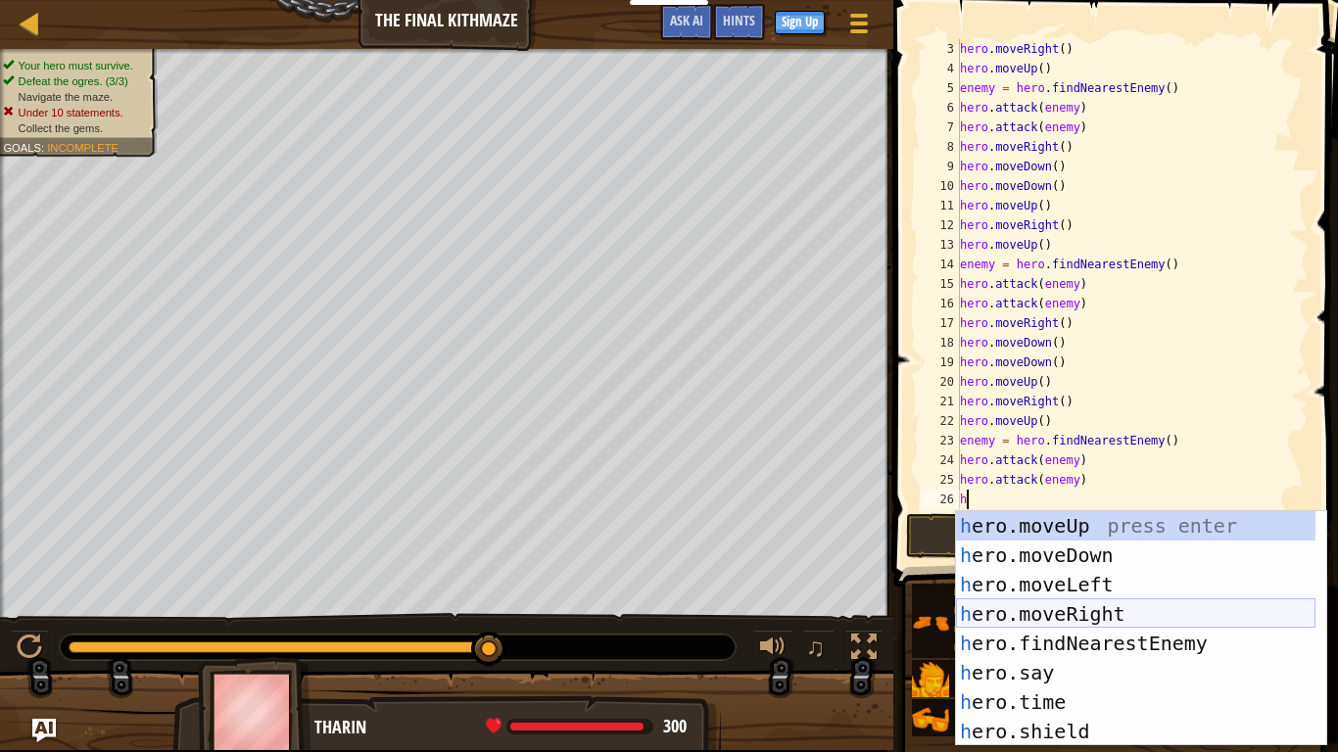
click at [985, 610] on div "h ero.moveUp press enter h ero.moveDown press enter h ero.moveLeft press enter …" at bounding box center [1135, 658] width 359 height 294
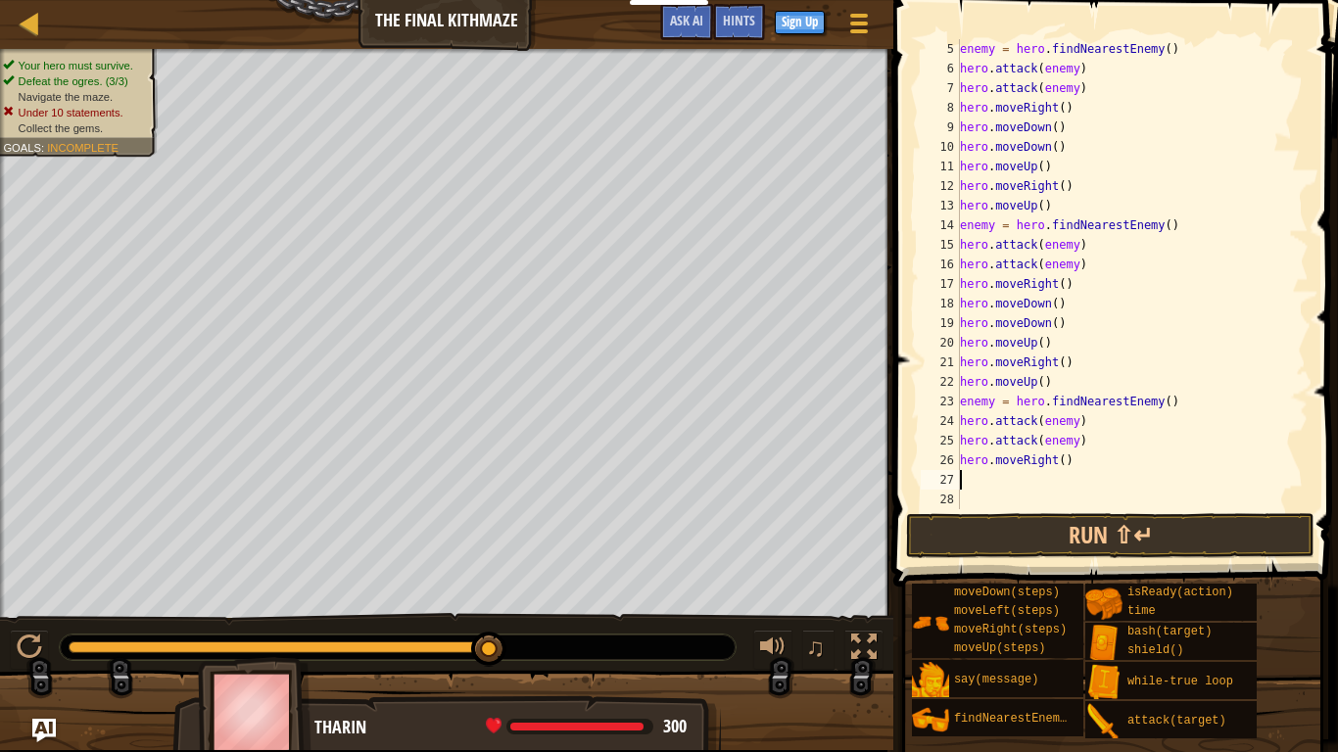
scroll to position [78, 0]
type textarea "h"
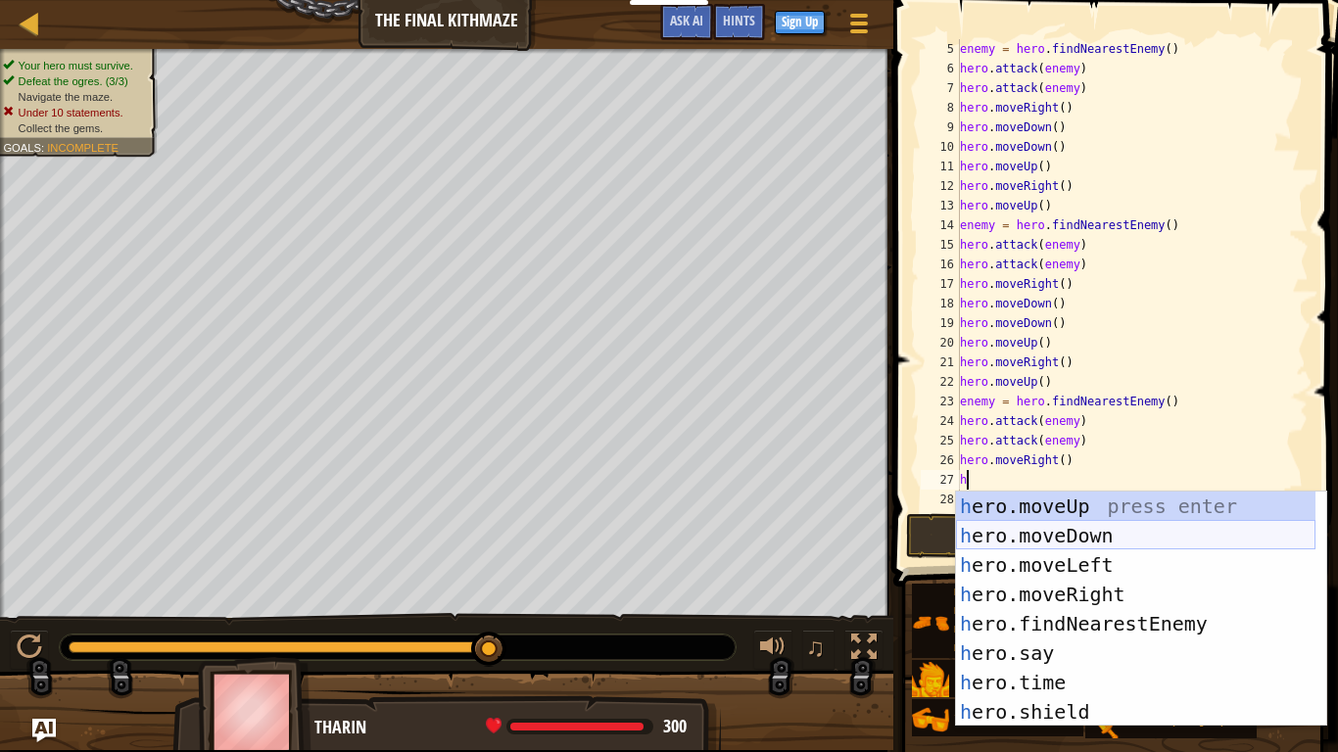
click at [1005, 532] on div "h ero.moveUp press enter h ero.moveDown press enter h ero.moveLeft press enter …" at bounding box center [1135, 639] width 359 height 294
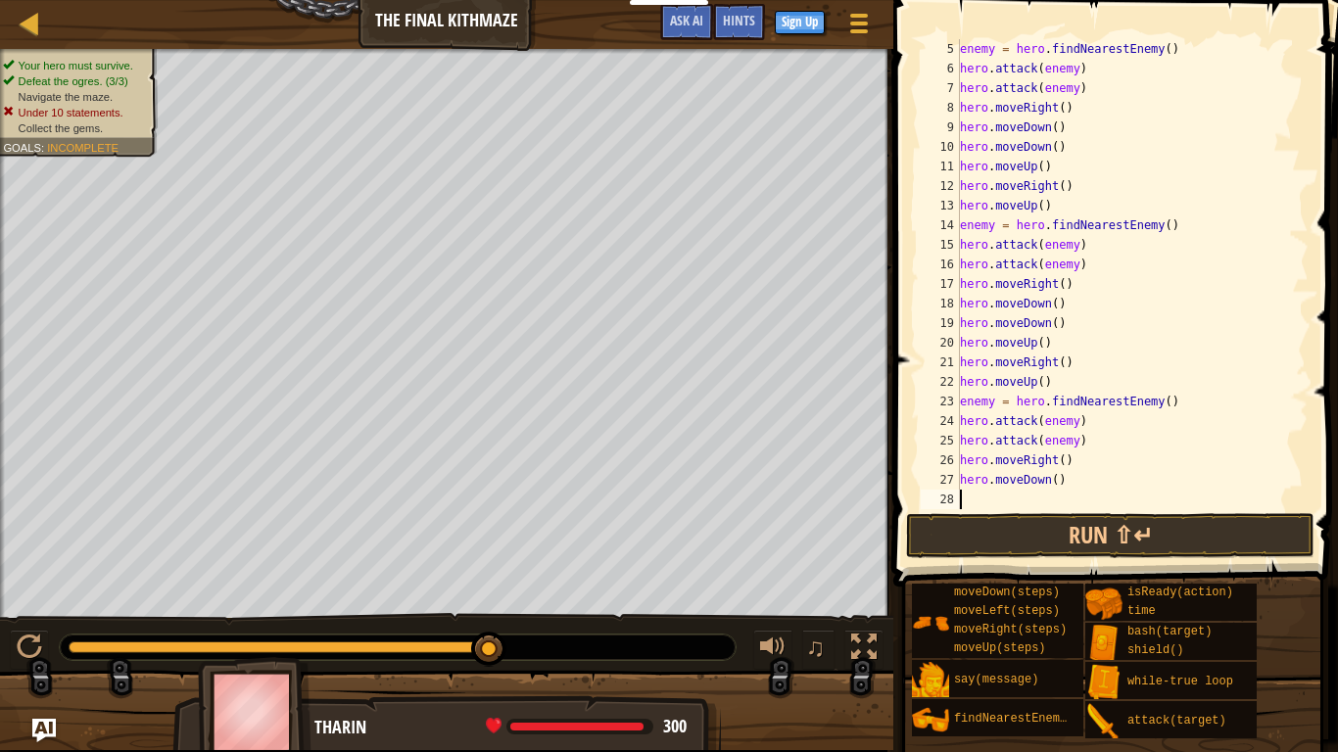
type textarea "h"
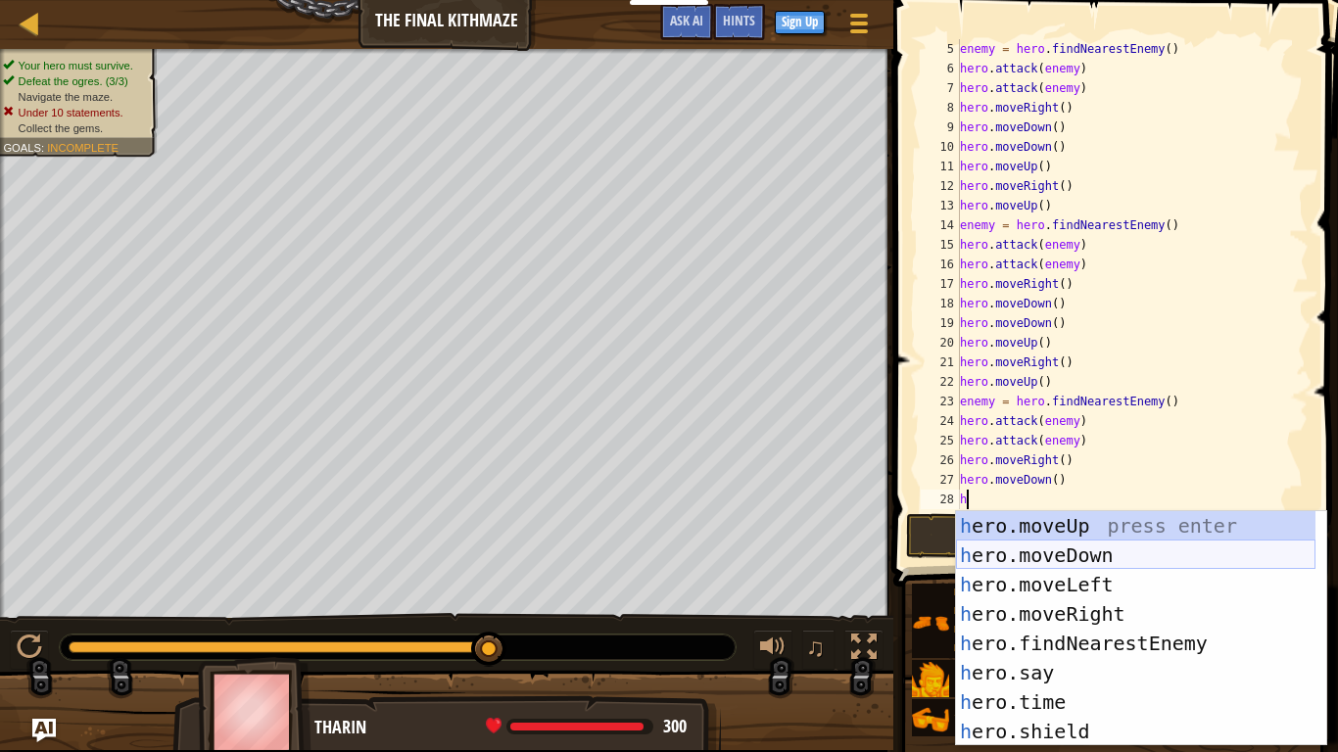
click at [1004, 561] on div "h ero.moveUp press enter h ero.moveDown press enter h ero.moveLeft press enter …" at bounding box center [1135, 658] width 359 height 294
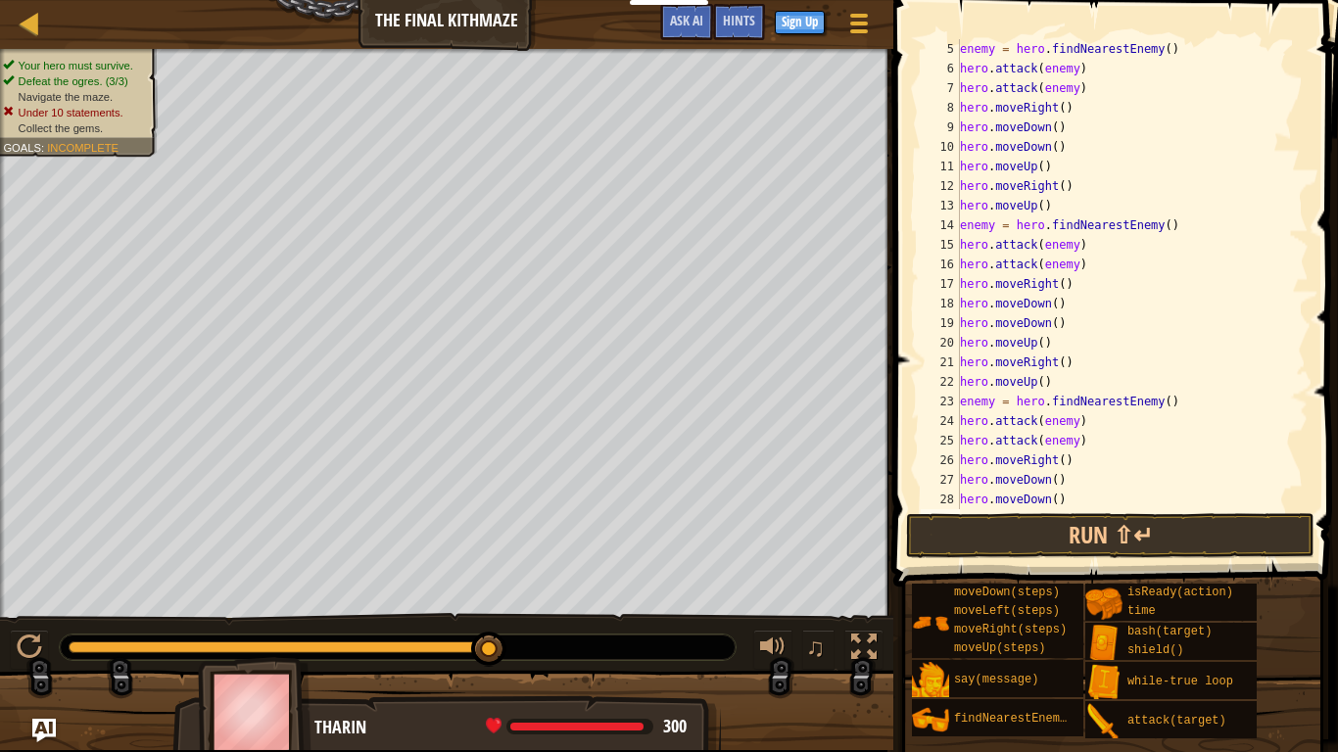
type textarea "h"
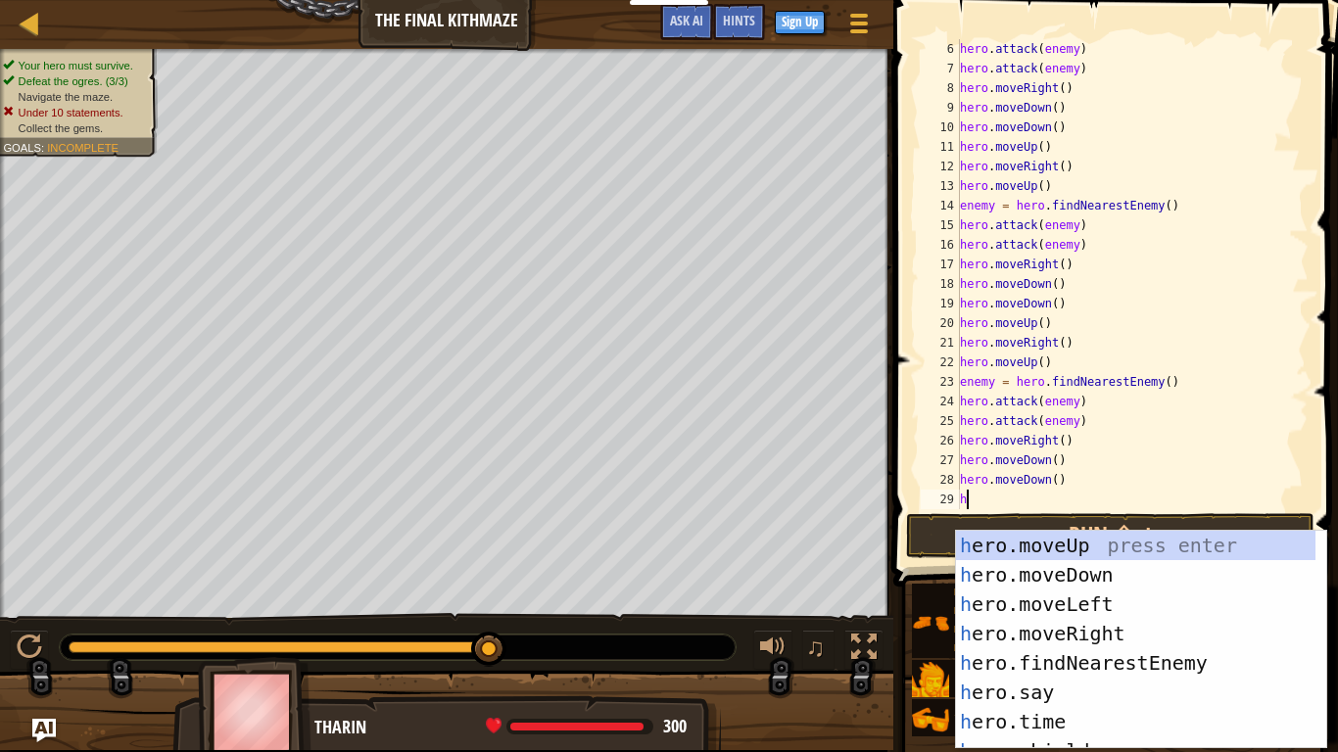
scroll to position [98, 0]
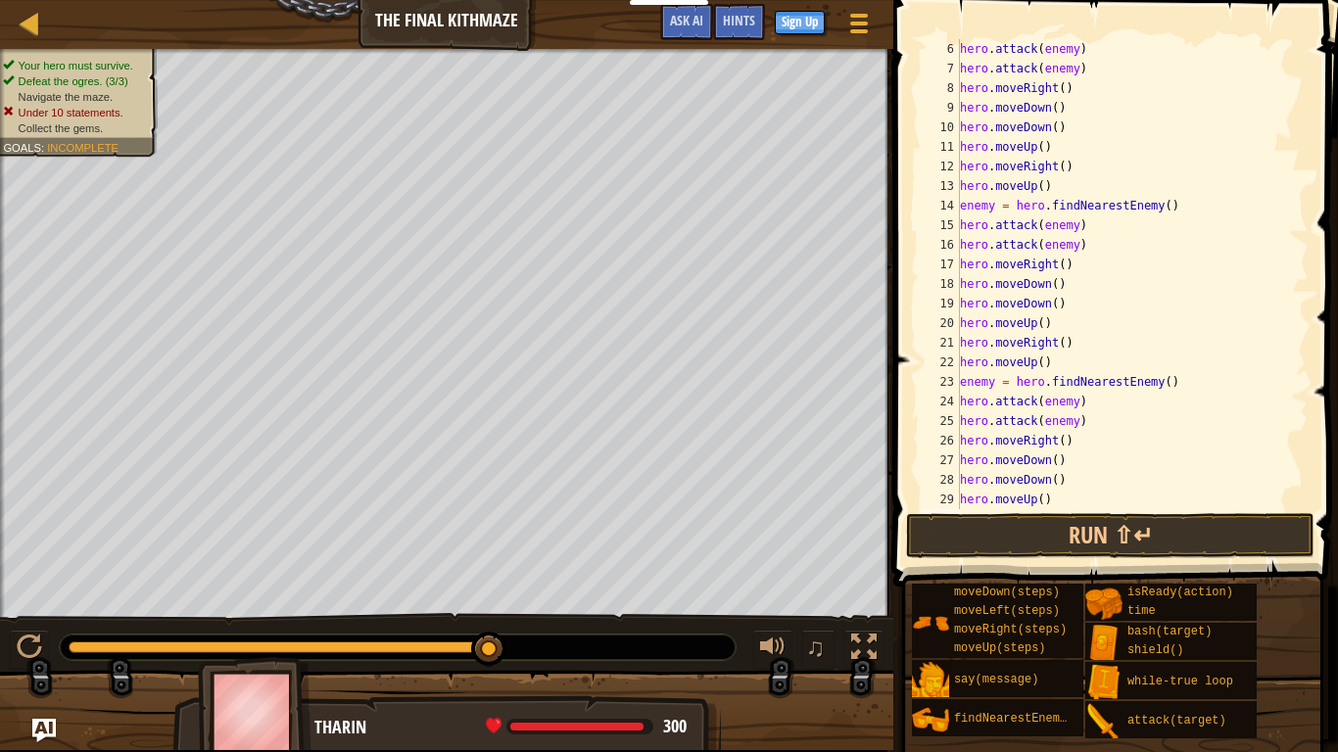
type textarea "h"
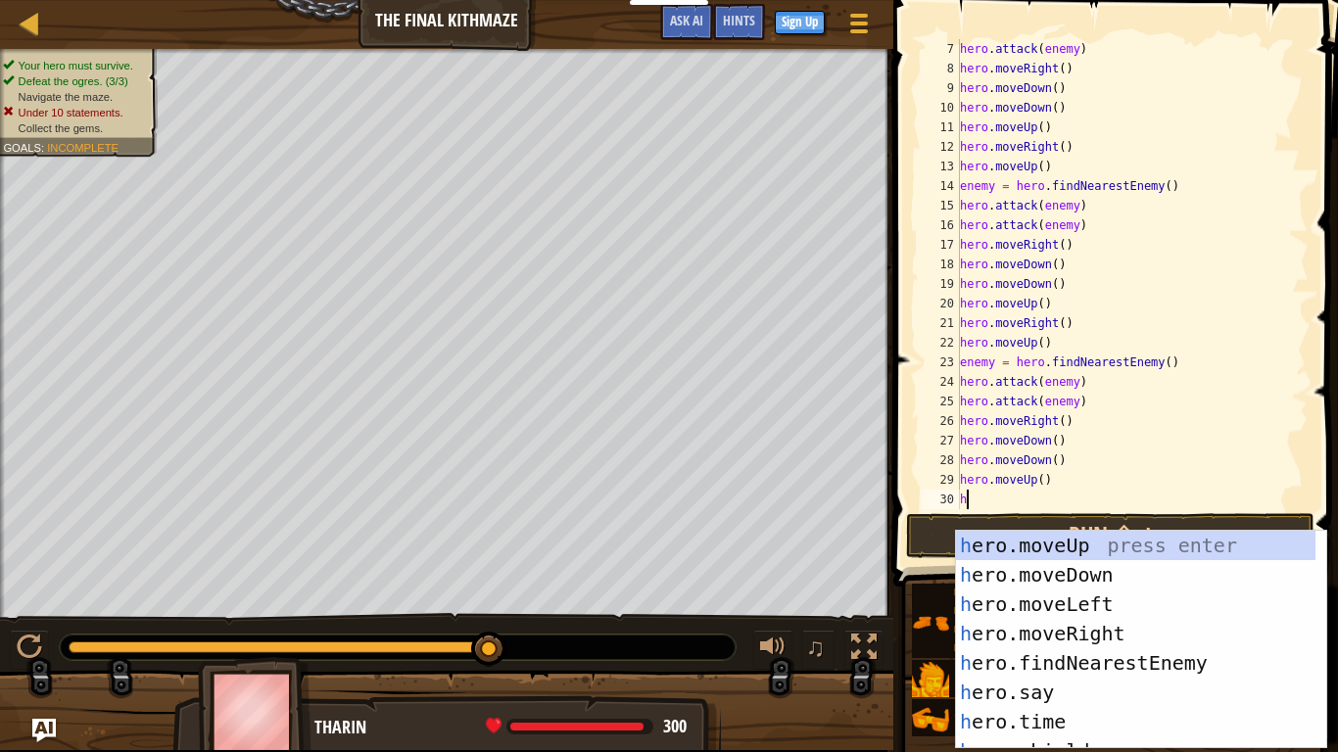
scroll to position [118, 0]
click at [1057, 631] on div "h ero.moveUp press enter h ero.moveDown press enter h ero.moveLeft press enter …" at bounding box center [1135, 669] width 359 height 277
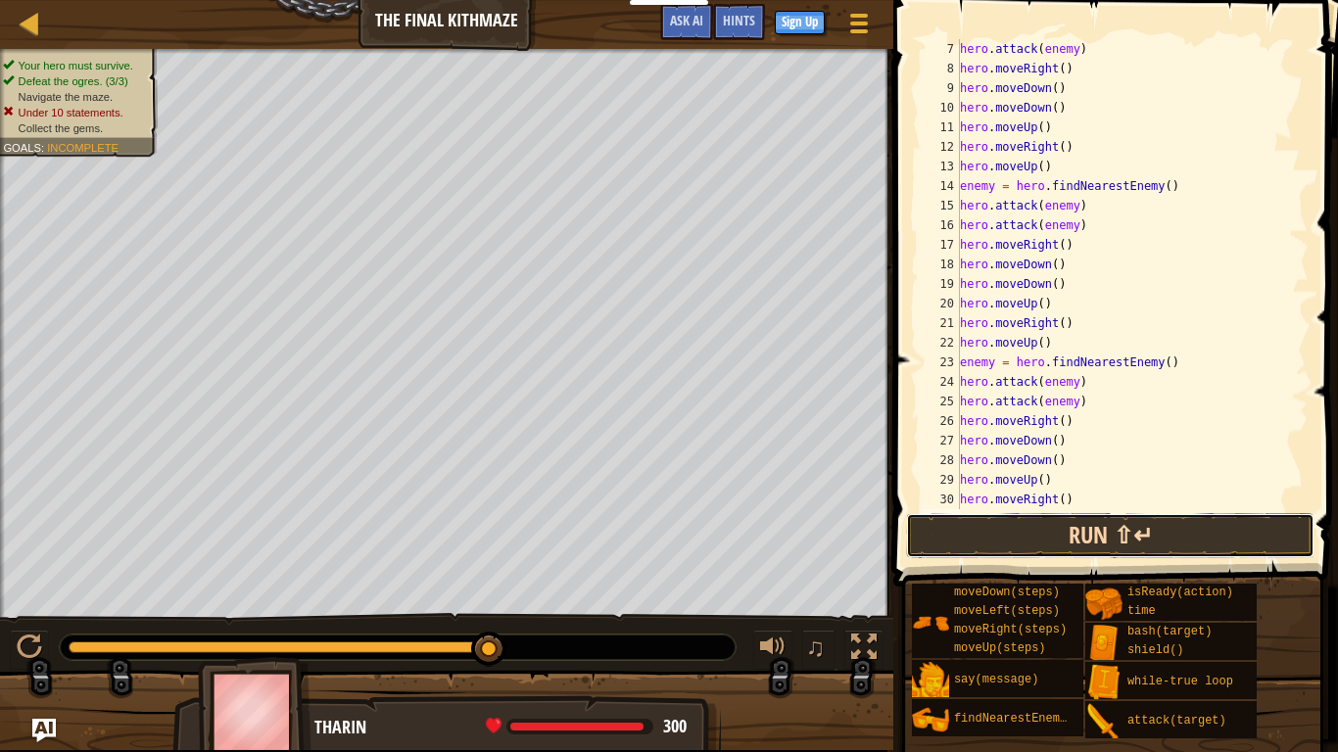
click at [993, 546] on button "Run ⇧↵" at bounding box center [1110, 535] width 408 height 45
